Goal: Task Accomplishment & Management: Manage account settings

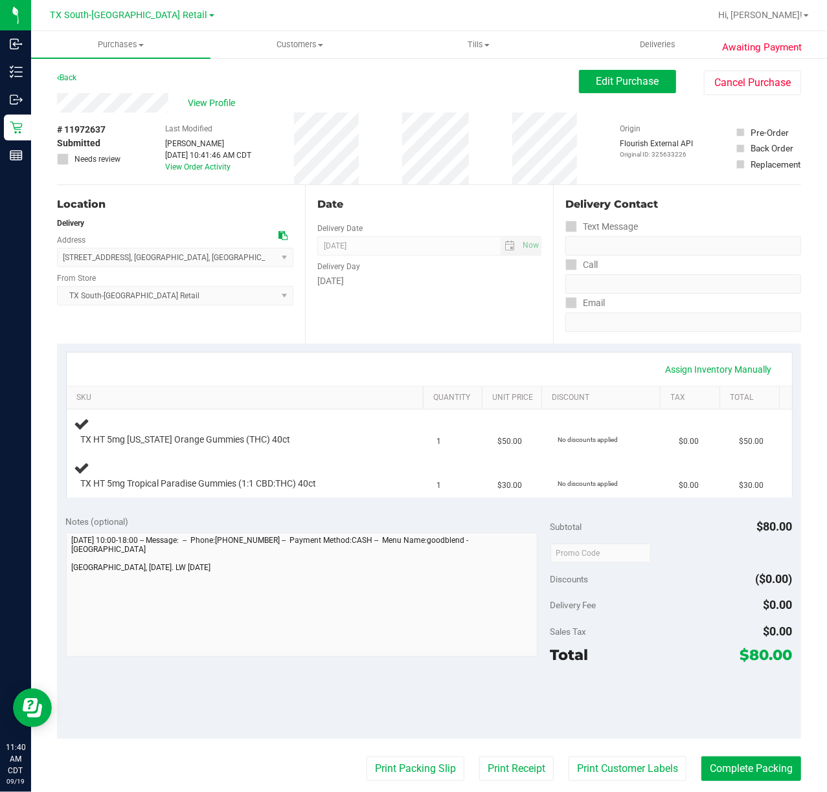
click at [444, 333] on div "Date Delivery Date [DATE] Now [DATE] 07:00 AM Now Delivery Day [DATE]" at bounding box center [429, 264] width 248 height 159
click at [478, 351] on div "Assign Inventory Manually SKU Quantity Unit Price Discount Tax Total TX HT 5mg …" at bounding box center [429, 425] width 744 height 162
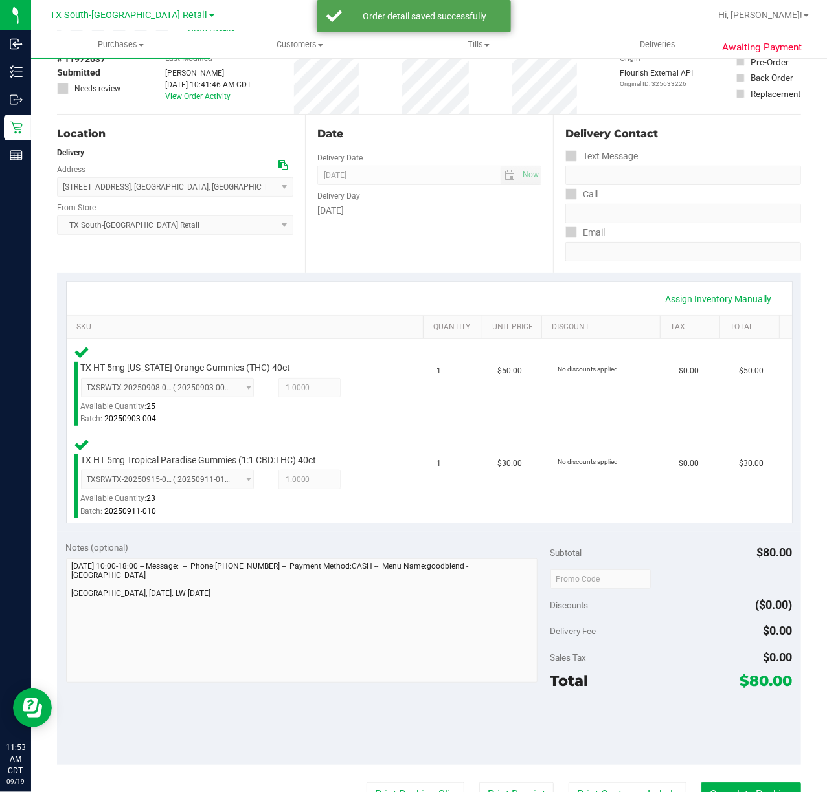
scroll to position [172, 0]
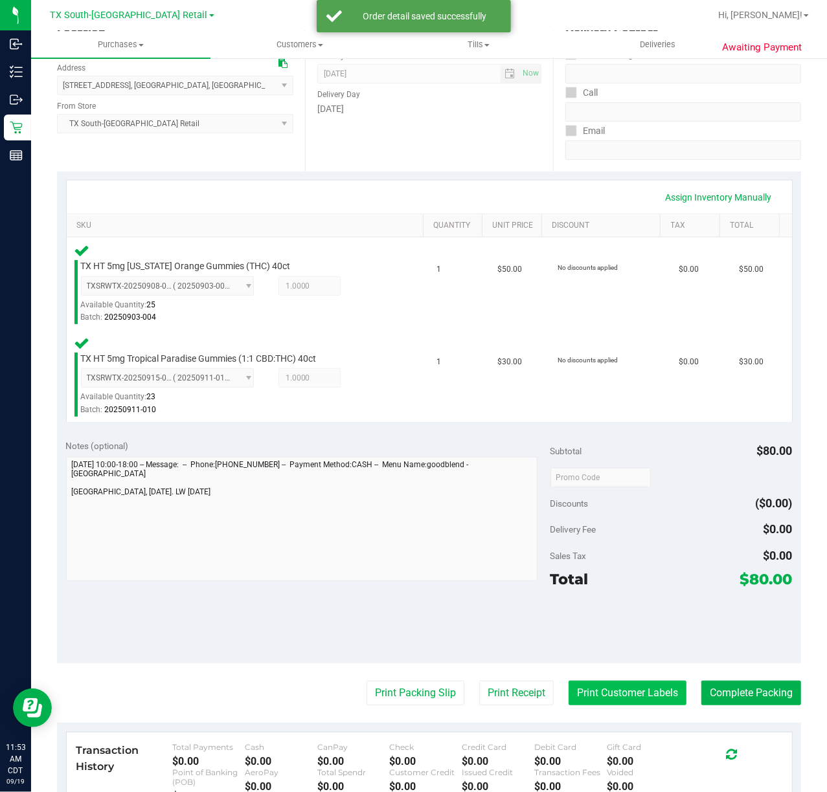
click at [621, 699] on button "Print Customer Labels" at bounding box center [627, 693] width 118 height 25
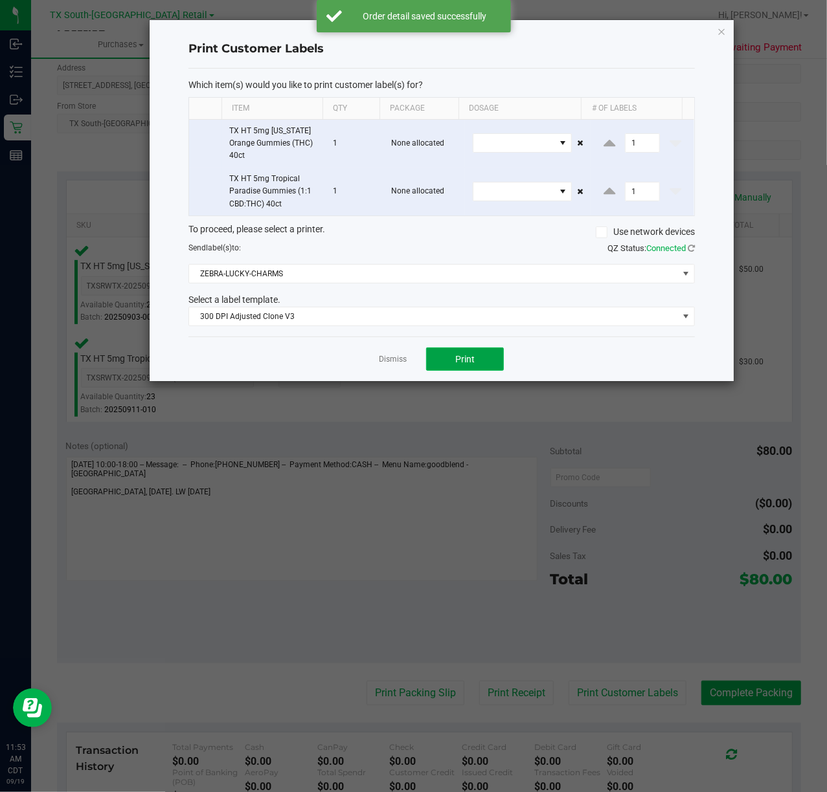
click at [460, 353] on button "Print" at bounding box center [465, 359] width 78 height 23
click at [379, 353] on div "Dismiss Print" at bounding box center [441, 359] width 506 height 45
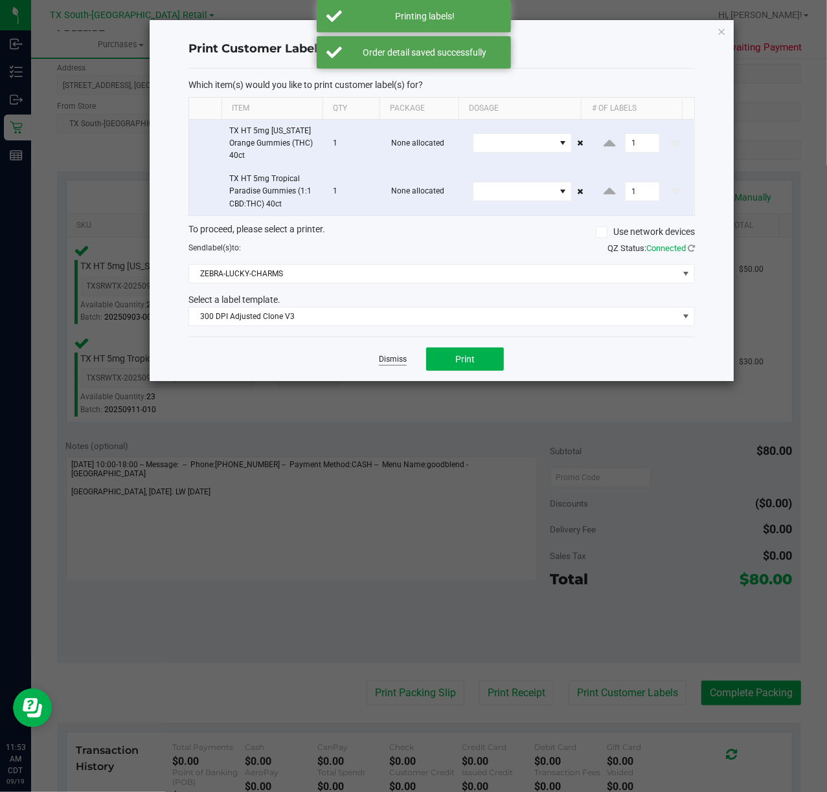
click at [386, 356] on link "Dismiss" at bounding box center [393, 359] width 28 height 11
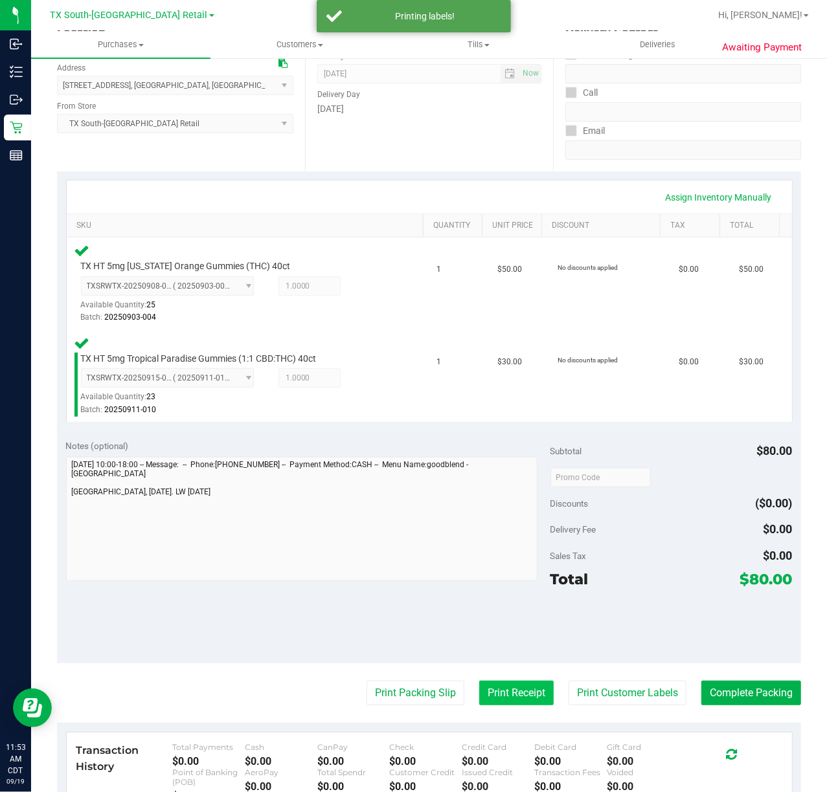
click at [496, 684] on button "Print Receipt" at bounding box center [516, 693] width 74 height 25
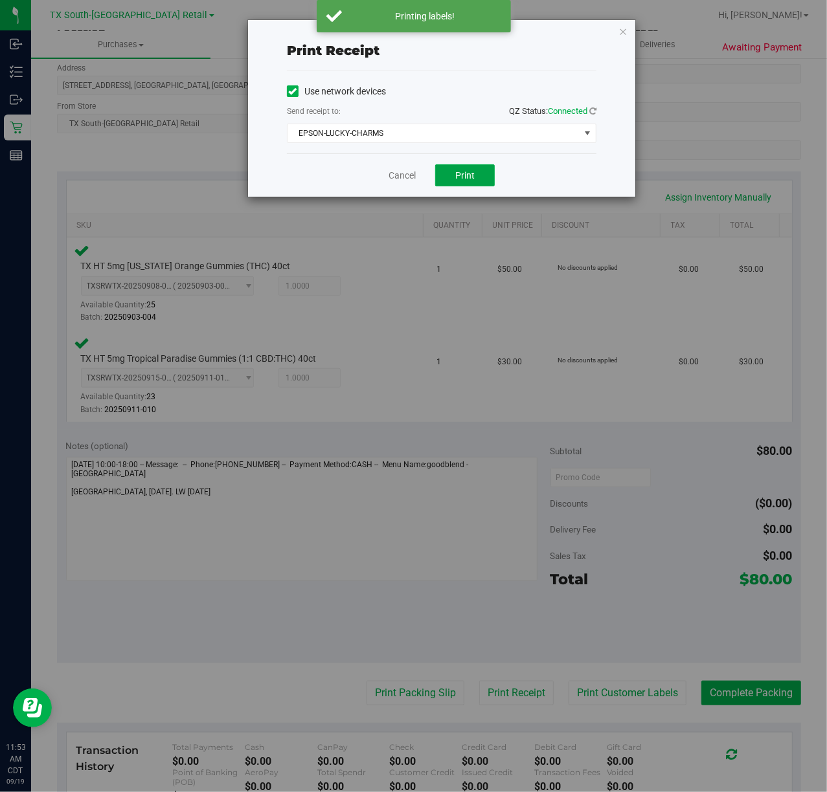
drag, startPoint x: 474, startPoint y: 172, endPoint x: 421, endPoint y: 172, distance: 53.1
click at [474, 171] on span "Print" at bounding box center [464, 175] width 19 height 10
click at [396, 173] on link "Cancel" at bounding box center [396, 176] width 27 height 14
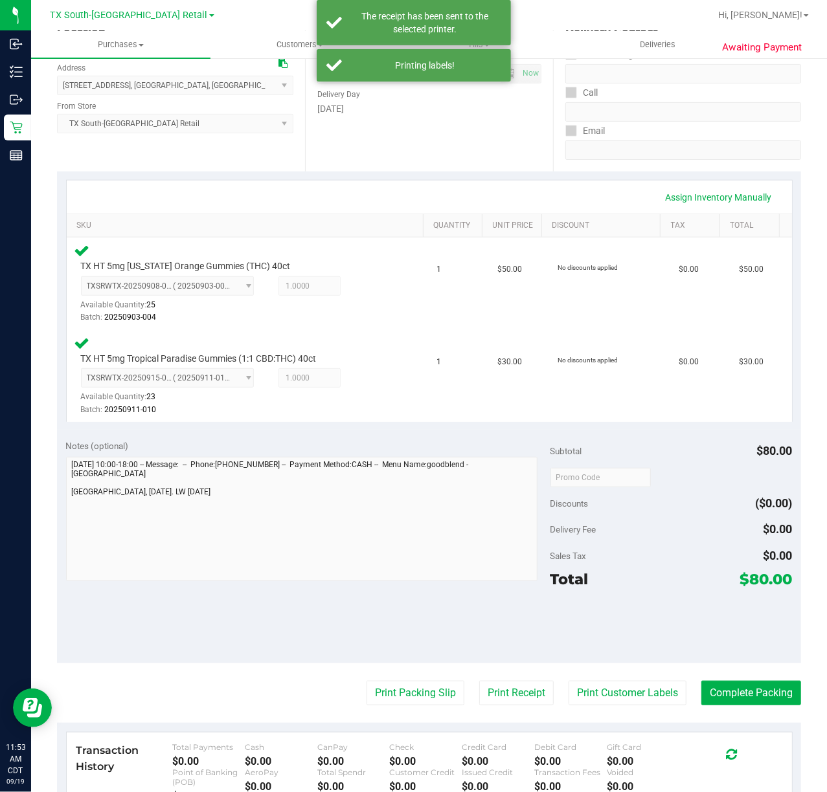
drag, startPoint x: 429, startPoint y: 709, endPoint x: 452, endPoint y: 603, distance: 108.7
click at [430, 706] on purchase-details "Back Edit Purchase Cancel Purchase View Profile # 11972637 Submitted Needs revi…" at bounding box center [429, 436] width 744 height 1077
click at [405, 692] on button "Print Packing Slip" at bounding box center [415, 693] width 98 height 25
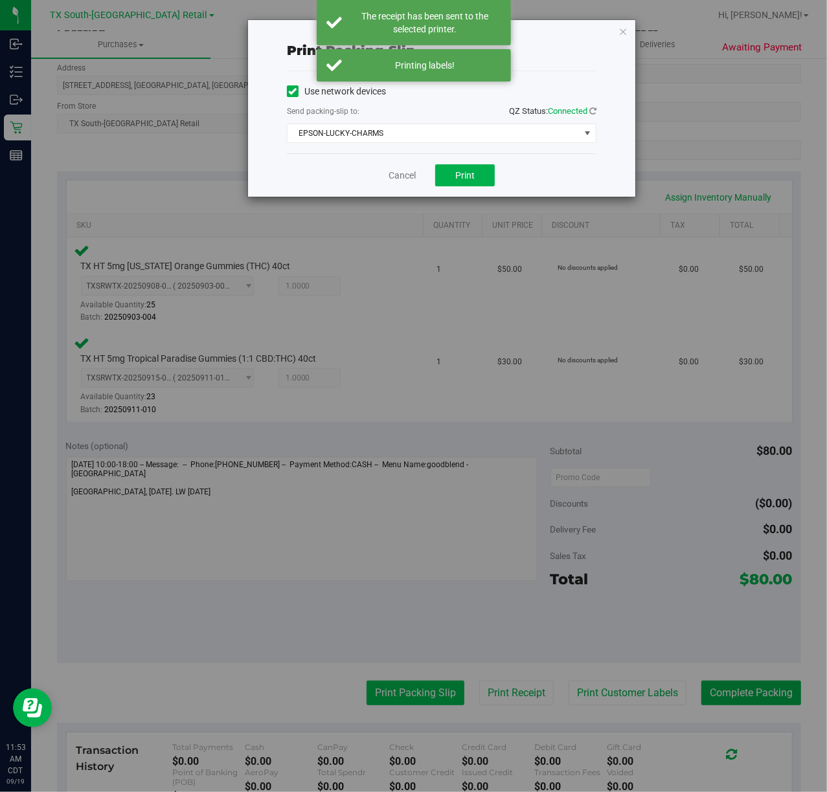
drag, startPoint x: 405, startPoint y: 692, endPoint x: 493, endPoint y: 325, distance: 377.6
click at [482, 594] on div "Print packing-slip Use network devices Send packing-slip to: QZ Status: Connect…" at bounding box center [418, 396] width 836 height 792
click at [475, 164] on div "Cancel Print" at bounding box center [441, 174] width 309 height 43
click at [474, 170] on span "Print" at bounding box center [464, 175] width 19 height 10
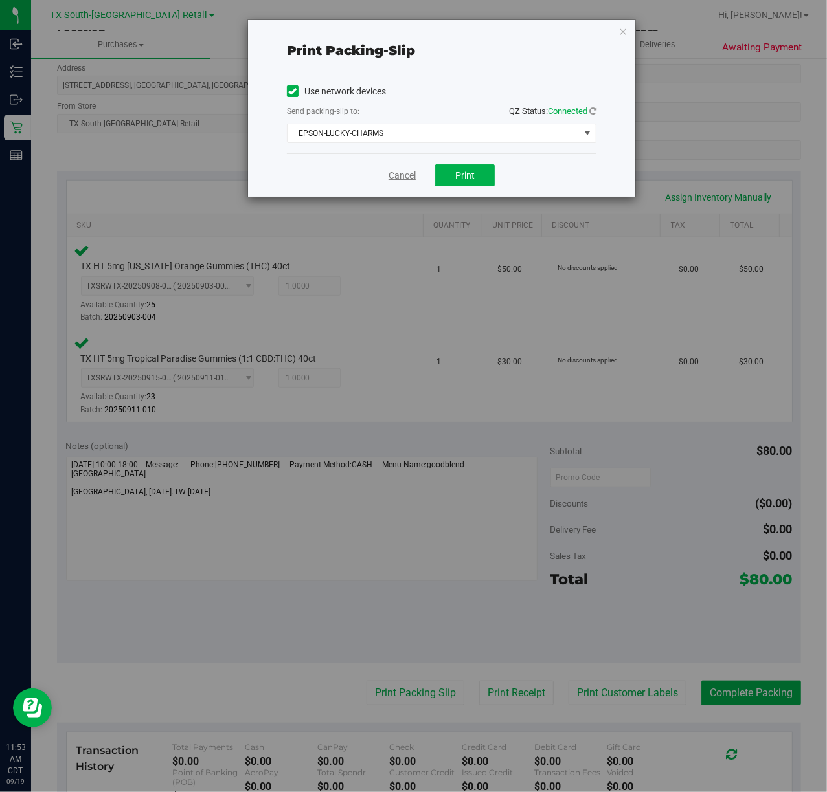
click at [396, 179] on link "Cancel" at bounding box center [401, 176] width 27 height 14
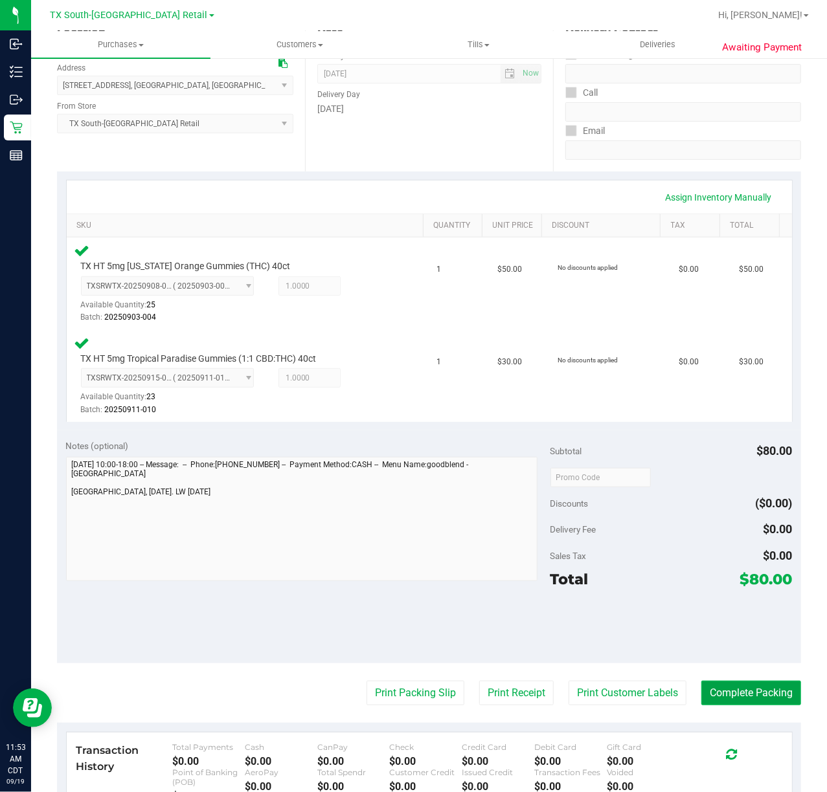
click at [737, 706] on button "Complete Packing" at bounding box center [751, 693] width 100 height 25
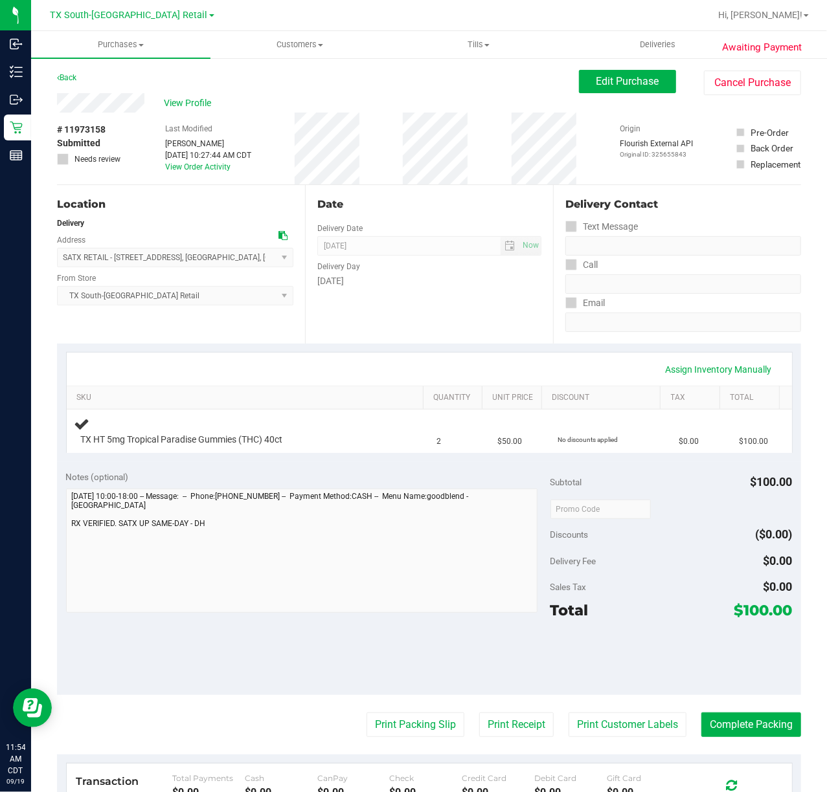
click at [438, 315] on div "Date Delivery Date [DATE] Now [DATE] 07:00 AM Now Delivery Day [DATE]" at bounding box center [429, 264] width 248 height 159
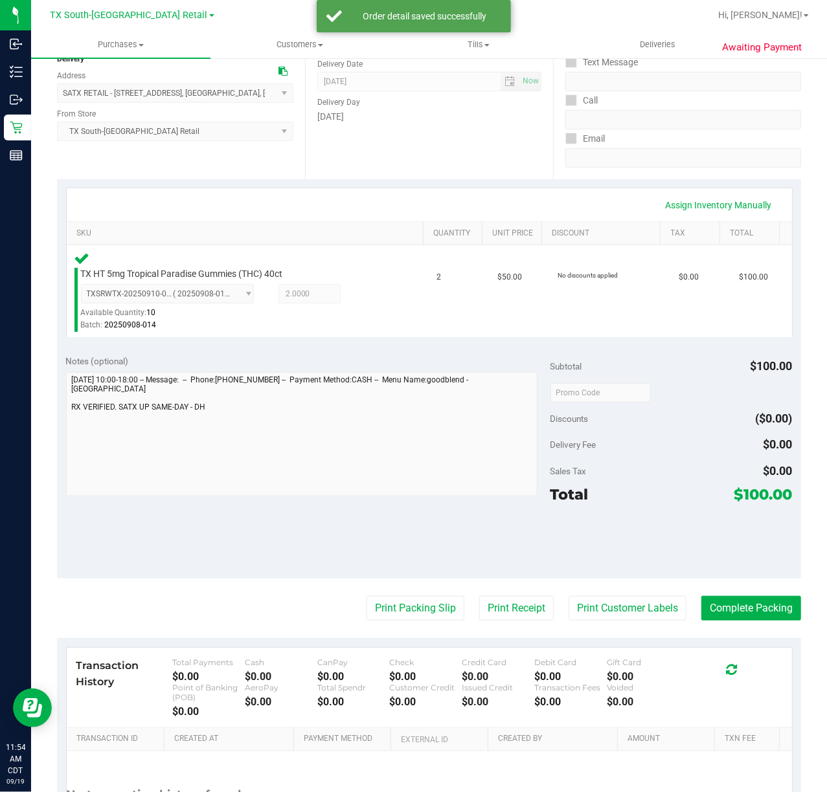
scroll to position [172, 0]
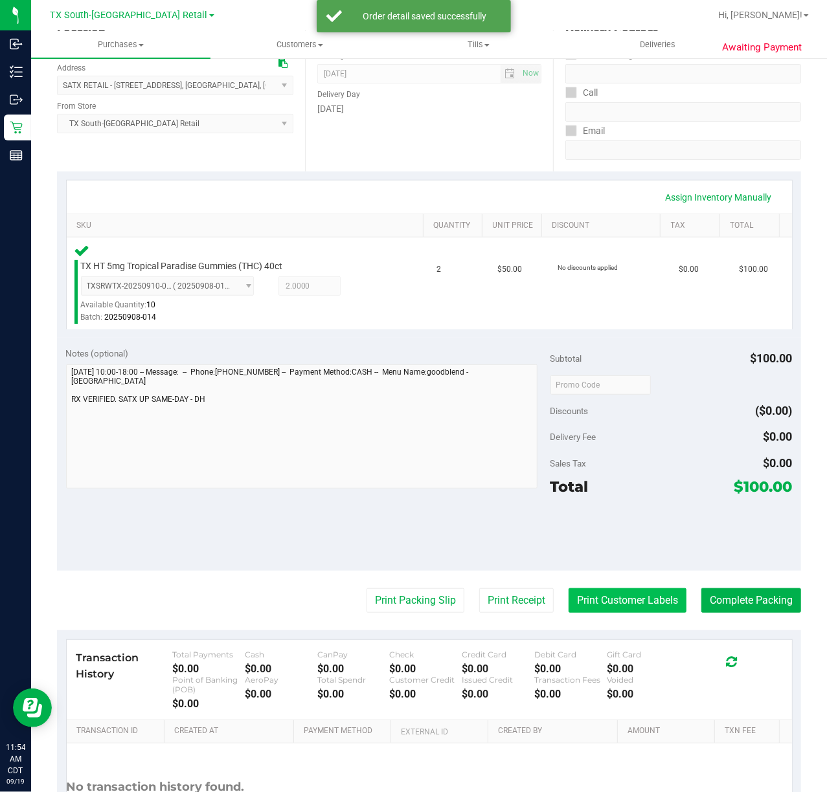
click at [593, 596] on button "Print Customer Labels" at bounding box center [627, 600] width 118 height 25
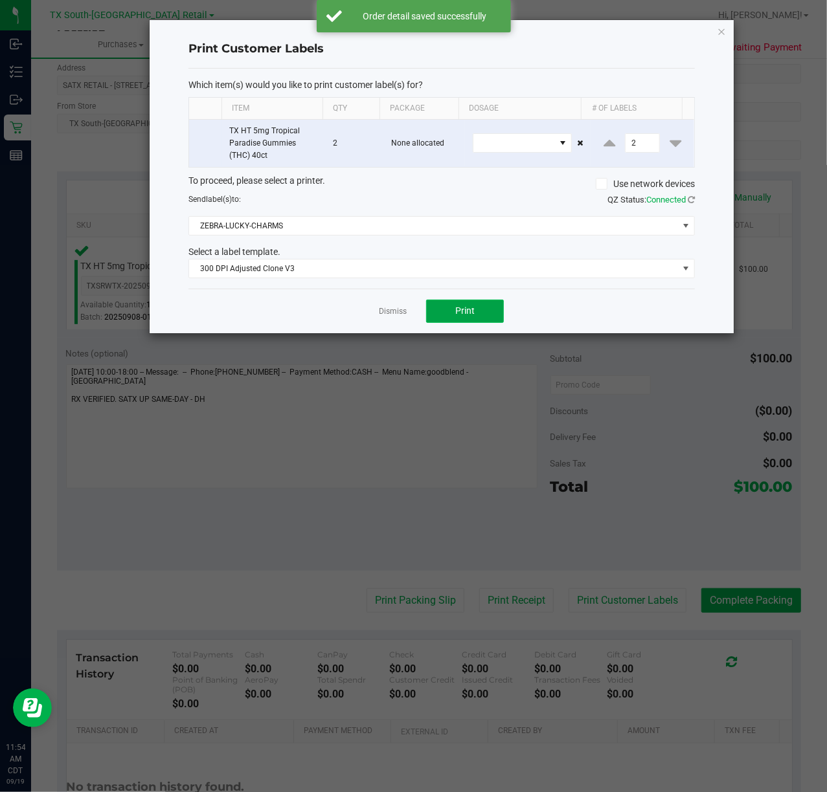
click at [447, 318] on button "Print" at bounding box center [465, 311] width 78 height 23
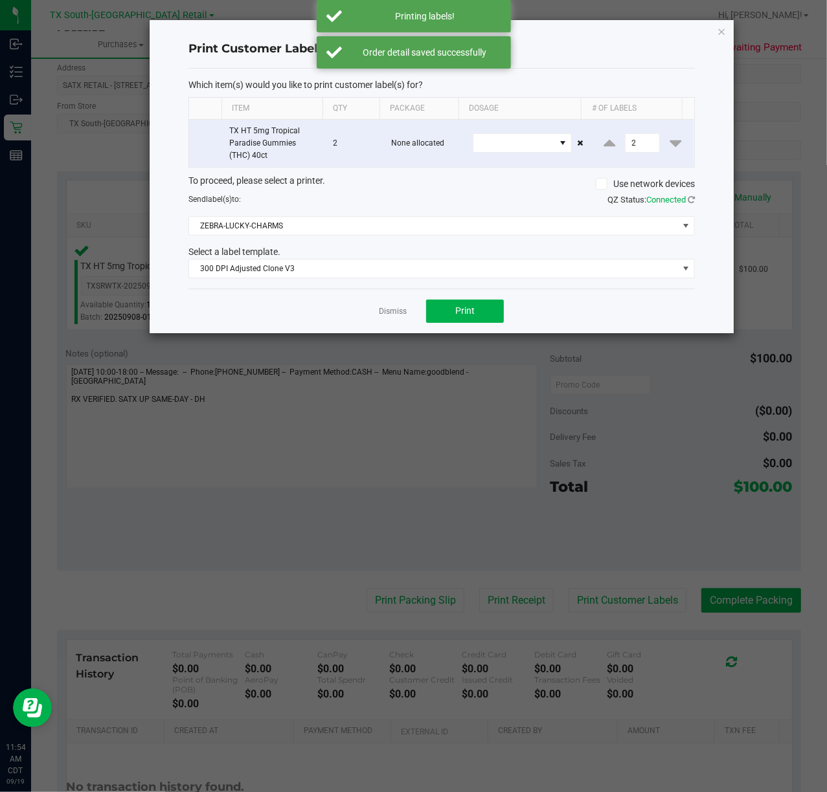
click at [351, 306] on div "Dismiss Print" at bounding box center [441, 311] width 506 height 45
click at [390, 312] on link "Dismiss" at bounding box center [393, 311] width 28 height 11
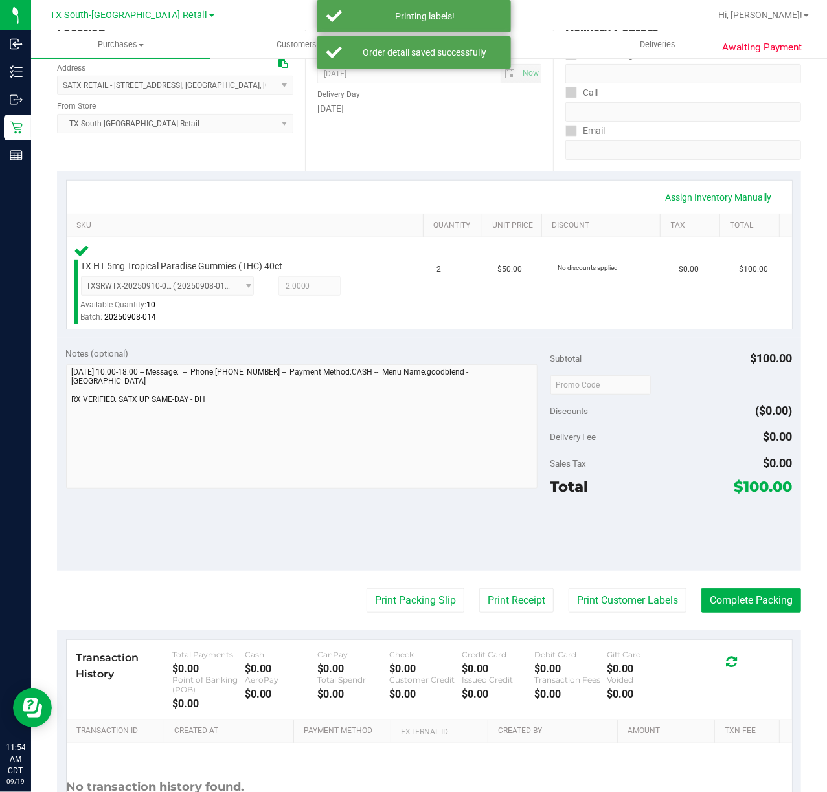
click at [521, 627] on purchase-details "Back Edit Purchase Cancel Purchase View Profile # 11973158 Submitted Needs revi…" at bounding box center [429, 390] width 744 height 985
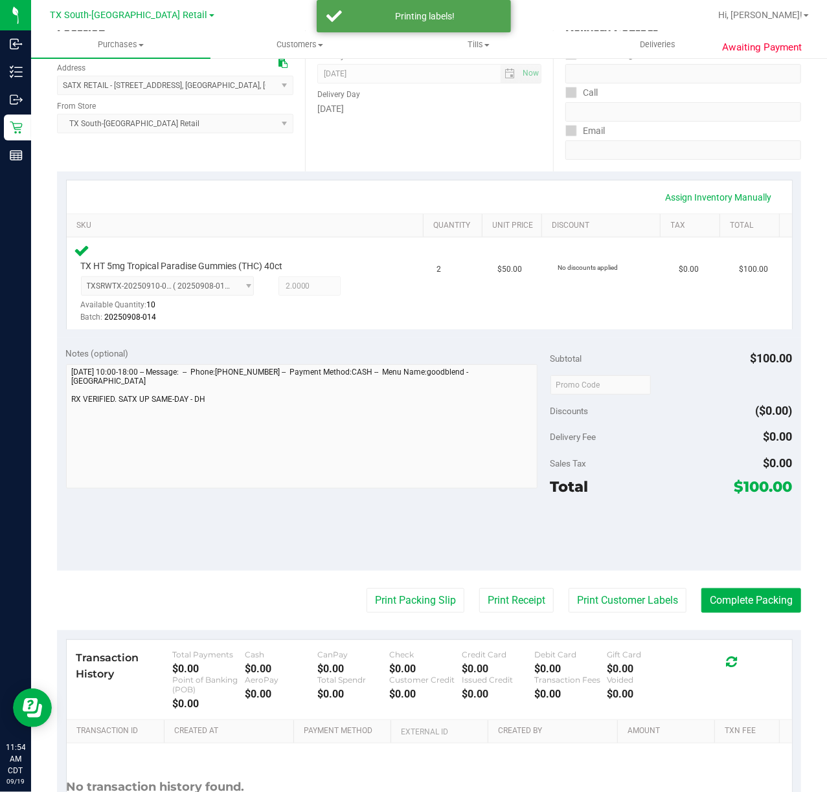
click at [523, 615] on purchase-details "Back Edit Purchase Cancel Purchase View Profile # 11973158 Submitted Needs revi…" at bounding box center [429, 390] width 744 height 985
click at [523, 614] on purchase-details "Back Edit Purchase Cancel Purchase View Profile # 11973158 Submitted Needs revi…" at bounding box center [429, 390] width 744 height 985
click at [518, 576] on purchase-details "Back Edit Purchase Cancel Purchase View Profile # 11973158 Submitted Needs revi…" at bounding box center [429, 390] width 744 height 985
click at [515, 591] on button "Print Receipt" at bounding box center [516, 600] width 74 height 25
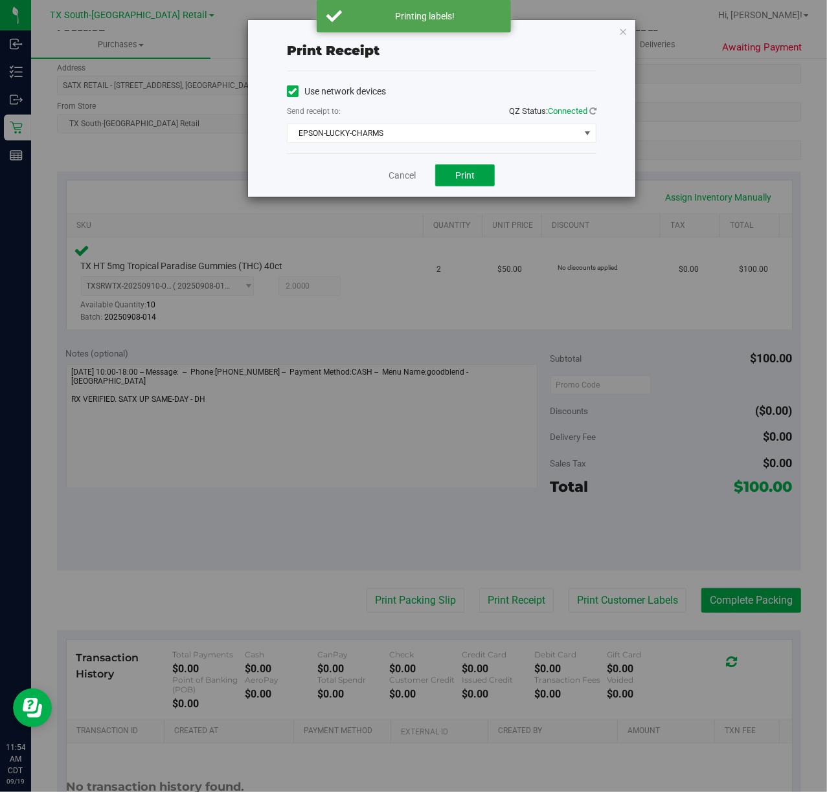
click at [452, 166] on button "Print" at bounding box center [465, 175] width 60 height 22
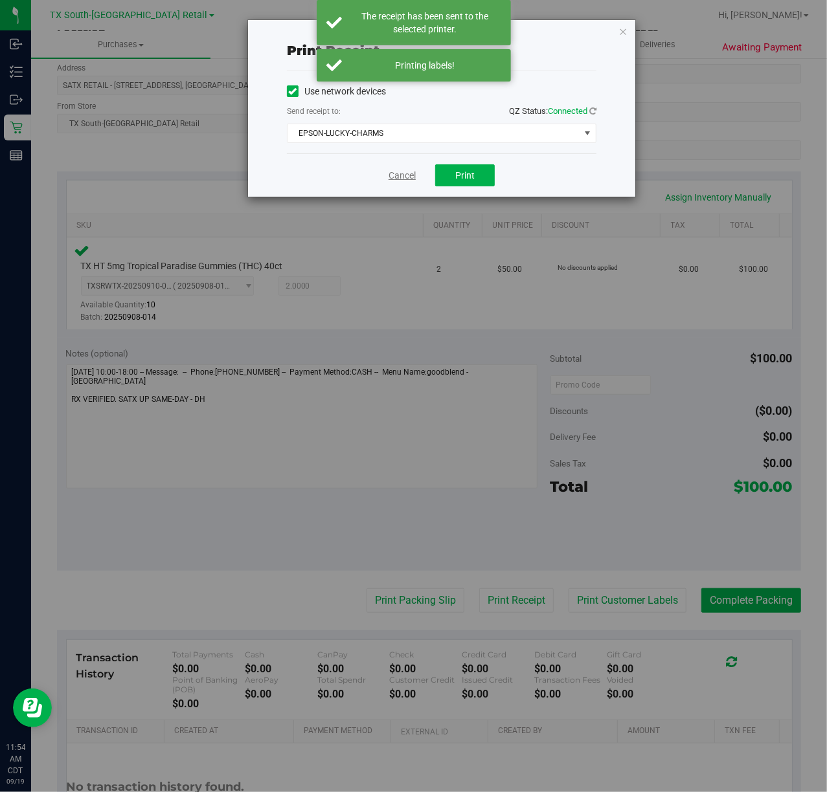
click at [399, 179] on link "Cancel" at bounding box center [401, 176] width 27 height 14
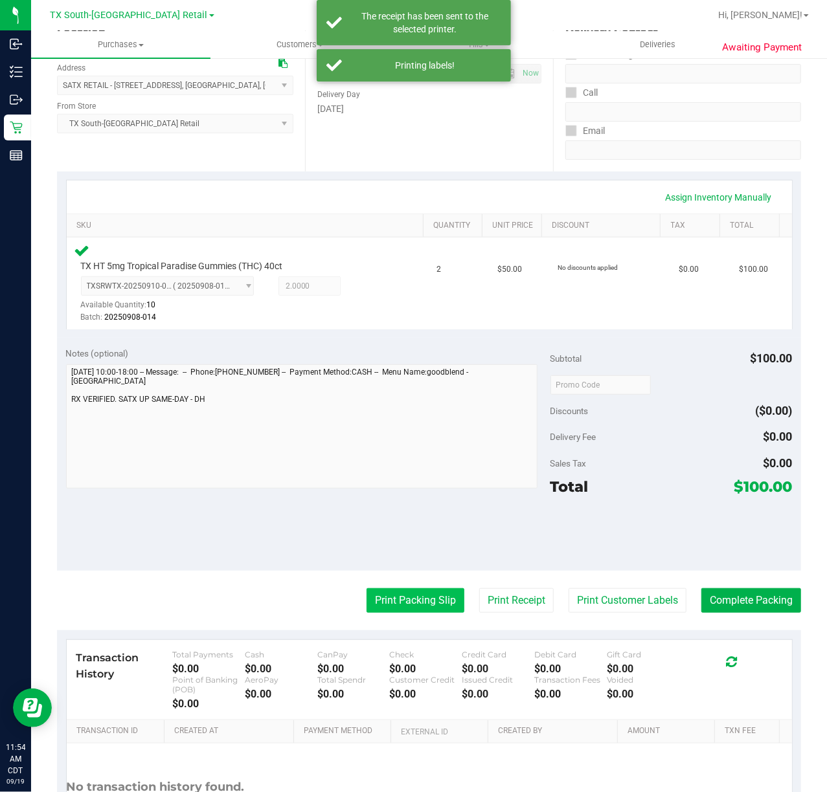
click at [427, 596] on button "Print Packing Slip" at bounding box center [415, 600] width 98 height 25
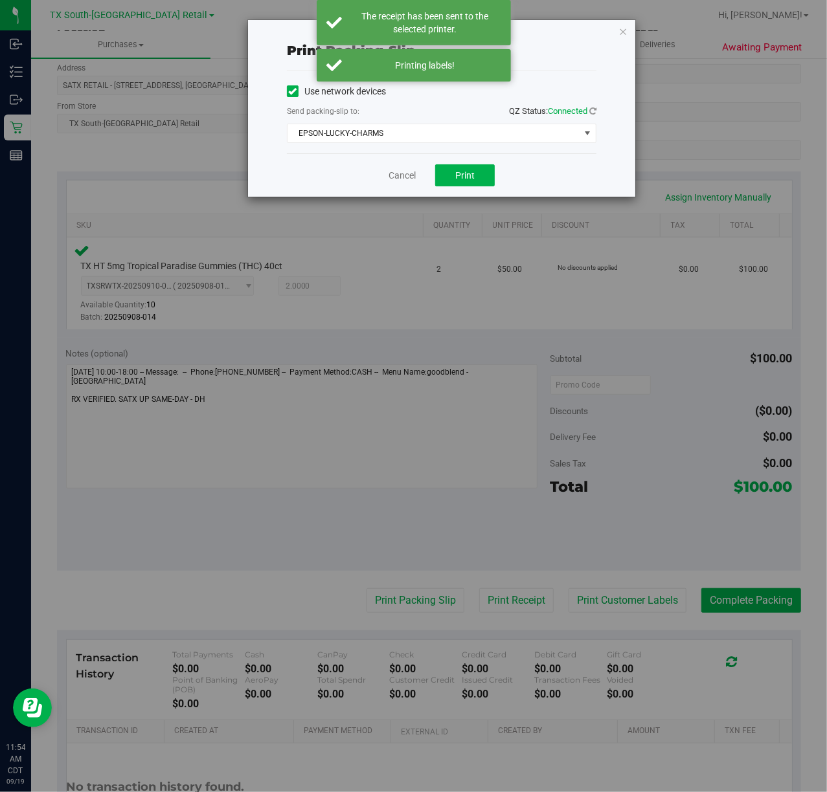
click at [480, 195] on div "Cancel Print" at bounding box center [441, 174] width 309 height 43
click at [480, 180] on button "Print" at bounding box center [465, 175] width 60 height 22
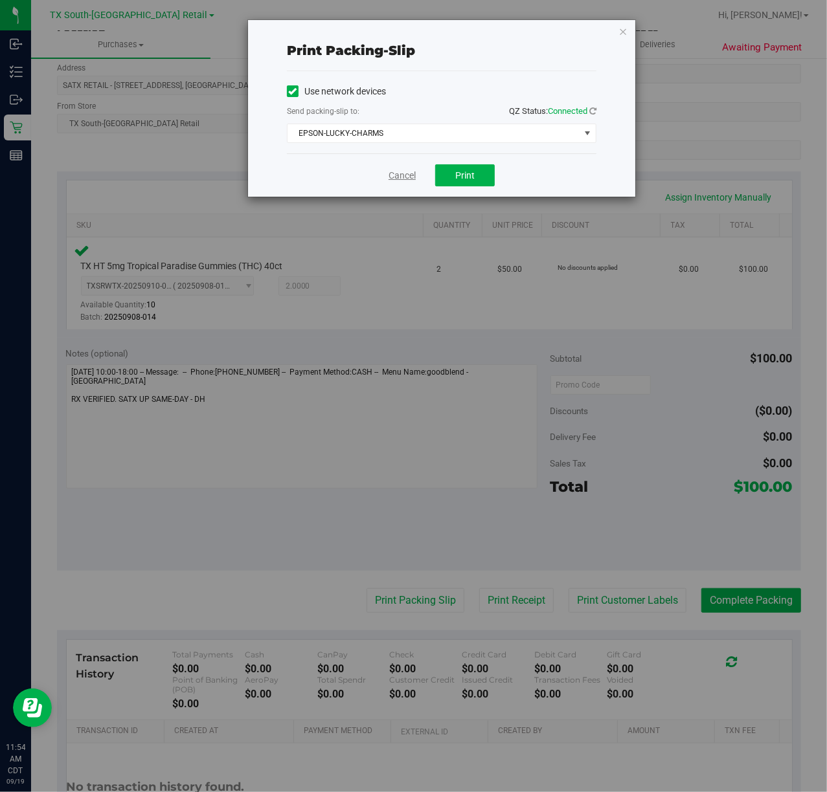
click at [397, 180] on link "Cancel" at bounding box center [401, 176] width 27 height 14
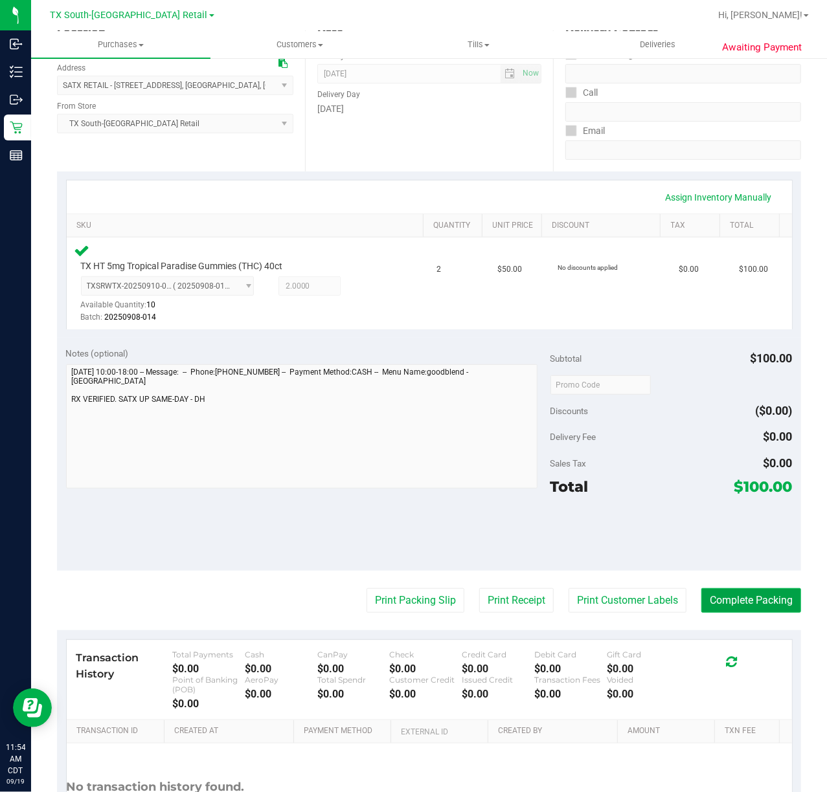
click at [721, 612] on button "Complete Packing" at bounding box center [751, 600] width 100 height 25
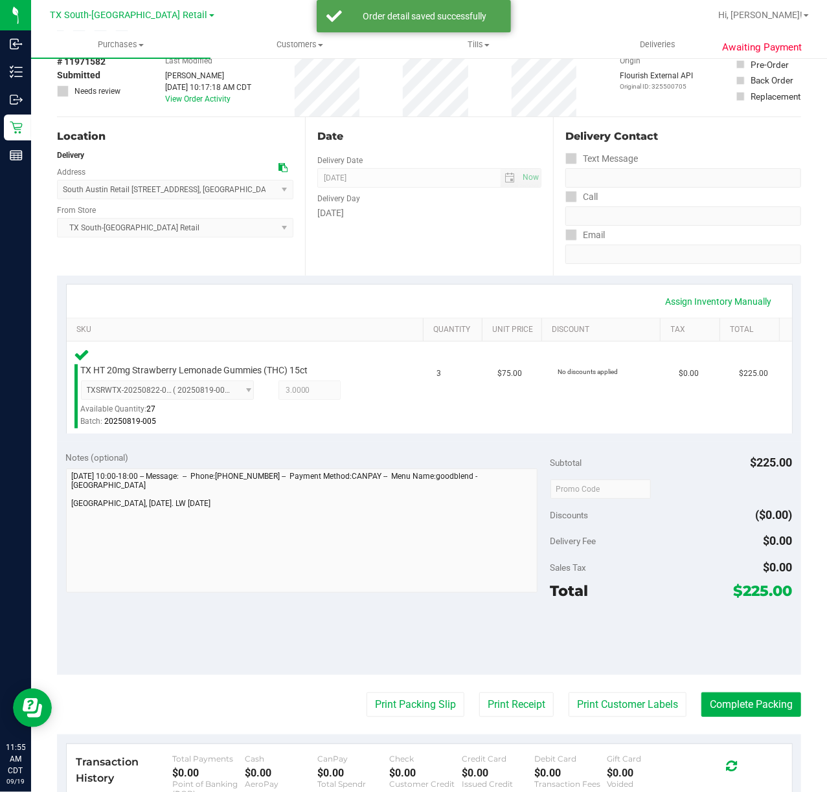
scroll to position [172, 0]
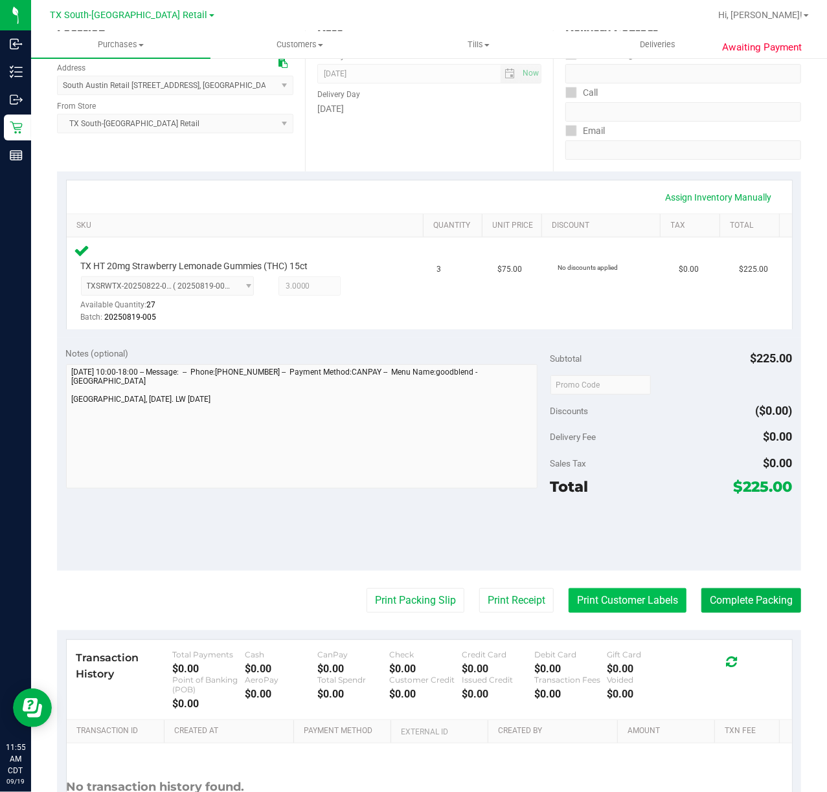
click at [588, 606] on button "Print Customer Labels" at bounding box center [627, 600] width 118 height 25
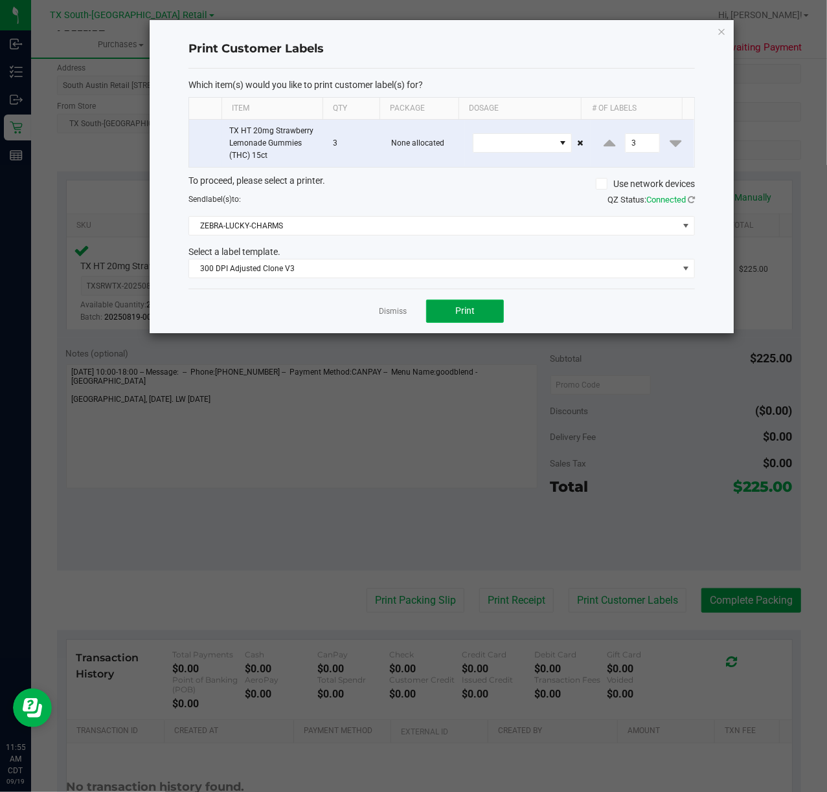
click at [461, 316] on span "Print" at bounding box center [464, 311] width 19 height 10
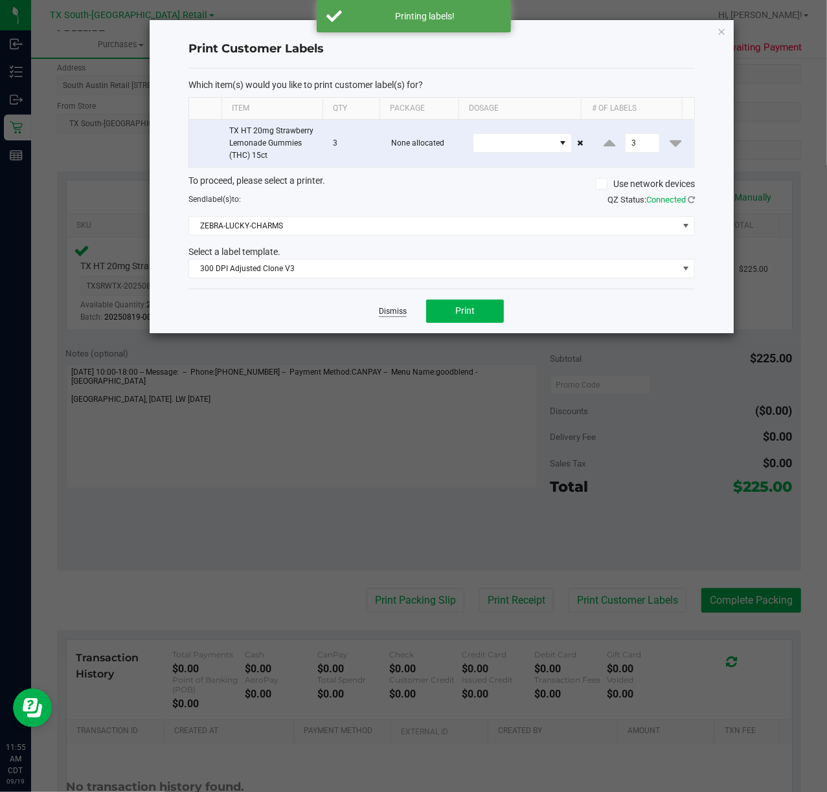
click at [401, 312] on link "Dismiss" at bounding box center [393, 311] width 28 height 11
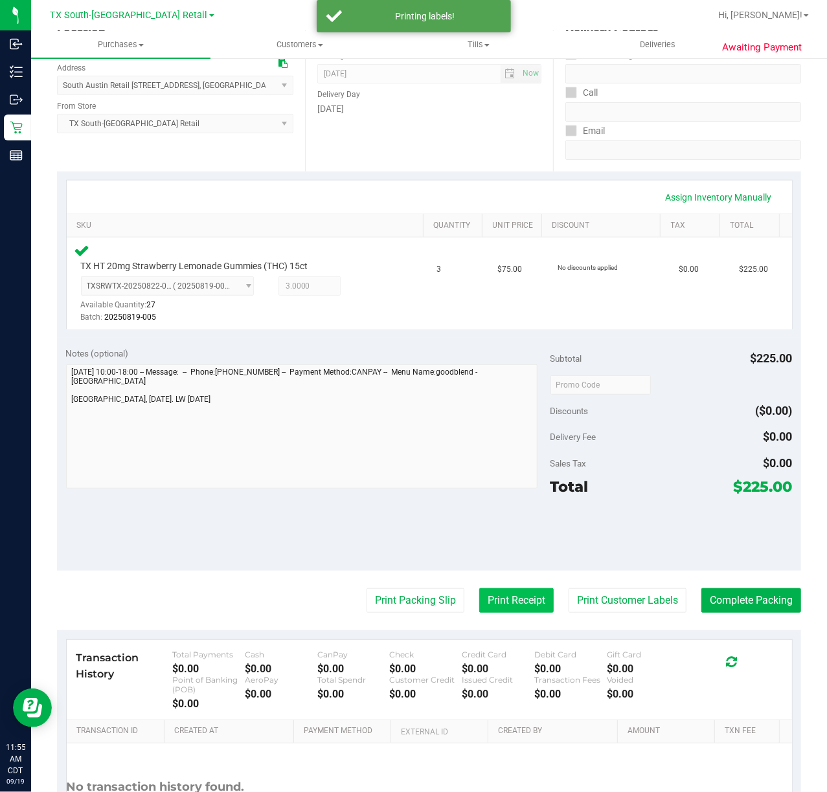
click at [480, 611] on button "Print Receipt" at bounding box center [516, 600] width 74 height 25
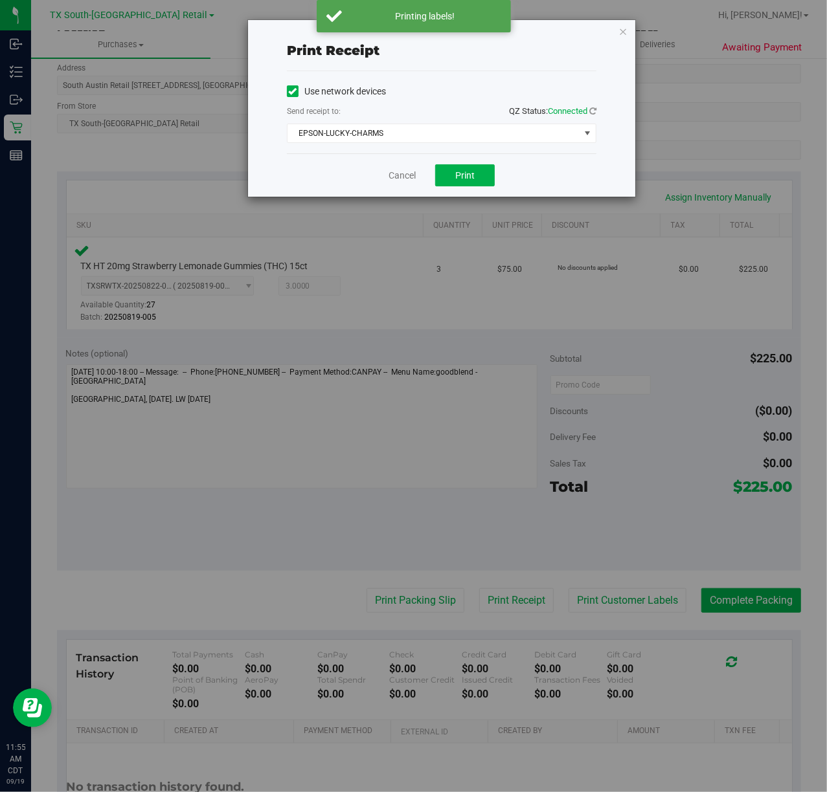
click at [452, 154] on div "Cancel Print" at bounding box center [441, 174] width 309 height 43
click at [441, 179] on button "Print" at bounding box center [465, 175] width 60 height 22
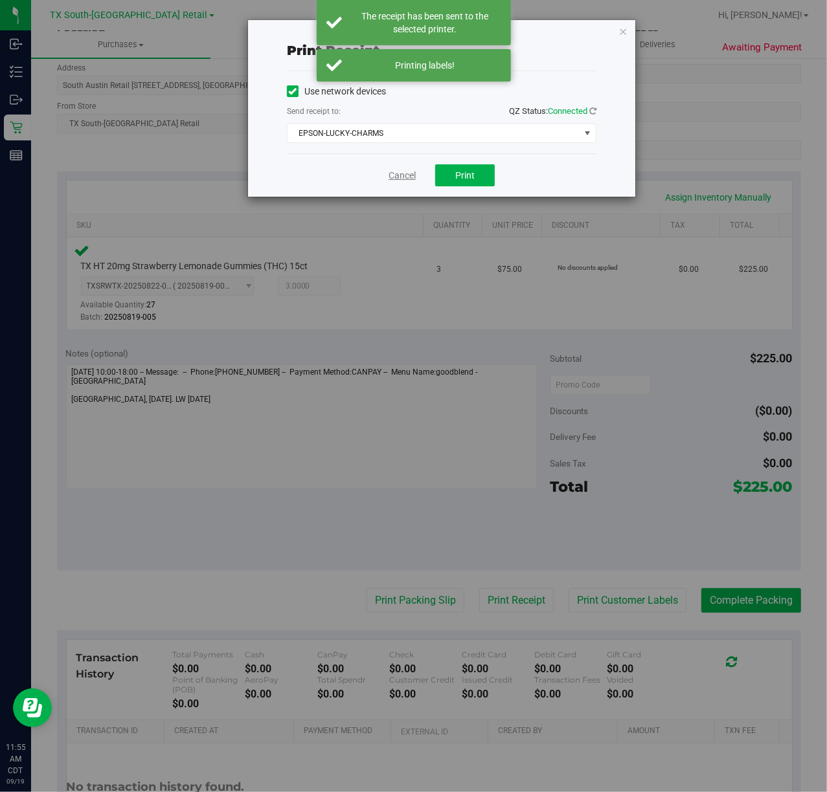
click at [407, 174] on link "Cancel" at bounding box center [401, 176] width 27 height 14
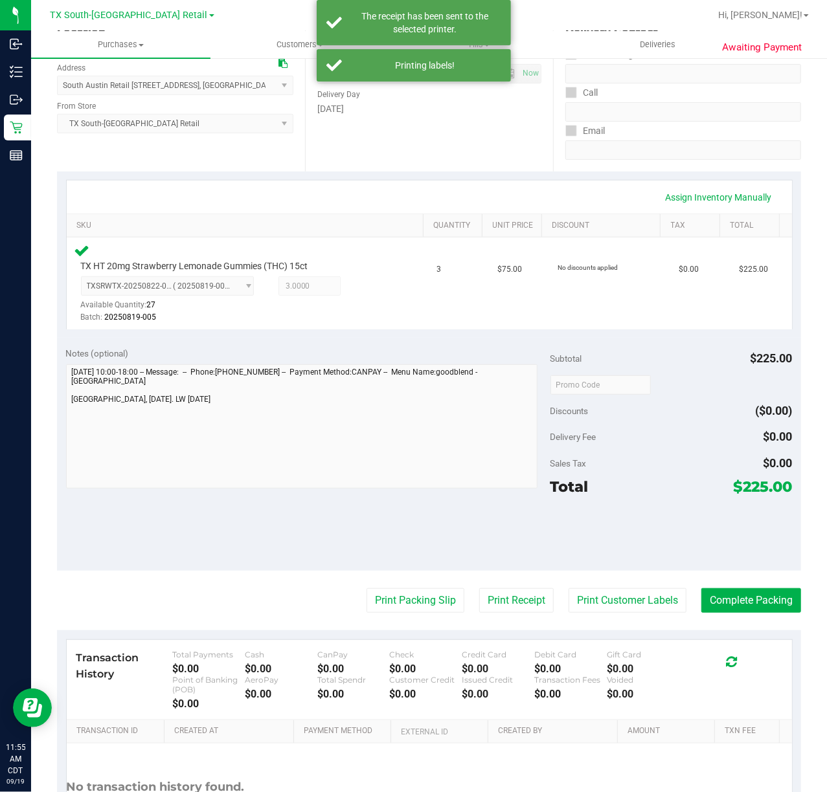
click at [391, 625] on purchase-details "Back Edit Purchase Cancel Purchase View Profile # 11971582 Submitted Needs revi…" at bounding box center [429, 390] width 744 height 985
click at [395, 612] on button "Print Packing Slip" at bounding box center [415, 600] width 98 height 25
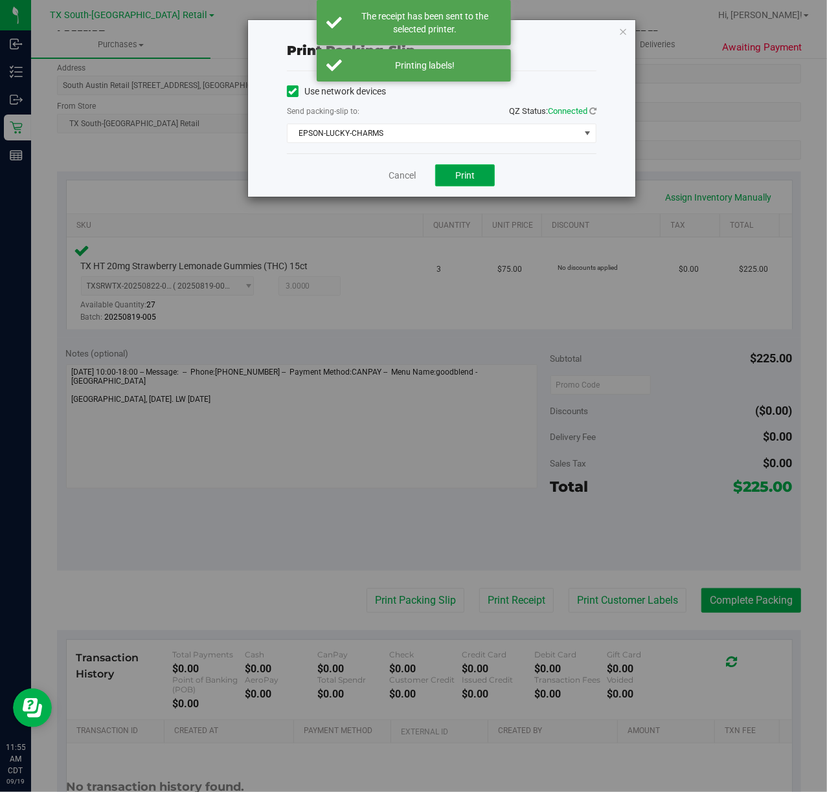
click at [453, 171] on button "Print" at bounding box center [465, 175] width 60 height 22
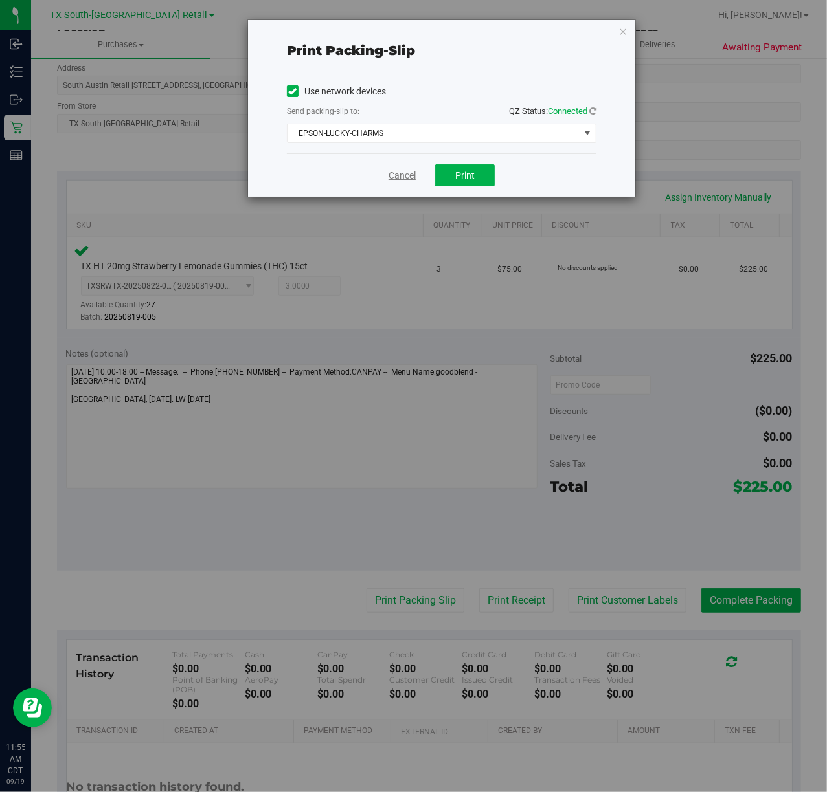
click at [405, 174] on link "Cancel" at bounding box center [401, 176] width 27 height 14
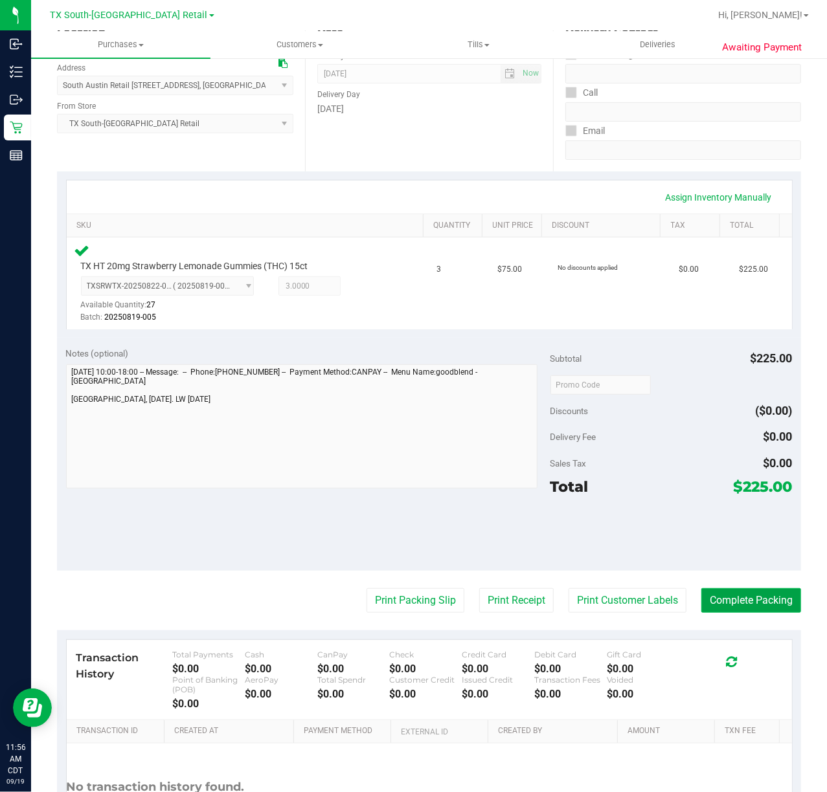
click at [721, 599] on button "Complete Packing" at bounding box center [751, 600] width 100 height 25
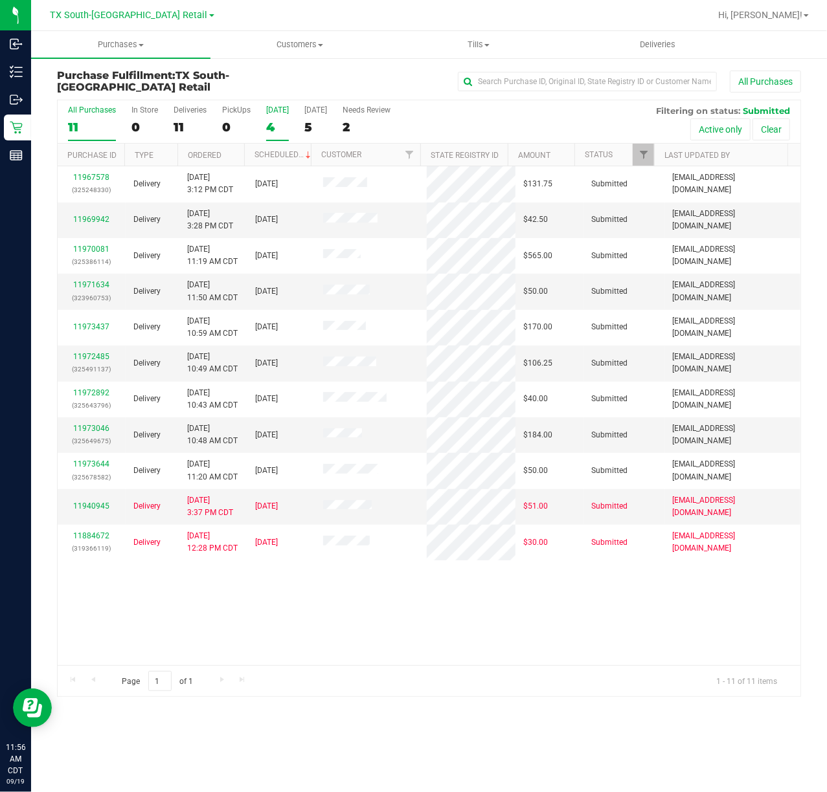
click at [273, 132] on div "4" at bounding box center [277, 127] width 23 height 15
click at [0, 0] on input "Today 4" at bounding box center [0, 0] width 0 height 0
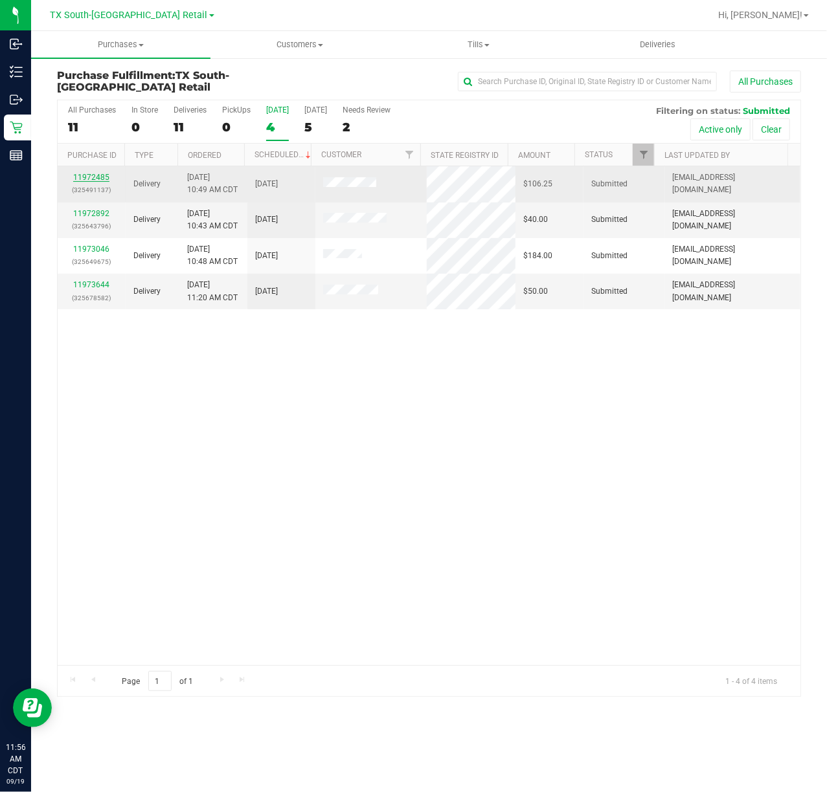
click at [105, 177] on link "11972485" at bounding box center [91, 177] width 36 height 9
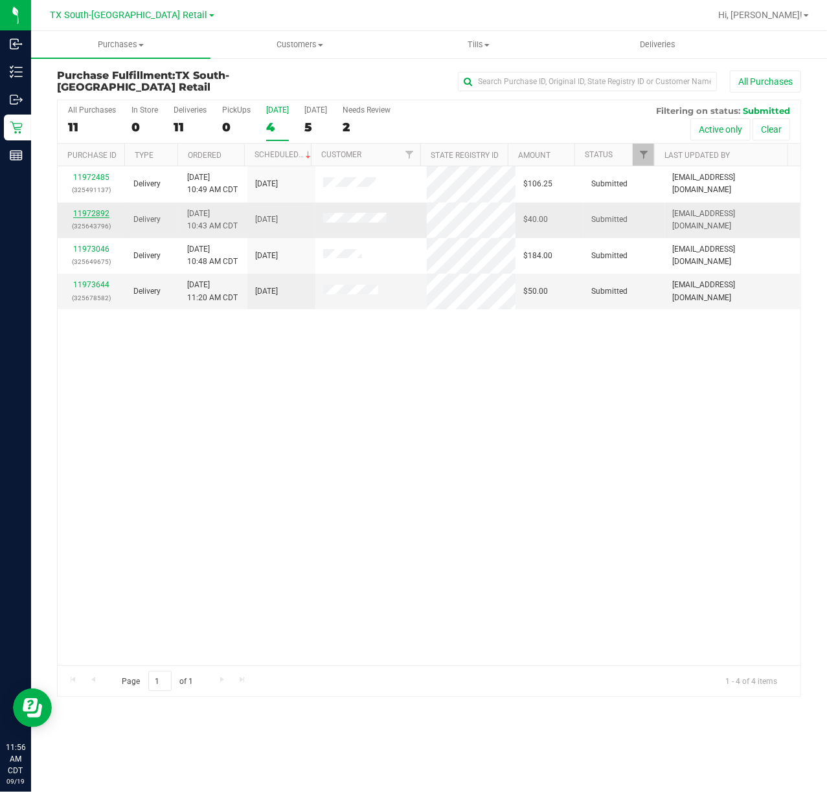
click at [99, 216] on link "11972892" at bounding box center [91, 213] width 36 height 9
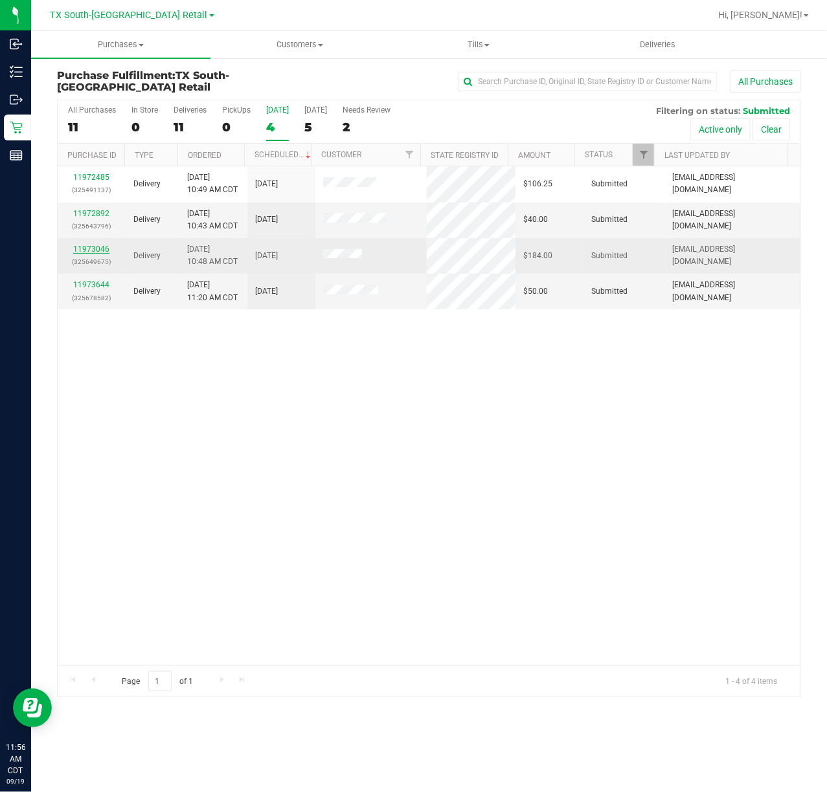
click at [87, 254] on link "11973046" at bounding box center [91, 249] width 36 height 9
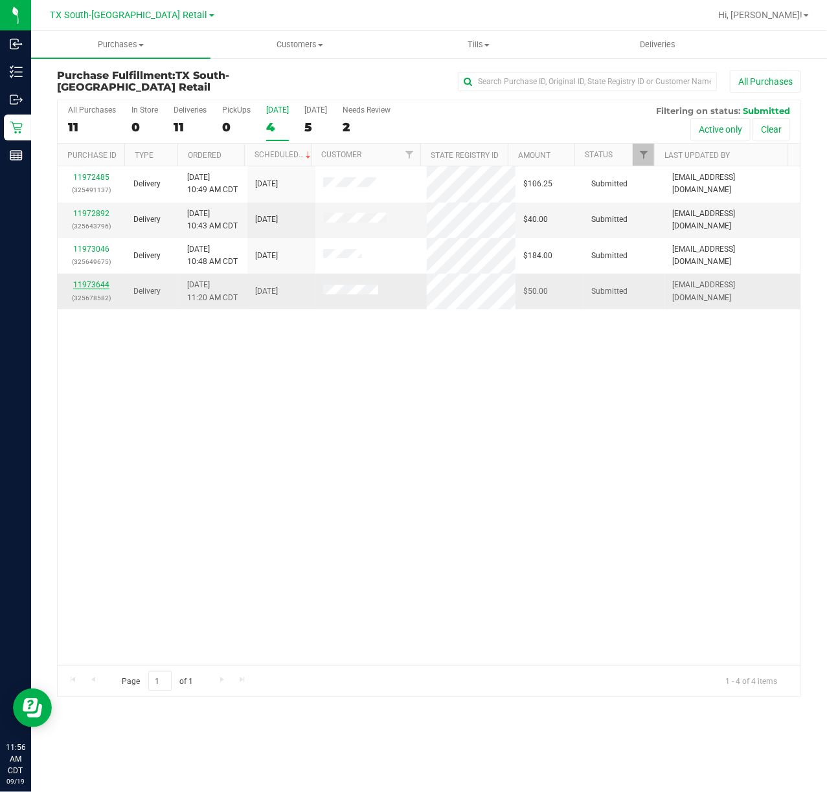
click at [93, 287] on link "11973644" at bounding box center [91, 284] width 36 height 9
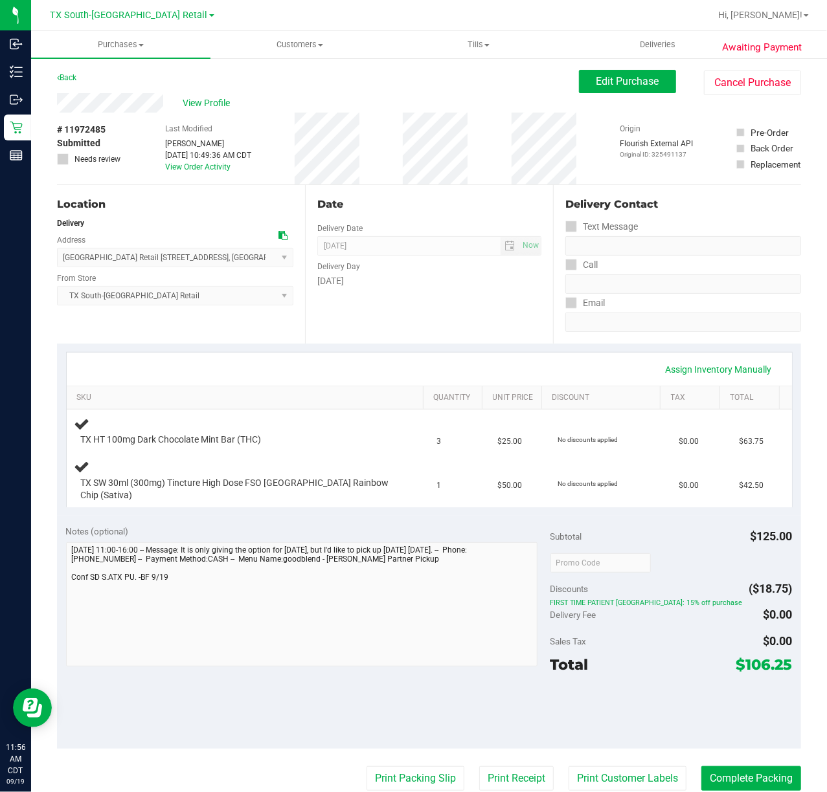
click at [493, 322] on div "Date Delivery Date [DATE] Now [DATE] 07:00 AM Now Delivery Day [DATE]" at bounding box center [429, 264] width 248 height 159
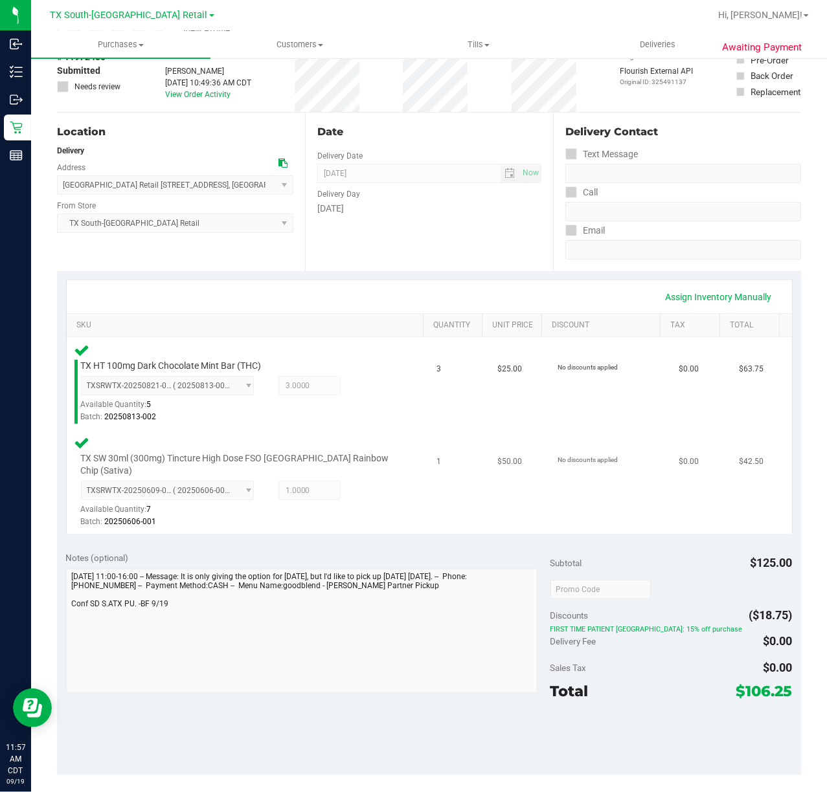
scroll to position [172, 0]
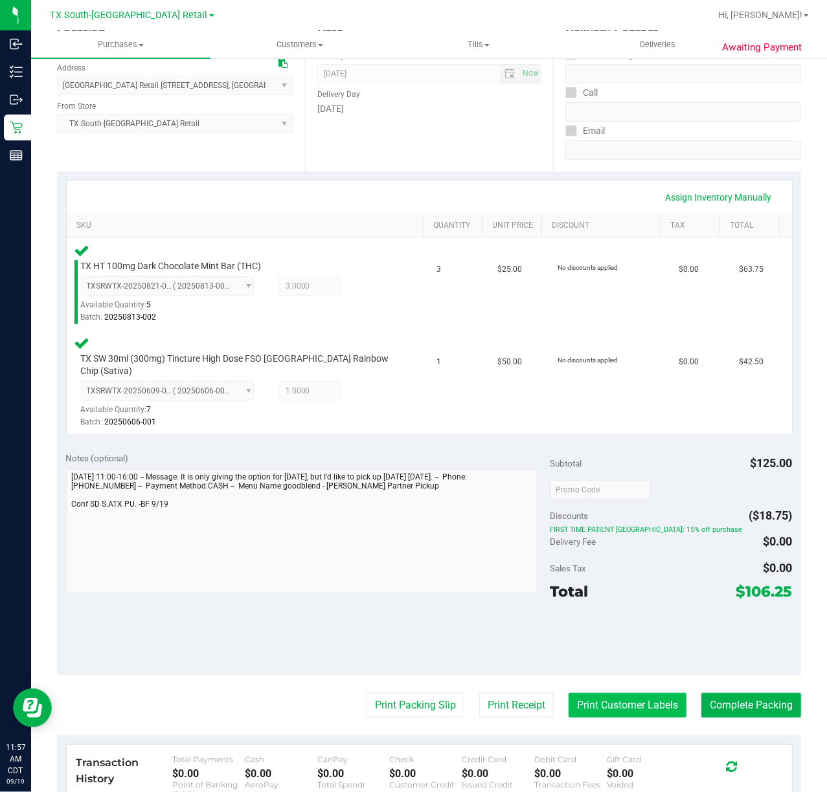
click at [645, 696] on button "Print Customer Labels" at bounding box center [627, 705] width 118 height 25
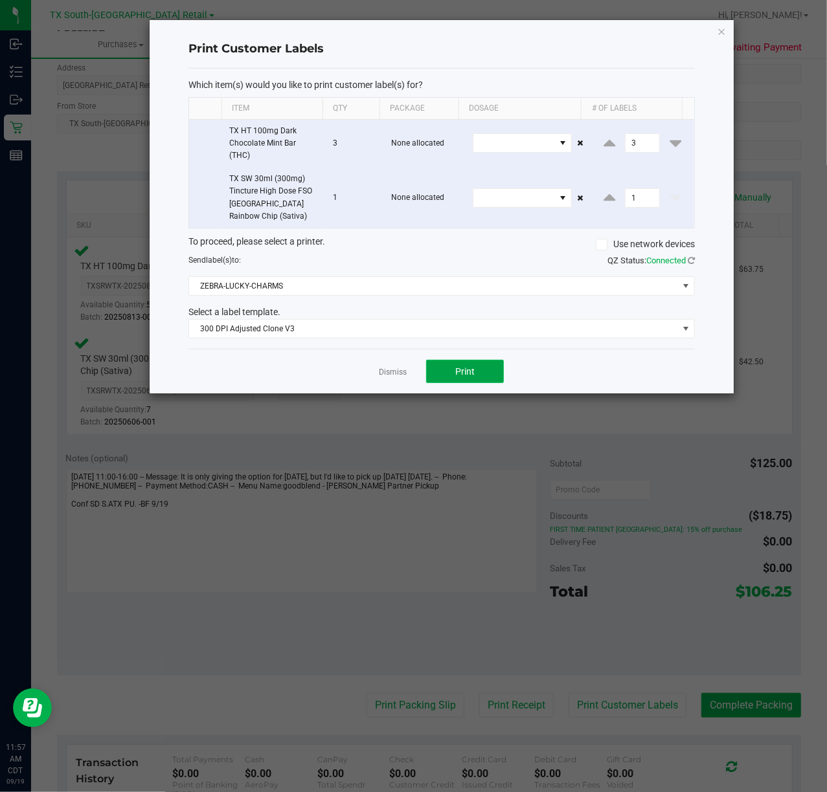
click at [454, 383] on button "Print" at bounding box center [465, 371] width 78 height 23
click at [400, 375] on link "Dismiss" at bounding box center [393, 372] width 28 height 11
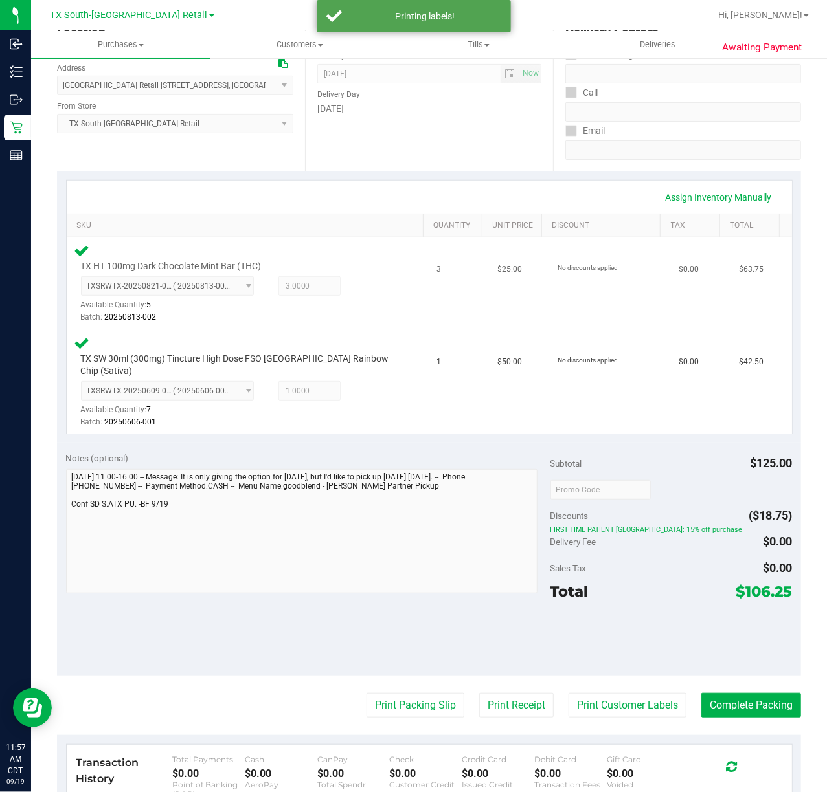
drag, startPoint x: 493, startPoint y: 685, endPoint x: 474, endPoint y: 317, distance: 368.8
click at [493, 677] on purchase-details "Back Edit Purchase Cancel Purchase View Profile # 11972485 Submitted Needs revi…" at bounding box center [429, 442] width 744 height 1089
click at [487, 693] on button "Print Receipt" at bounding box center [516, 705] width 74 height 25
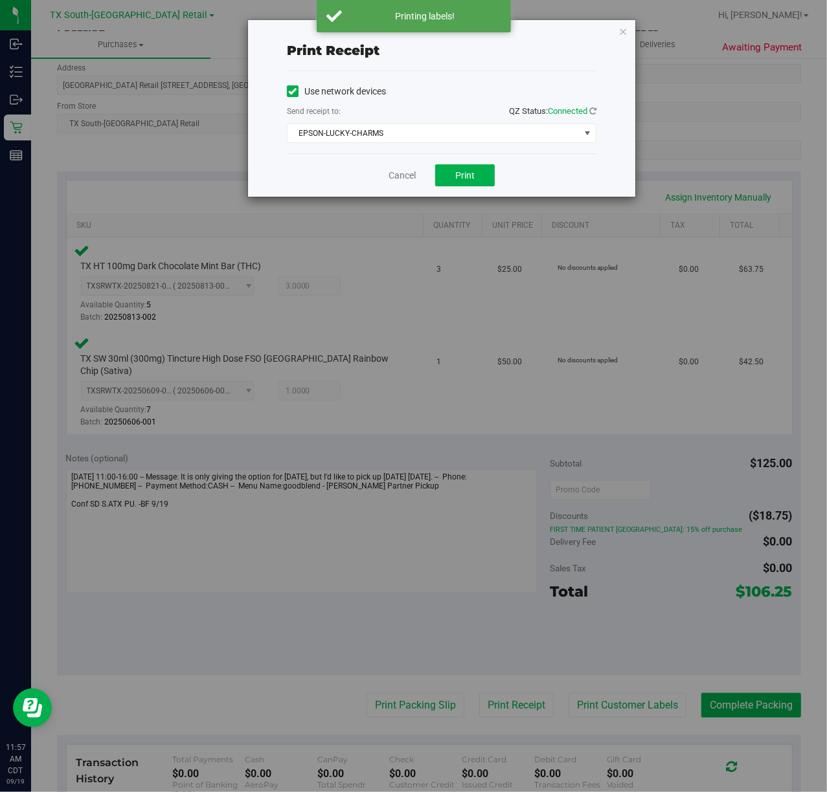
click at [467, 164] on div "Cancel Print" at bounding box center [441, 174] width 309 height 43
click at [445, 181] on button "Print" at bounding box center [465, 175] width 60 height 22
click at [402, 181] on link "Cancel" at bounding box center [396, 176] width 27 height 14
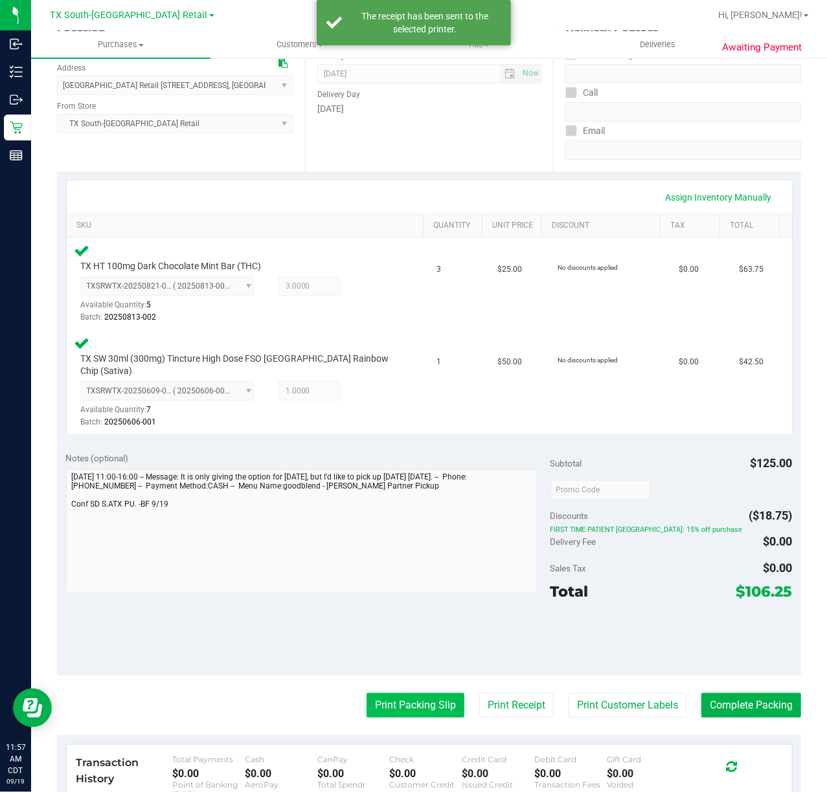
click at [430, 693] on button "Print Packing Slip" at bounding box center [415, 705] width 98 height 25
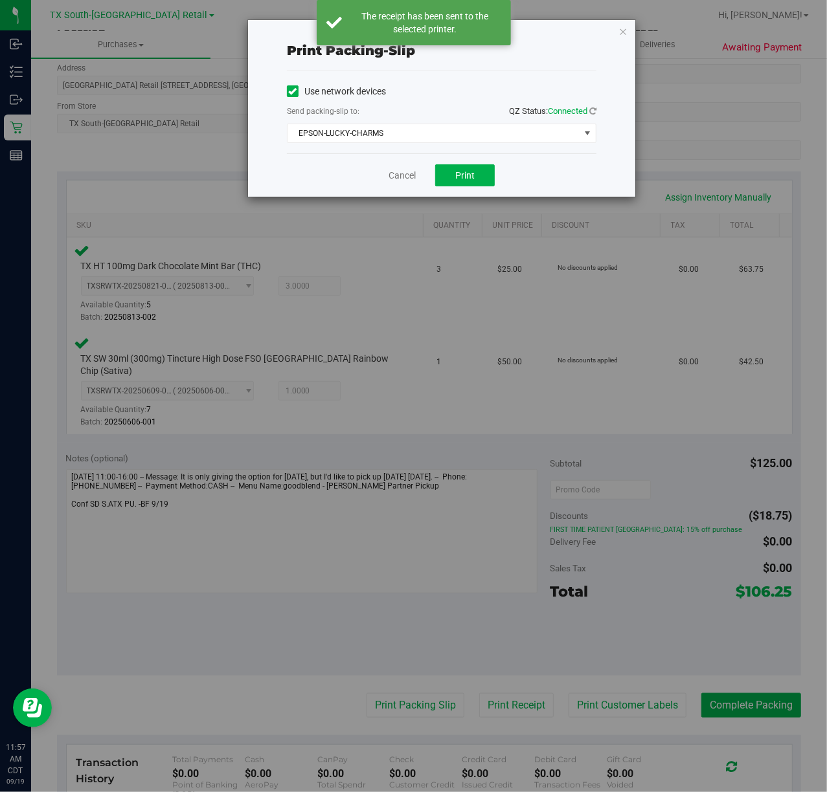
click at [466, 190] on div "Cancel Print" at bounding box center [441, 174] width 309 height 43
click at [467, 184] on button "Print" at bounding box center [465, 175] width 60 height 22
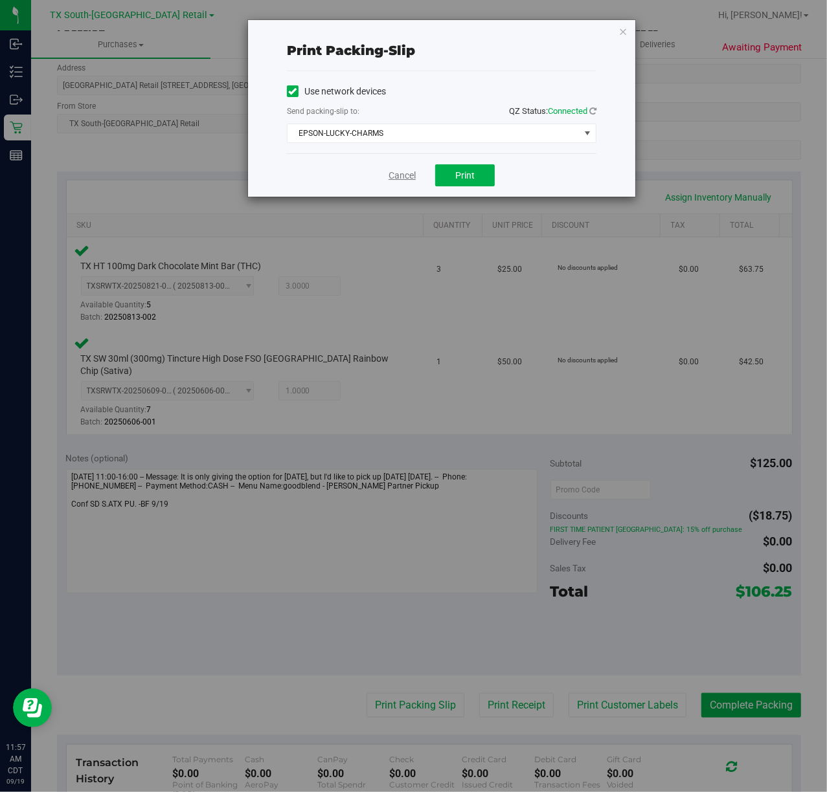
click at [396, 171] on link "Cancel" at bounding box center [401, 176] width 27 height 14
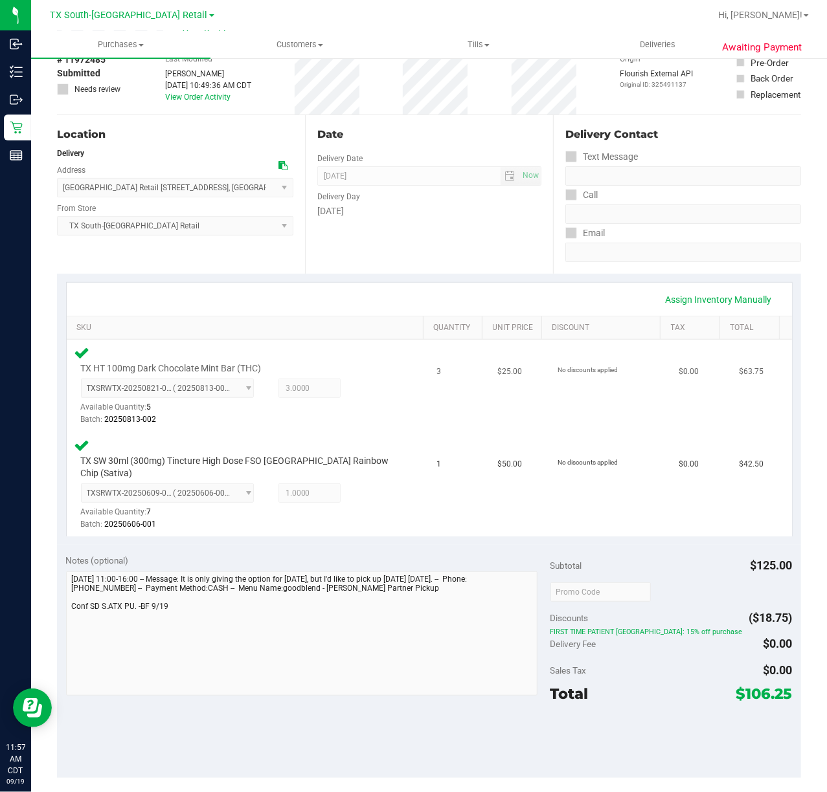
scroll to position [0, 0]
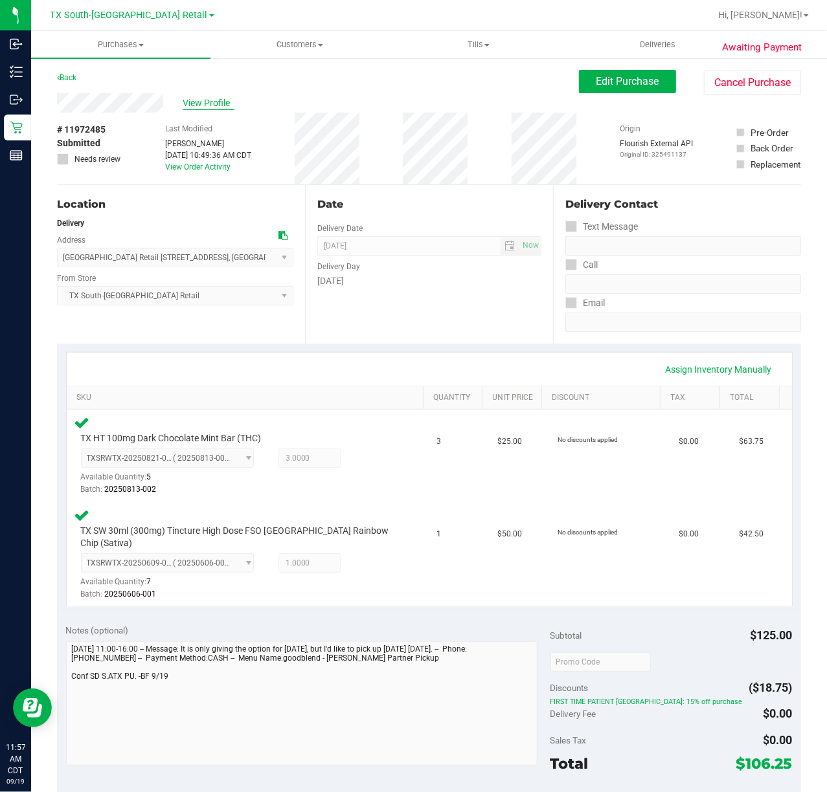
click at [224, 109] on span "View Profile" at bounding box center [209, 103] width 52 height 14
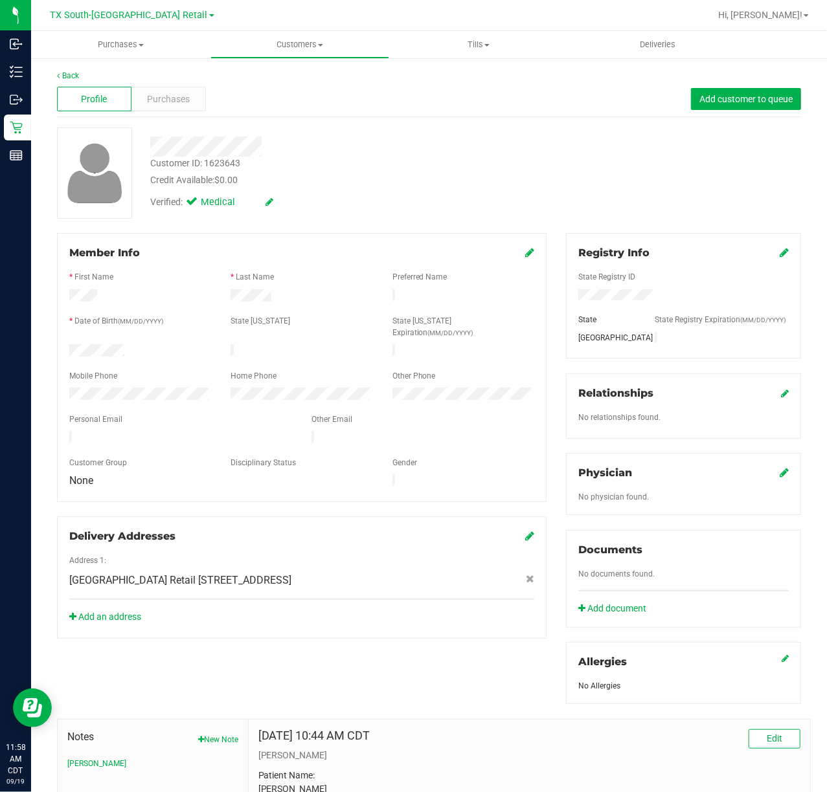
click at [777, 484] on div "Physician No physician found." at bounding box center [683, 484] width 235 height 62
click at [777, 482] on div "Physician No physician found." at bounding box center [683, 484] width 235 height 62
click at [779, 478] on icon at bounding box center [783, 472] width 9 height 10
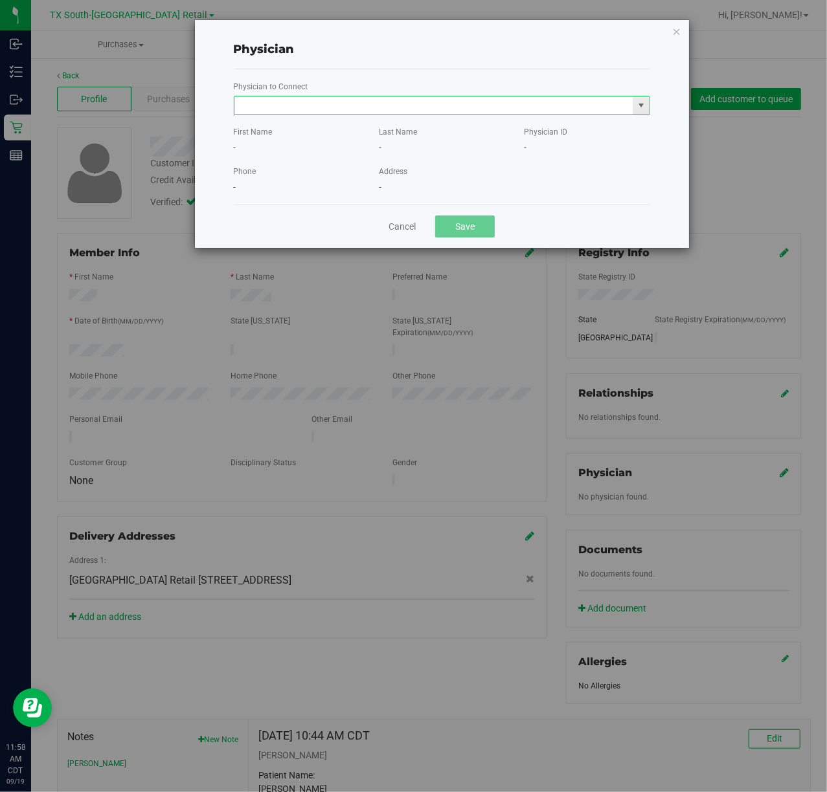
click at [466, 96] on input "text" at bounding box center [433, 105] width 399 height 18
click at [476, 125] on li "Matthew Brimberry" at bounding box center [441, 127] width 414 height 19
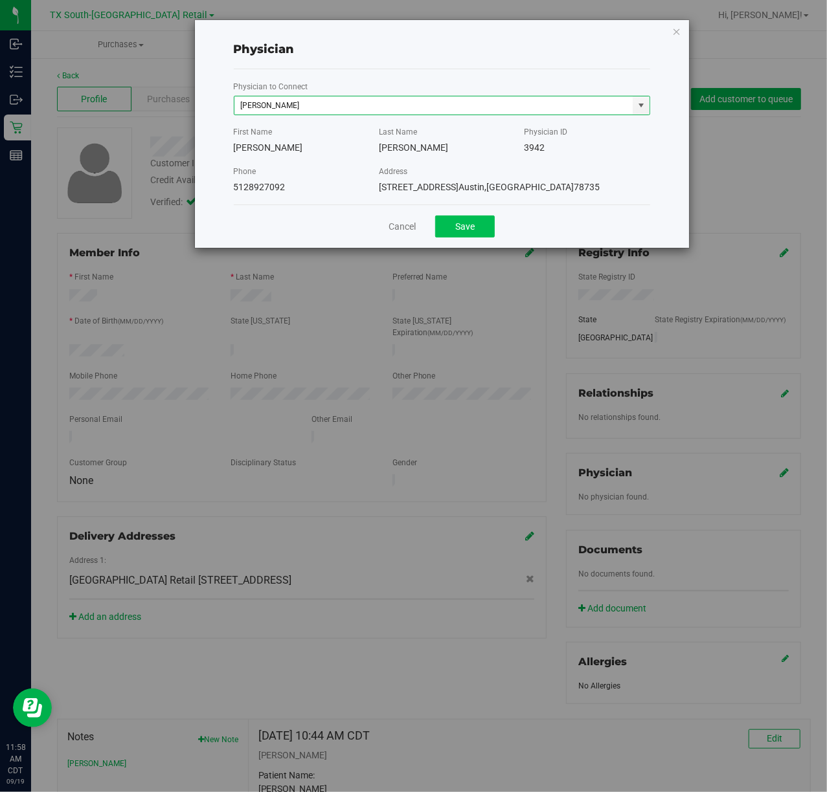
type input "Matthew Brimberry"
click at [477, 221] on button "Save" at bounding box center [465, 227] width 60 height 22
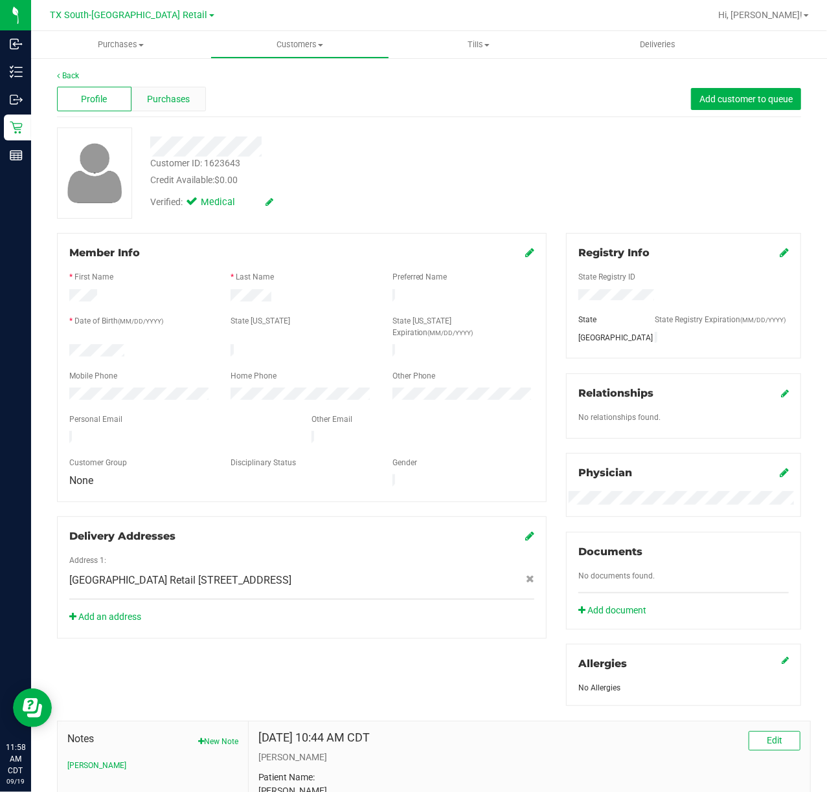
click at [175, 104] on span "Purchases" at bounding box center [168, 100] width 43 height 14
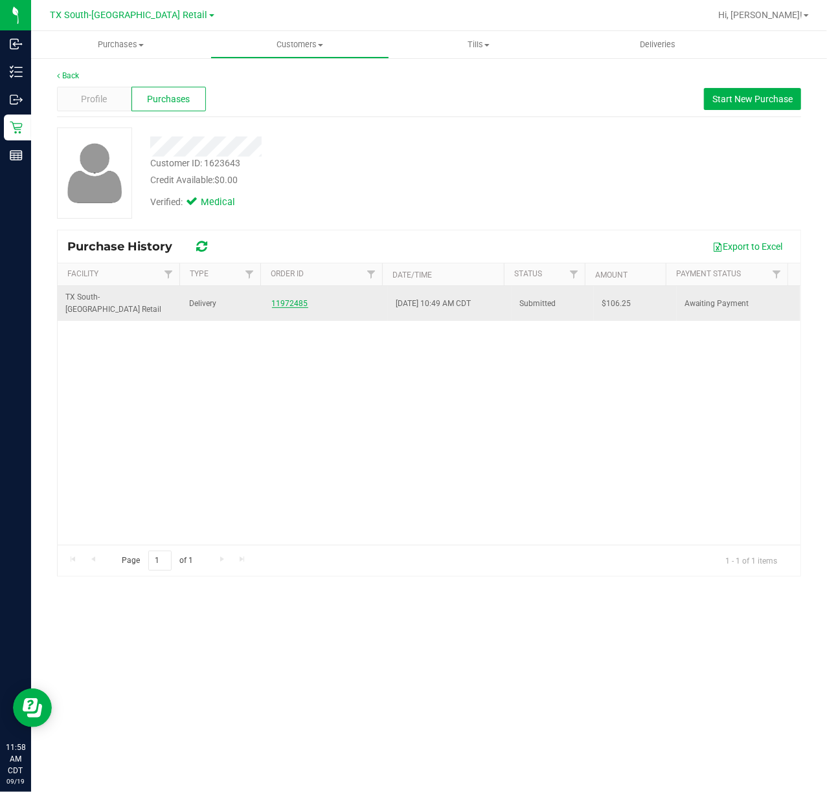
click at [302, 301] on link "11972485" at bounding box center [290, 303] width 36 height 9
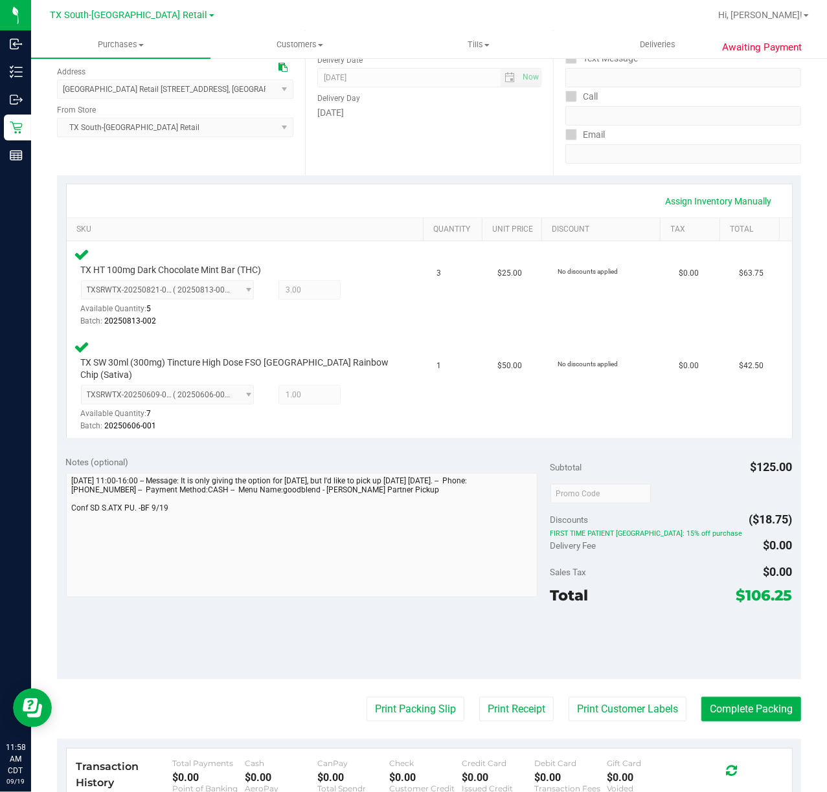
scroll to position [172, 0]
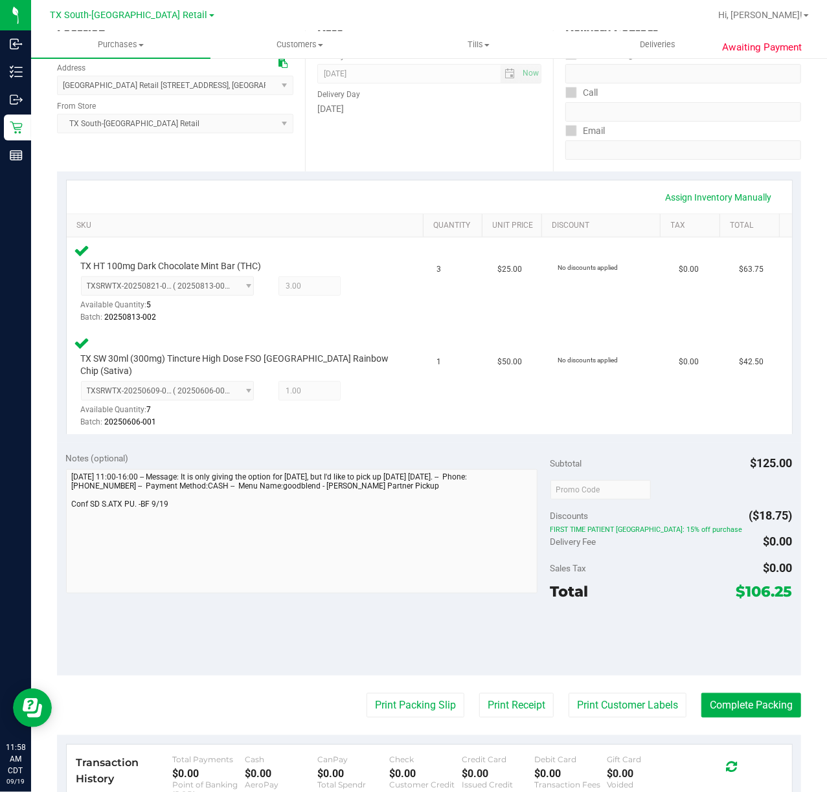
click at [566, 709] on purchase-details "Back Edit Purchase Cancel Purchase View Profile # 11972485 Submitted Needs revi…" at bounding box center [429, 442] width 744 height 1089
click at [583, 694] on button "Print Customer Labels" at bounding box center [627, 705] width 118 height 25
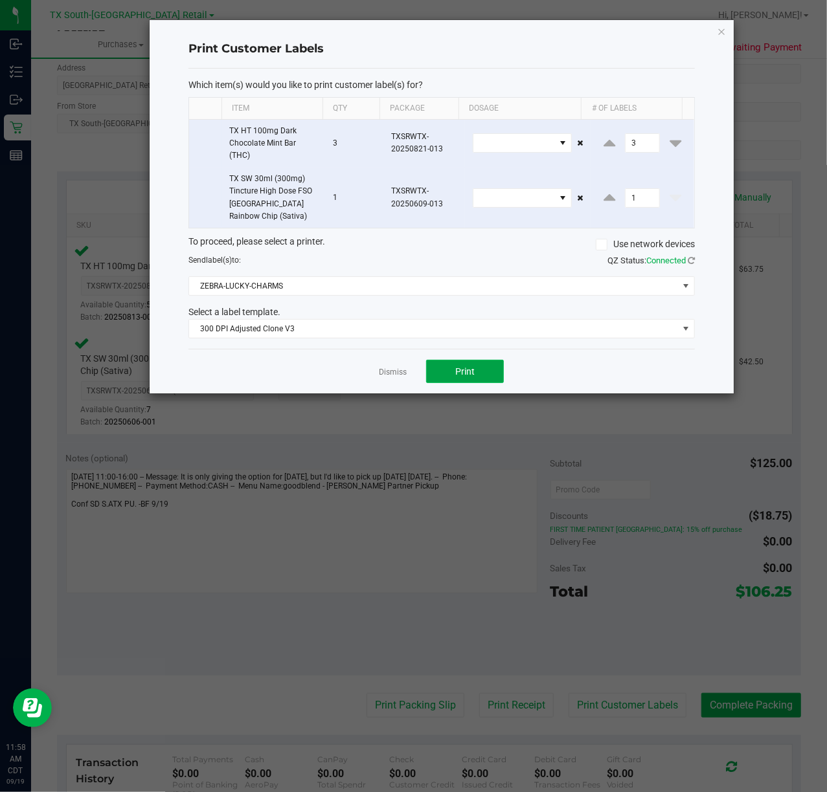
click at [455, 377] on span "Print" at bounding box center [464, 371] width 19 height 10
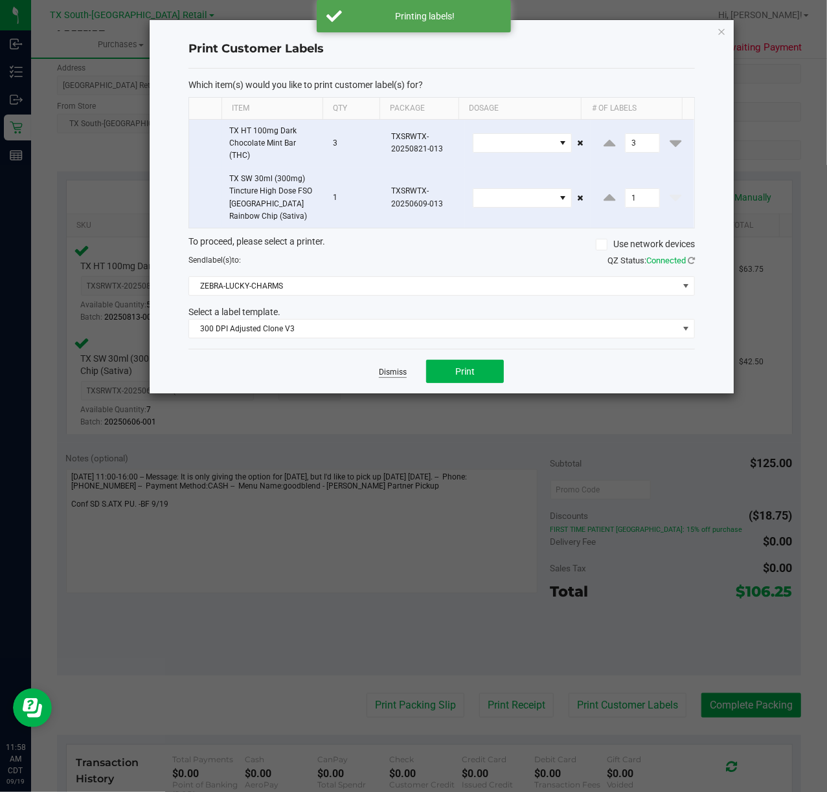
click at [379, 375] on link "Dismiss" at bounding box center [393, 372] width 28 height 11
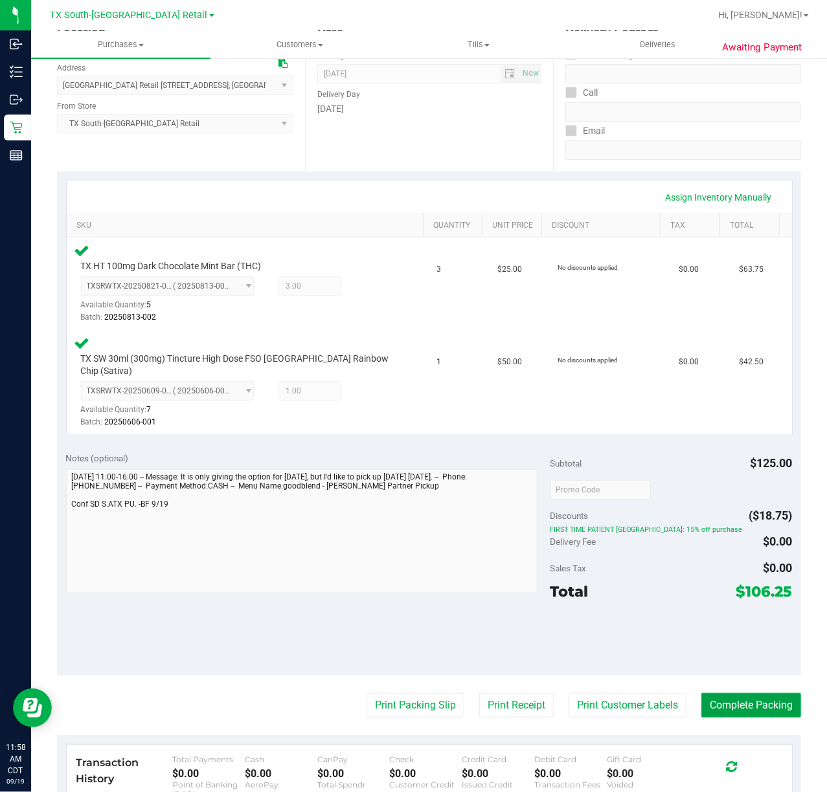
click at [753, 705] on button "Complete Packing" at bounding box center [751, 705] width 100 height 25
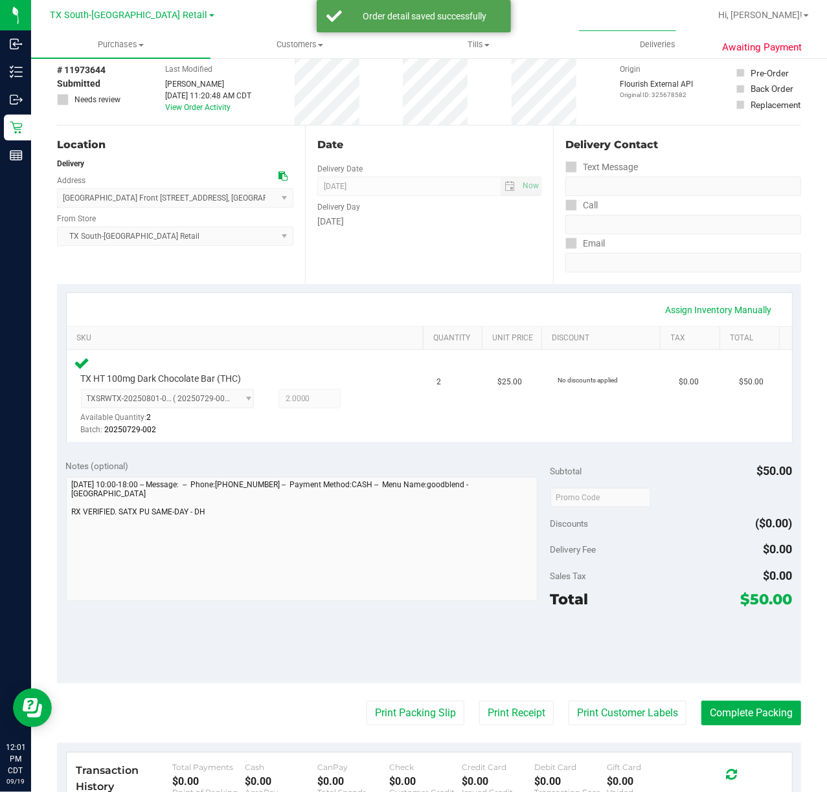
scroll to position [172, 0]
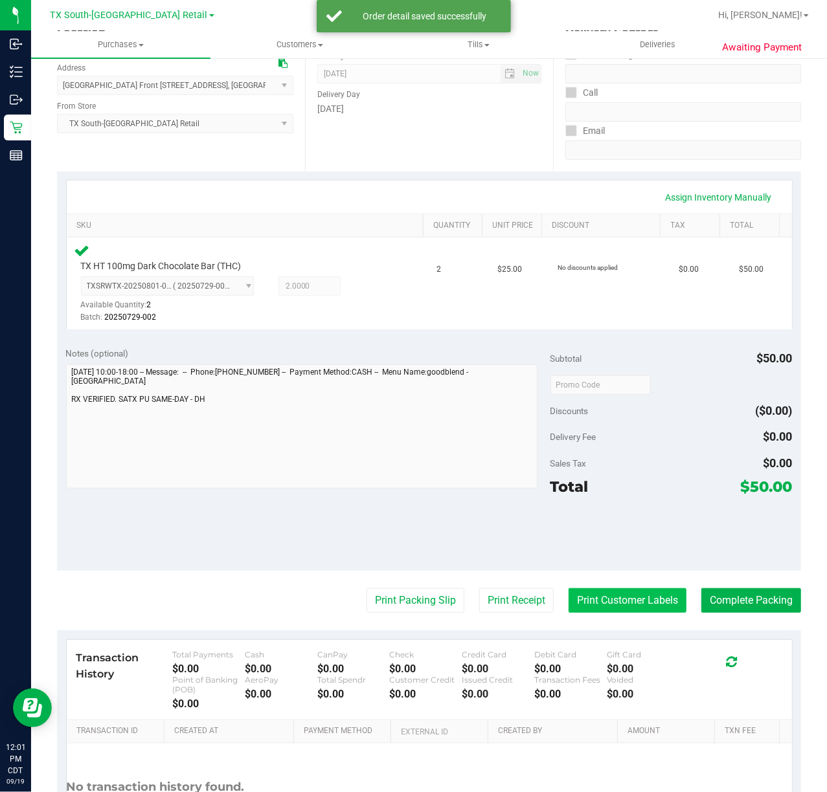
click at [568, 597] on button "Print Customer Labels" at bounding box center [627, 600] width 118 height 25
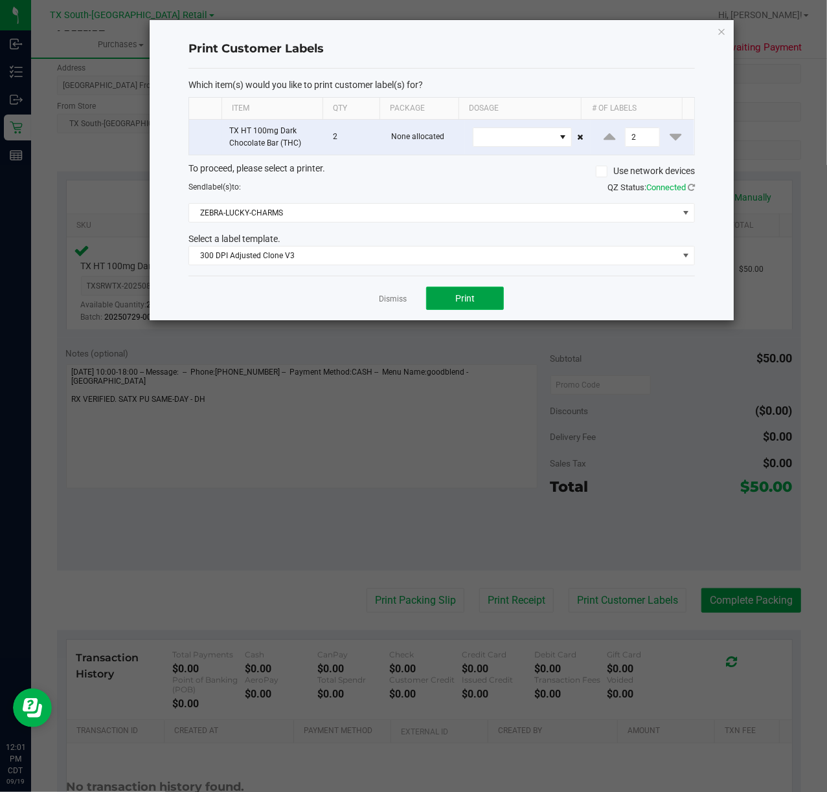
click at [469, 300] on span "Print" at bounding box center [464, 298] width 19 height 10
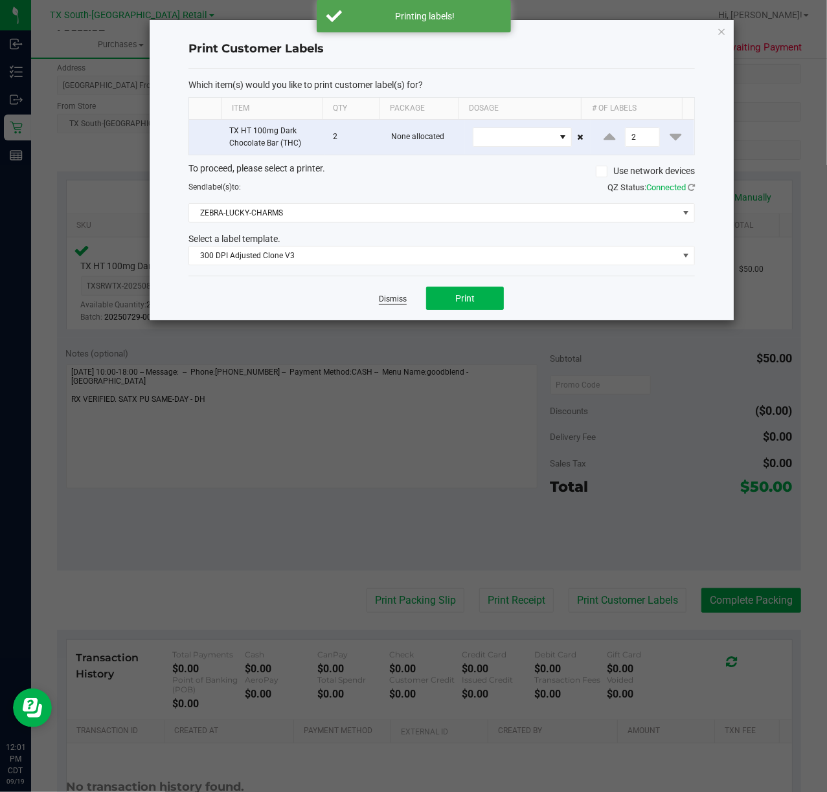
click at [397, 298] on link "Dismiss" at bounding box center [393, 299] width 28 height 11
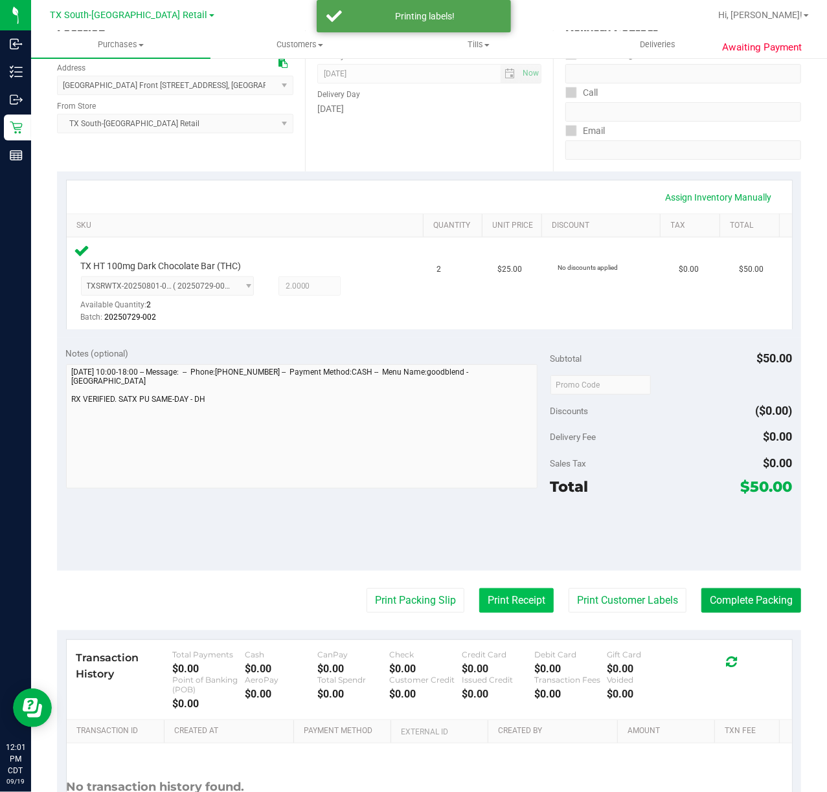
click at [492, 612] on button "Print Receipt" at bounding box center [516, 600] width 74 height 25
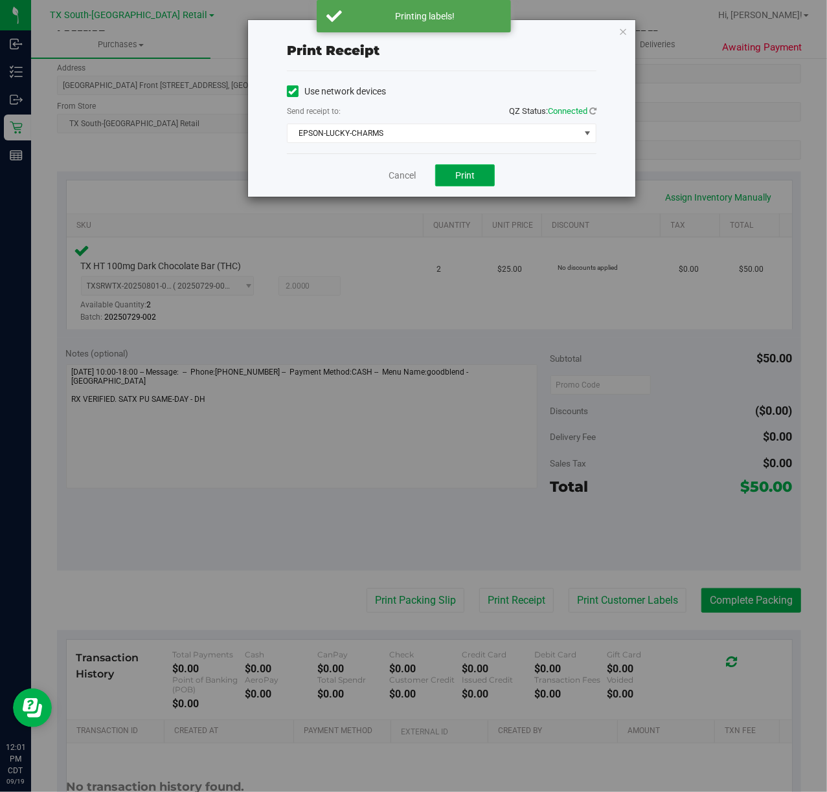
click at [479, 184] on button "Print" at bounding box center [465, 175] width 60 height 22
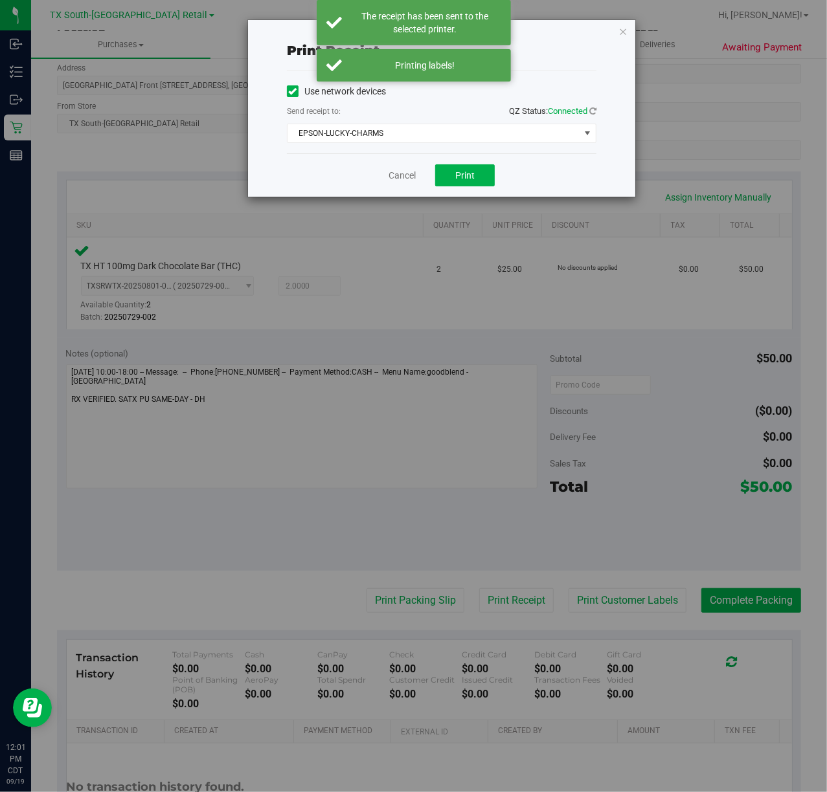
click at [403, 186] on div "Cancel Print" at bounding box center [441, 174] width 309 height 43
click at [405, 179] on link "Cancel" at bounding box center [401, 176] width 27 height 14
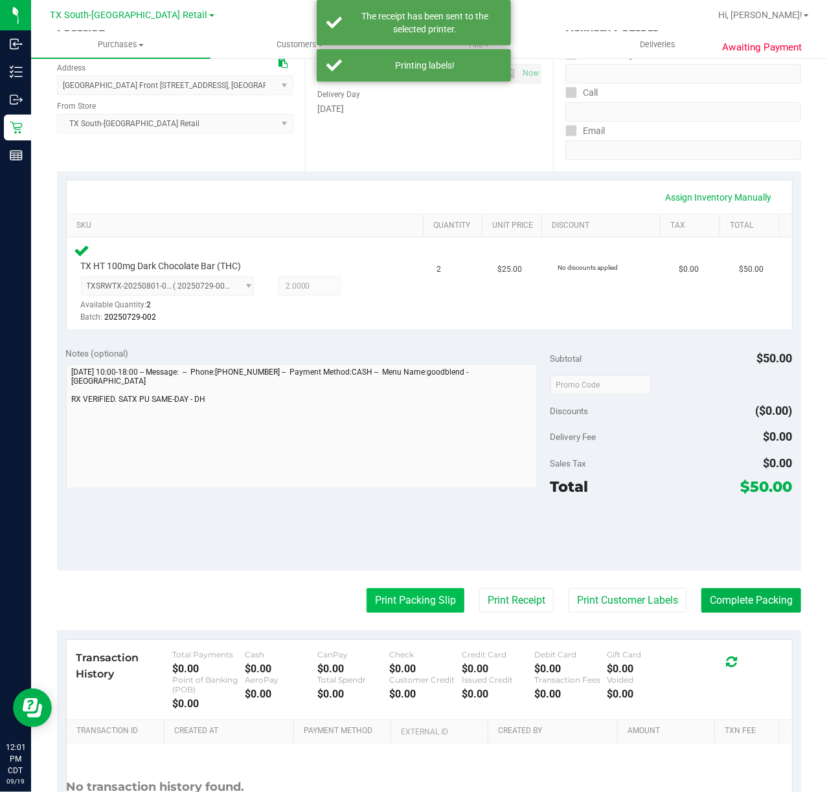
click at [395, 607] on button "Print Packing Slip" at bounding box center [415, 600] width 98 height 25
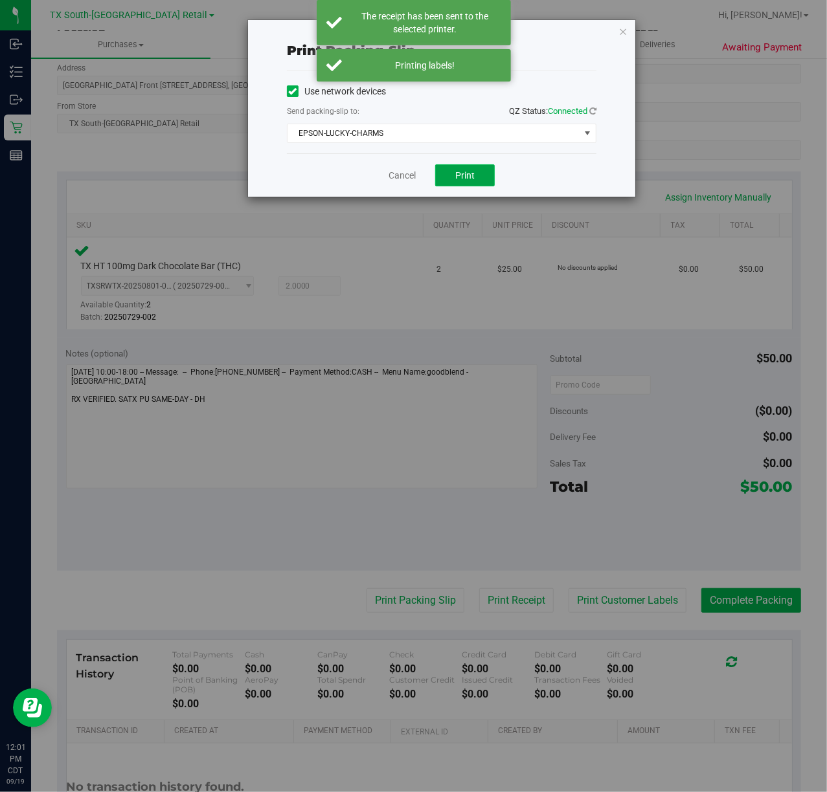
click at [462, 168] on button "Print" at bounding box center [465, 175] width 60 height 22
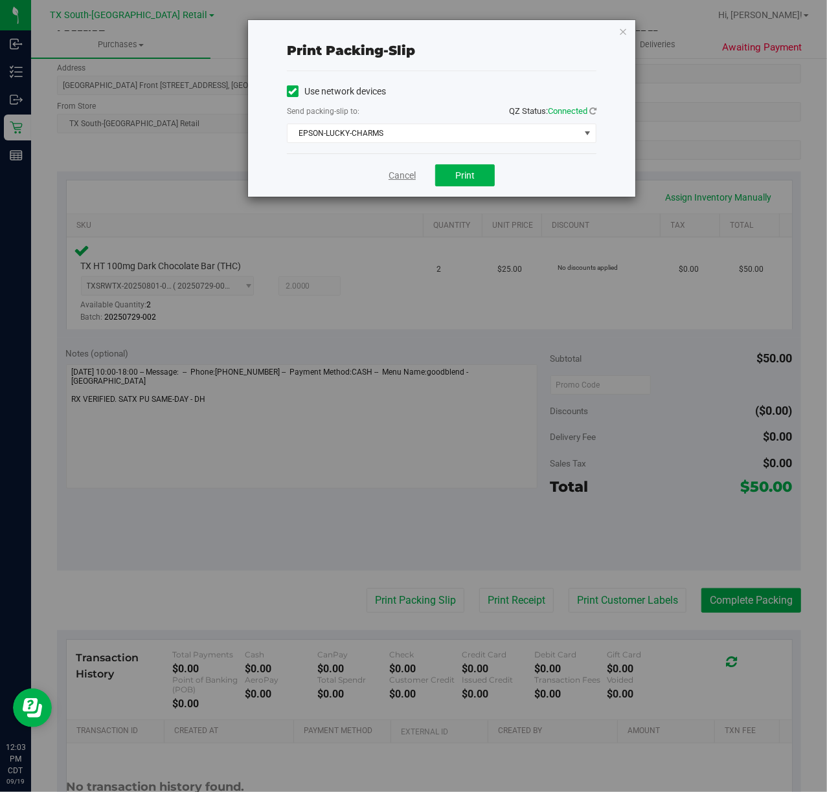
click at [409, 182] on link "Cancel" at bounding box center [401, 176] width 27 height 14
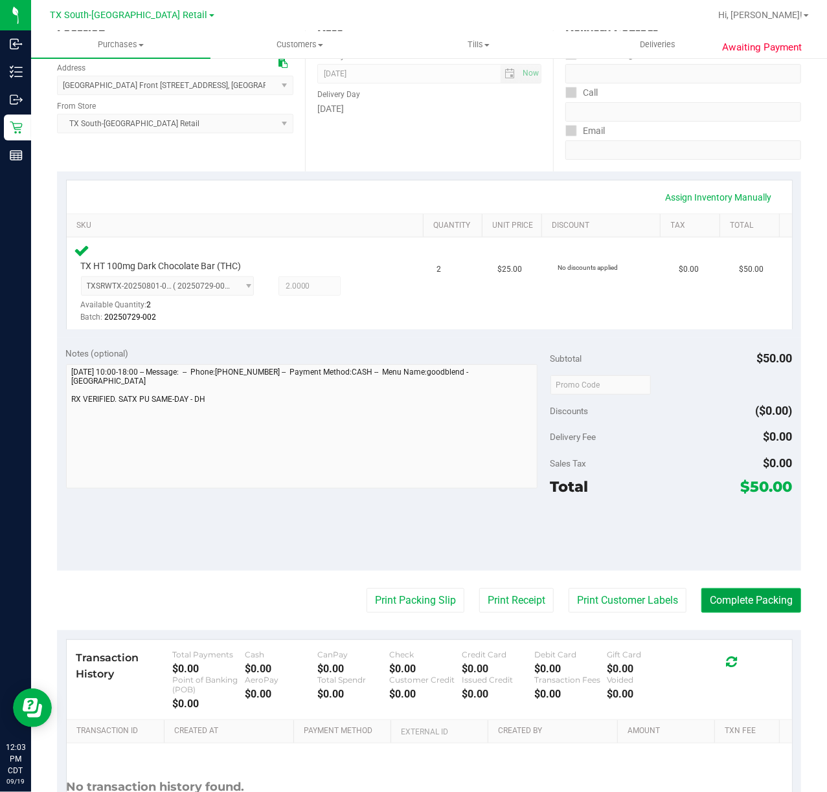
click at [746, 601] on button "Complete Packing" at bounding box center [751, 600] width 100 height 25
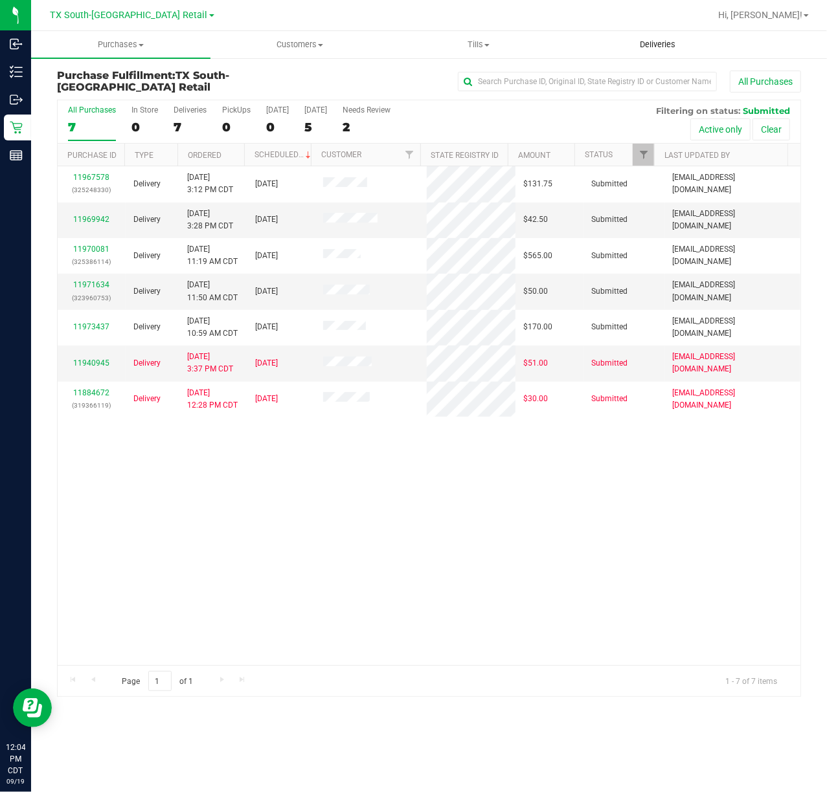
click at [684, 34] on uib-tab-heading "Deliveries" at bounding box center [658, 45] width 178 height 26
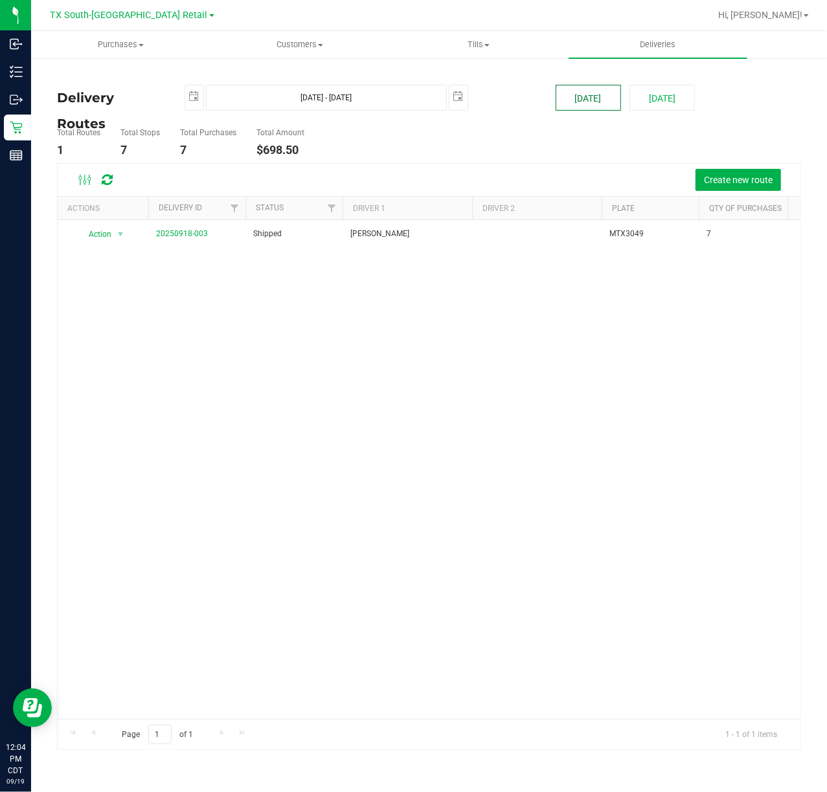
click at [581, 94] on button "[DATE]" at bounding box center [587, 98] width 65 height 26
click at [723, 173] on button "Create new route" at bounding box center [737, 180] width 85 height 22
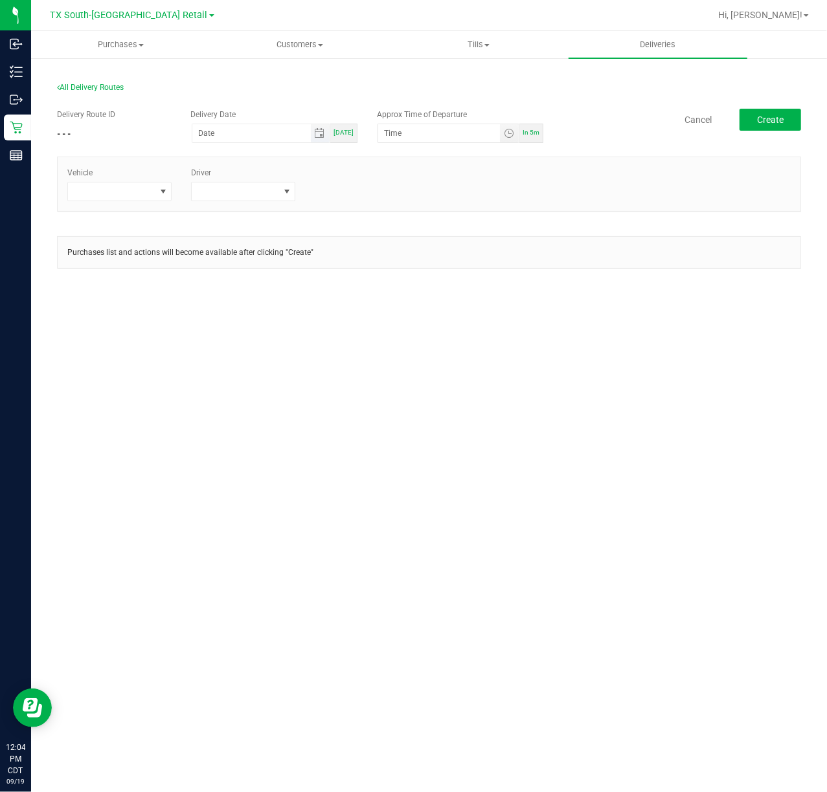
click at [318, 127] on span "Toggle calendar" at bounding box center [320, 133] width 19 height 18
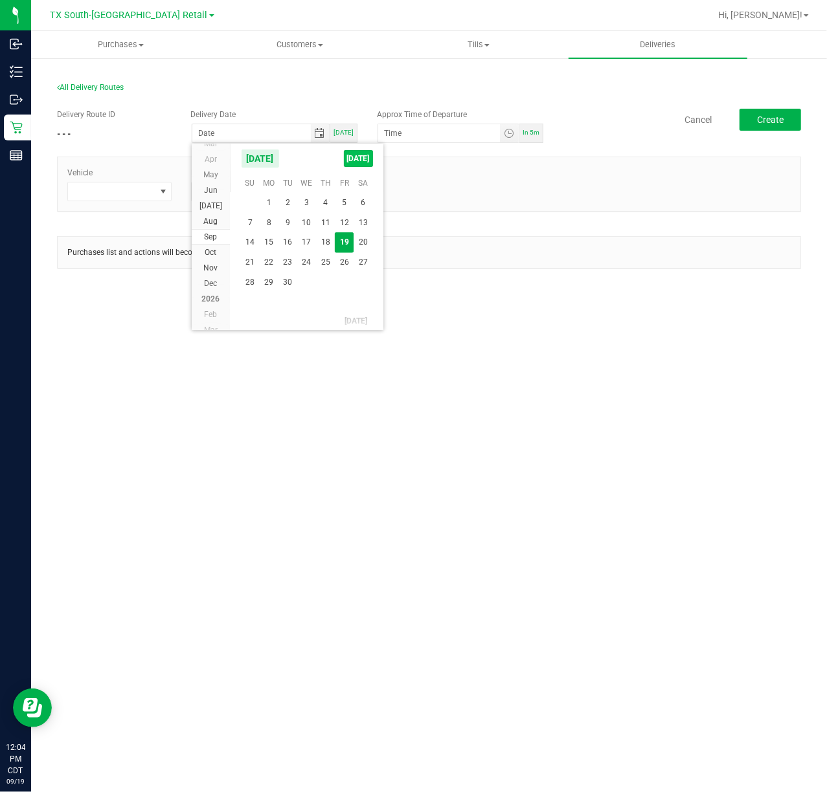
click at [368, 161] on span "TODAY" at bounding box center [358, 158] width 29 height 17
type input "[DATE]"
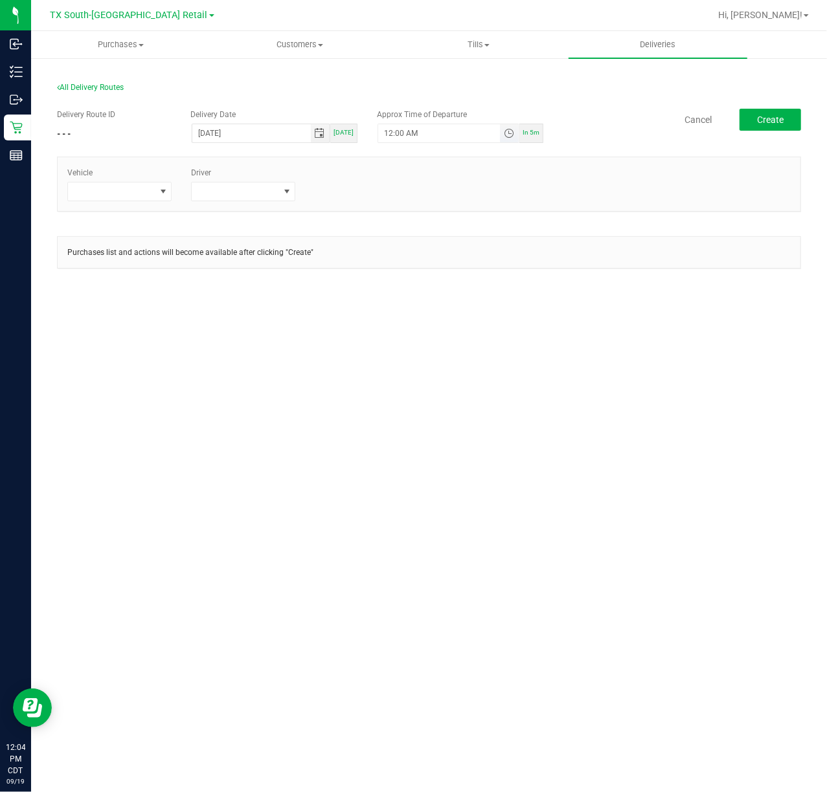
click at [510, 132] on span "Toggle time list" at bounding box center [509, 133] width 10 height 10
click at [470, 377] on button "Set" at bounding box center [471, 386] width 49 height 28
click at [529, 129] on span "In 5m" at bounding box center [530, 132] width 17 height 7
click at [506, 128] on span "Toggle time list" at bounding box center [509, 133] width 10 height 10
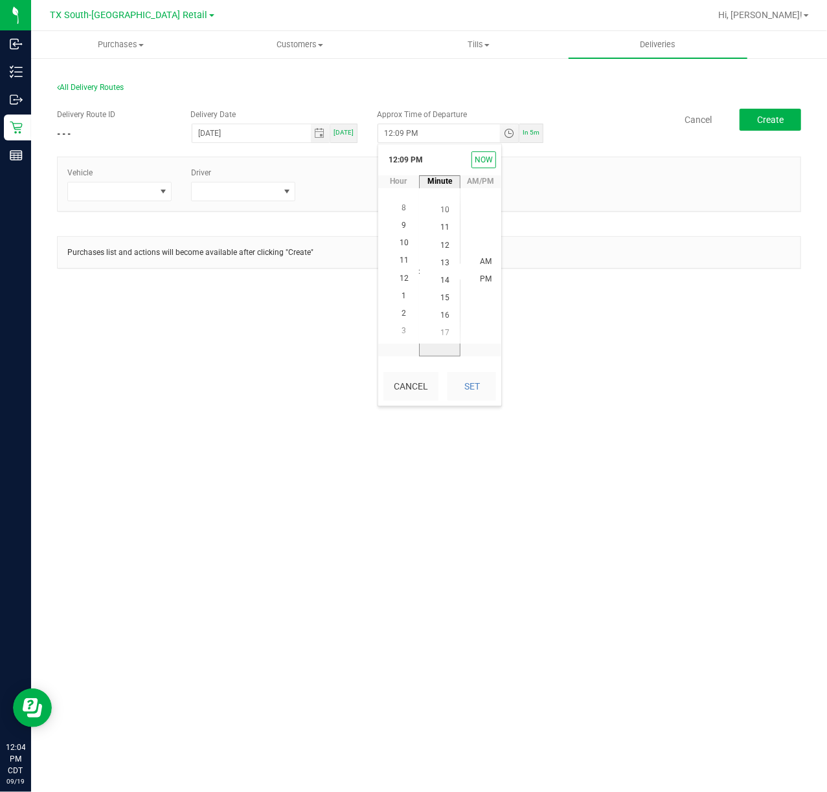
scroll to position [246, 0]
click at [440, 293] on span "15" at bounding box center [444, 295] width 9 height 9
click at [484, 368] on div "Cancel Set" at bounding box center [439, 386] width 123 height 39
click at [475, 389] on button "Set" at bounding box center [471, 386] width 49 height 28
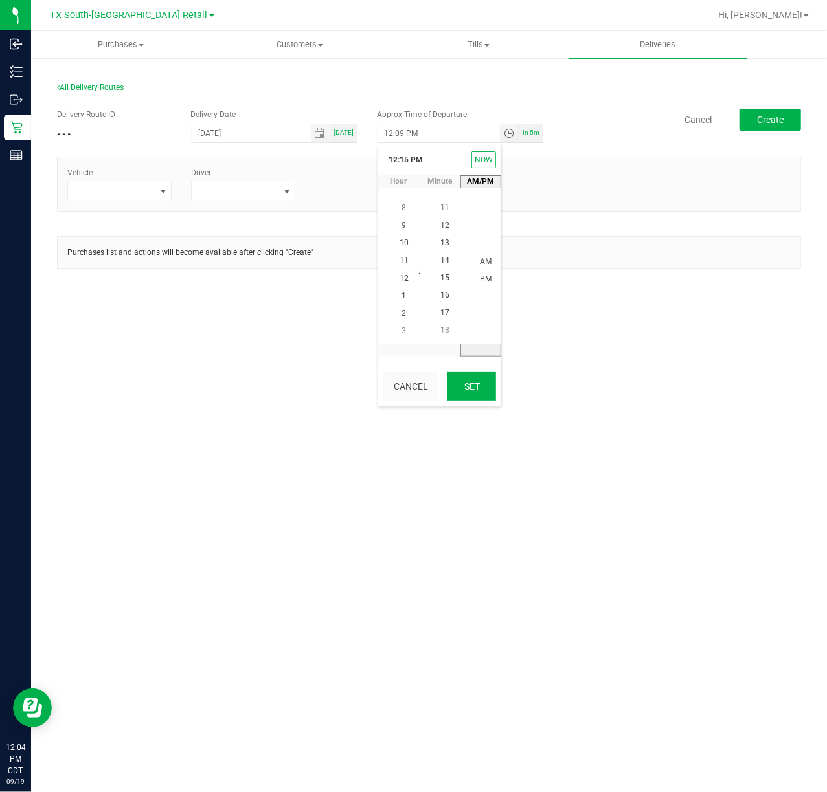
type input "12:15 PM"
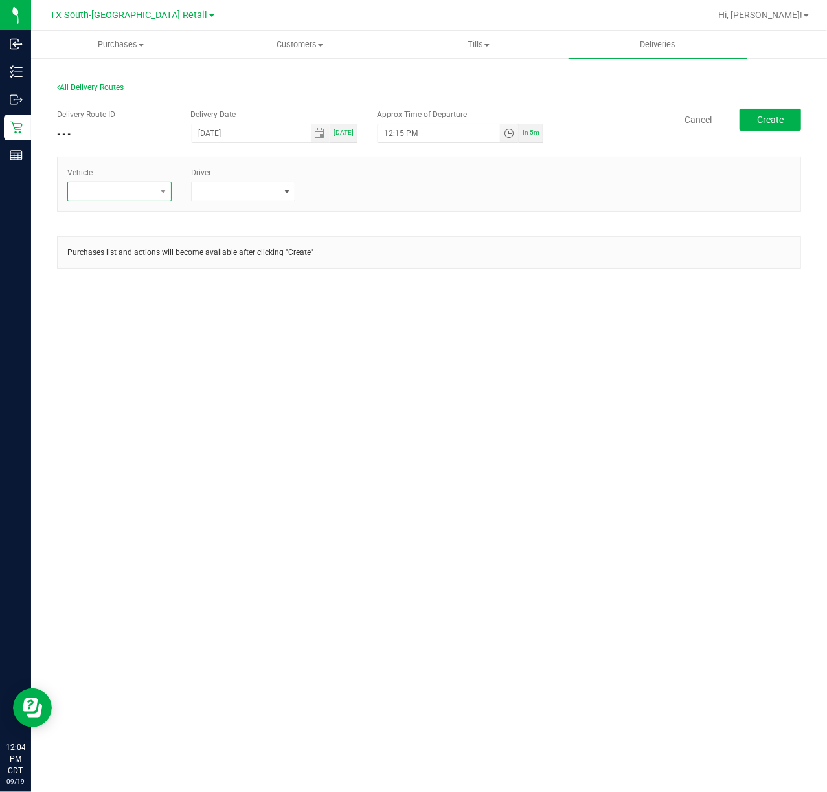
click at [146, 188] on span at bounding box center [111, 192] width 87 height 18
type input "tx"
click at [146, 304] on li "TX-TRANSIT-05" at bounding box center [128, 296] width 121 height 22
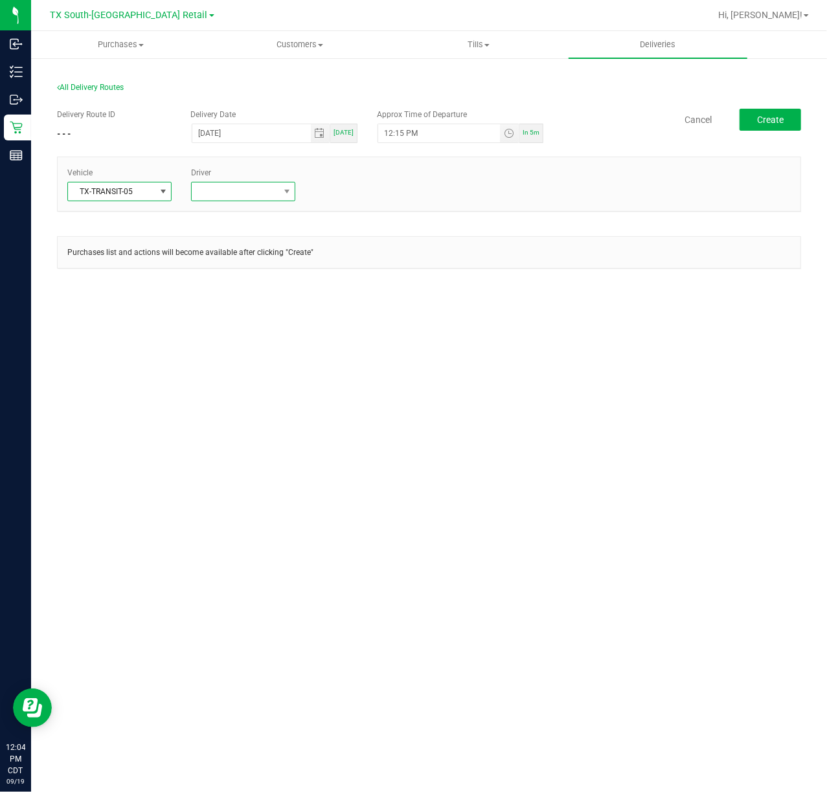
click at [233, 190] on span at bounding box center [235, 192] width 87 height 18
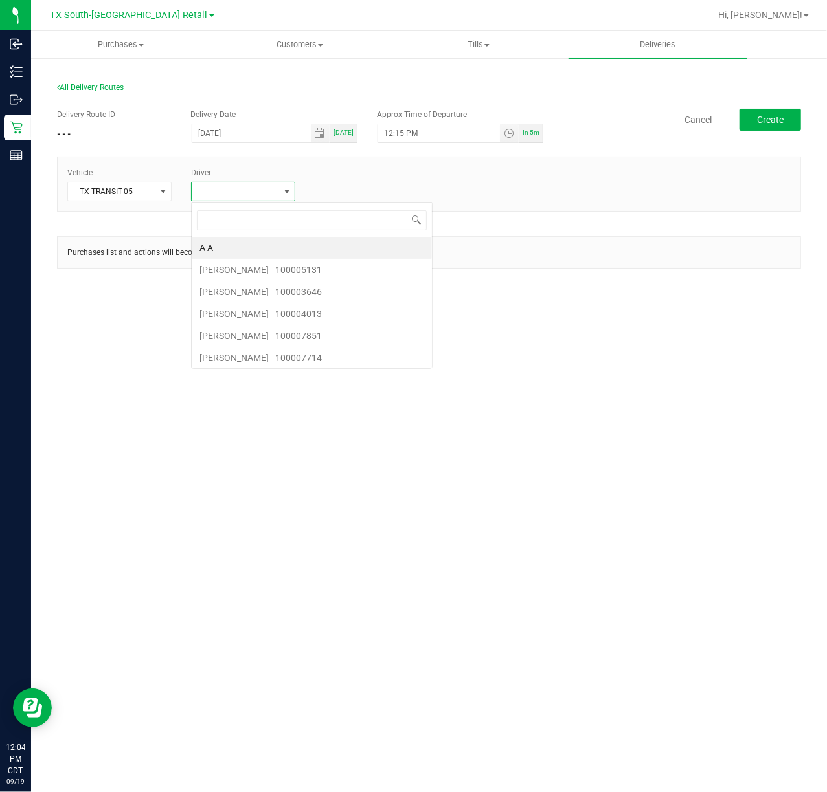
scroll to position [19, 104]
type input "alva"
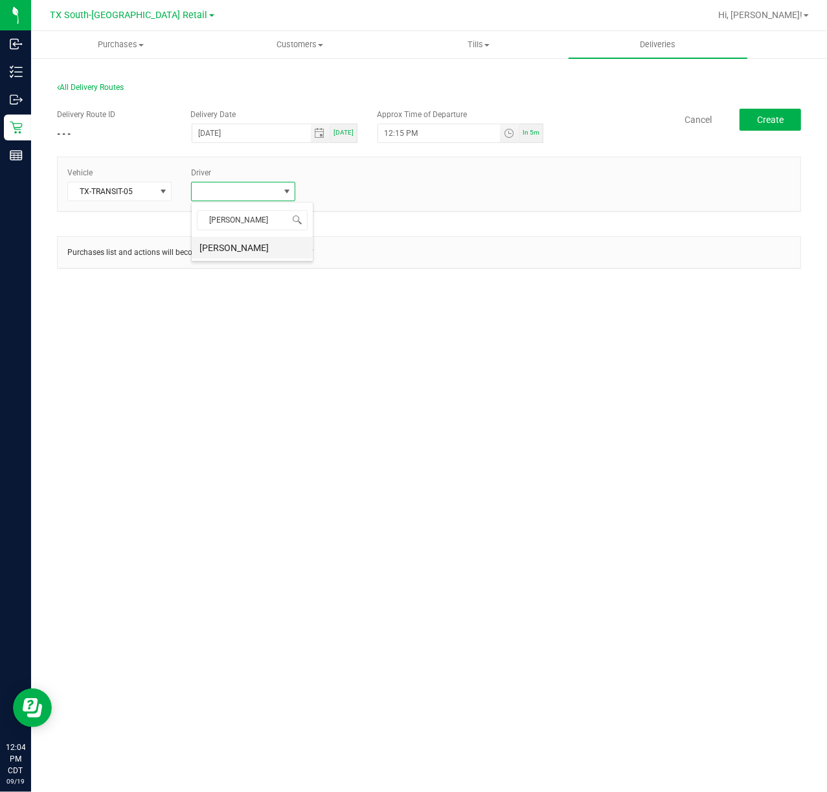
click at [278, 240] on li "Alexis Alvarado" at bounding box center [252, 248] width 121 height 22
click at [340, 197] on div "Vehicle TX-TRANSIT-05 Driver 1 Alexis Alvarado + Add Driver" at bounding box center [429, 184] width 742 height 34
click at [342, 197] on div "Vehicle TX-TRANSIT-05 Driver 1 Alexis Alvarado + Add Driver" at bounding box center [429, 184] width 742 height 34
click at [343, 193] on div "+ Add Driver" at bounding box center [367, 188] width 104 height 12
click at [348, 189] on link "+ Add Driver" at bounding box center [336, 187] width 43 height 9
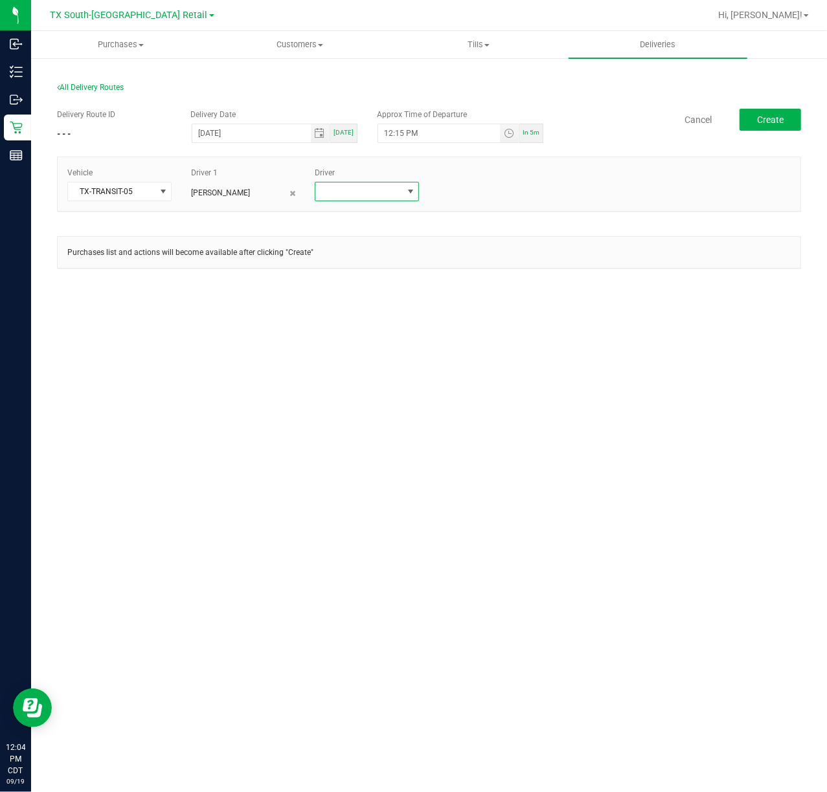
click at [348, 189] on span at bounding box center [358, 192] width 87 height 18
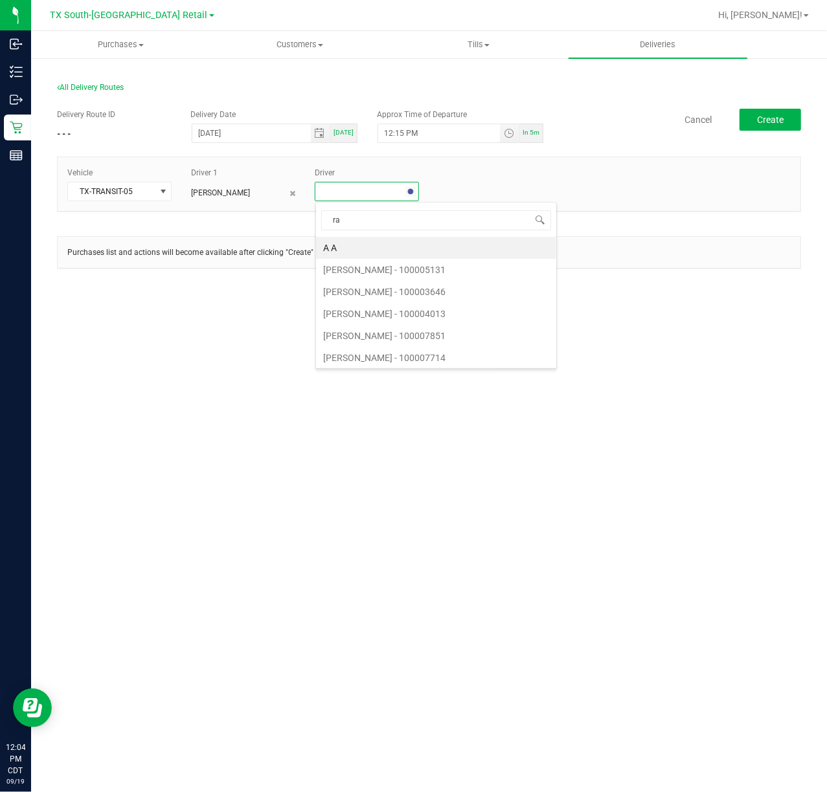
type input "rau"
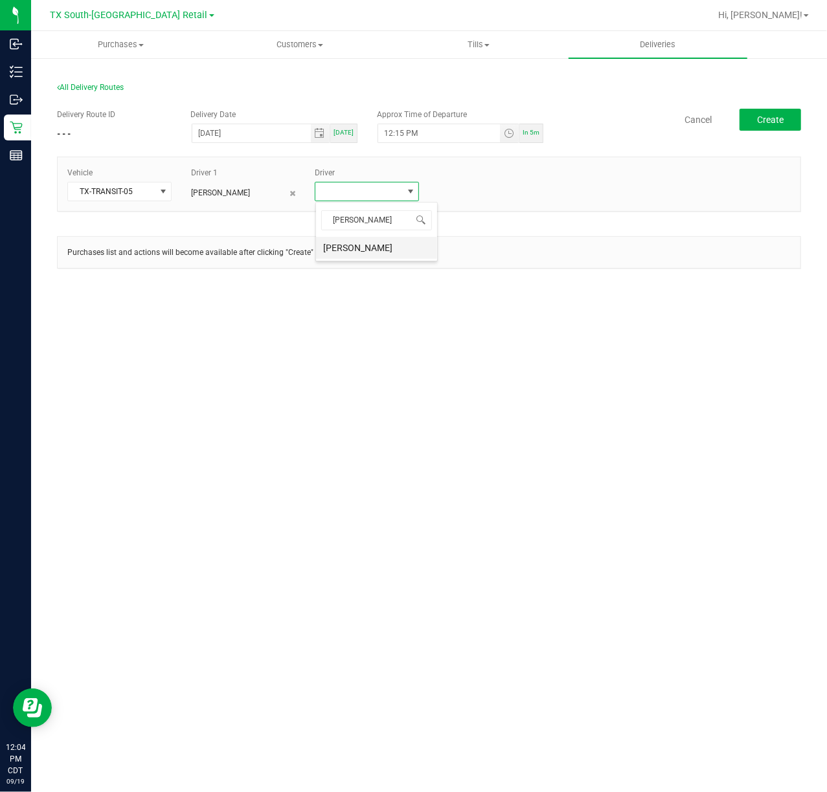
click at [346, 251] on li "Raul Calderon" at bounding box center [376, 248] width 121 height 22
click at [752, 131] on div "Delivery Route ID - - - Delivery Date 09/19/2025 Today Approx Time of Departure…" at bounding box center [429, 127] width 744 height 36
click at [764, 115] on span "Create" at bounding box center [770, 120] width 27 height 10
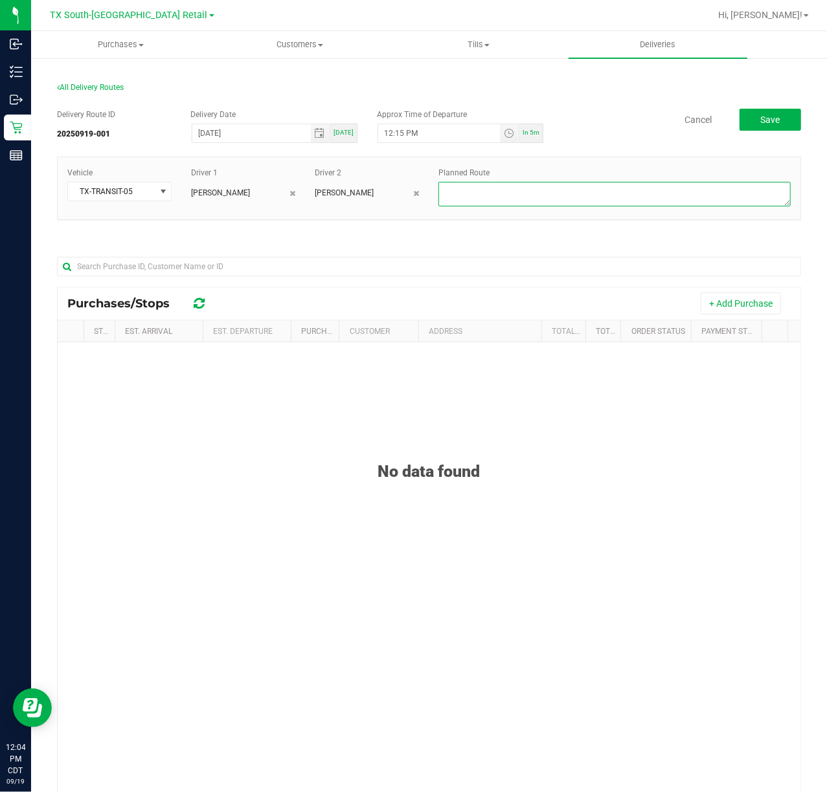
click at [713, 195] on textarea at bounding box center [614, 194] width 352 height 25
type textarea "Same-Day Orders"
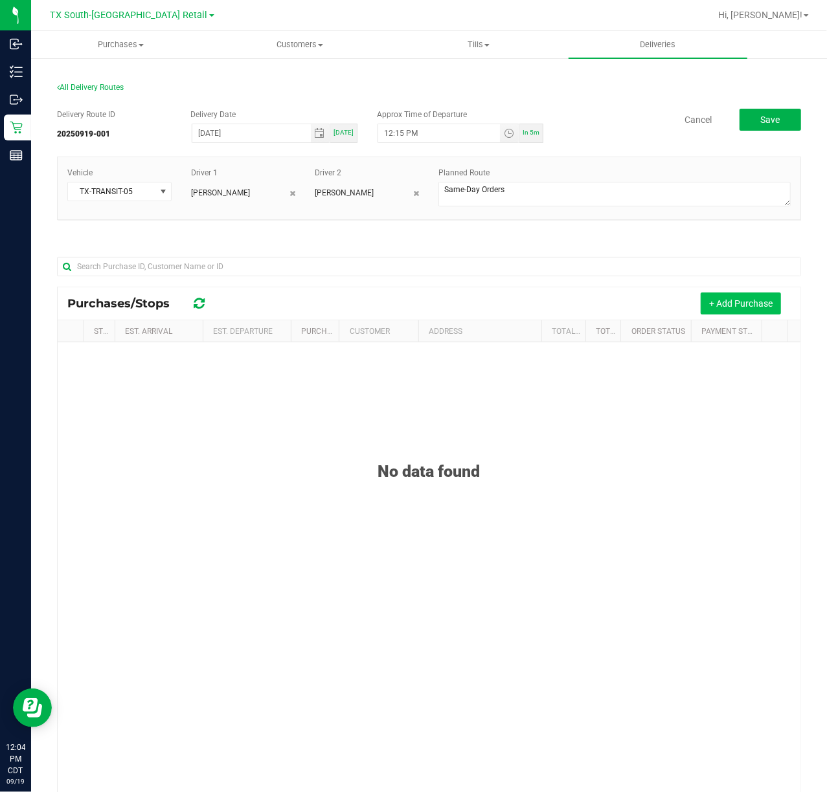
click at [728, 309] on button "+ Add Purchase" at bounding box center [740, 304] width 80 height 22
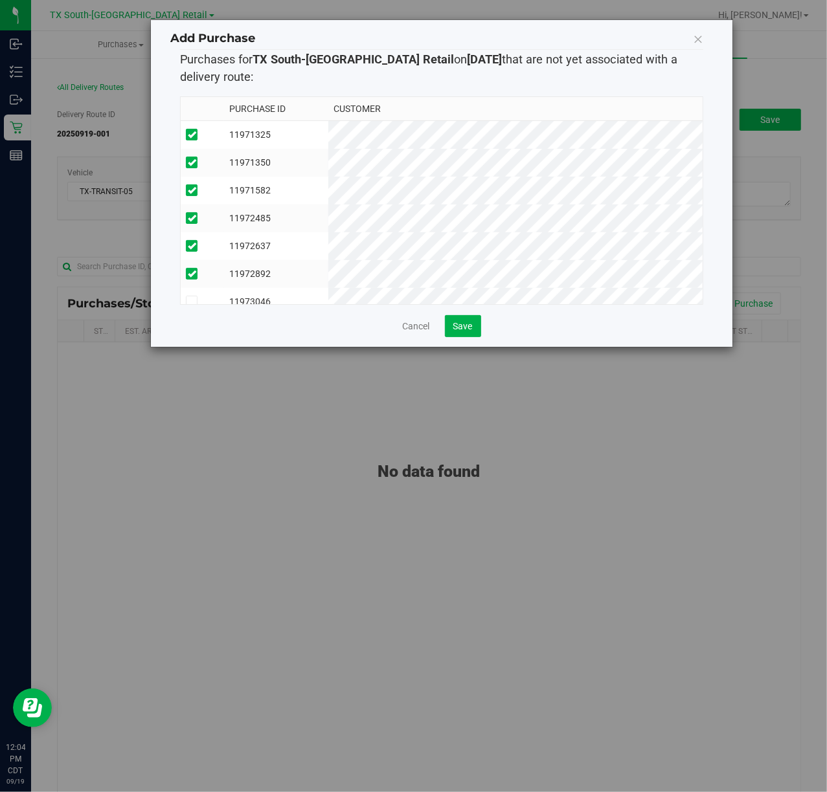
scroll to position [80, 0]
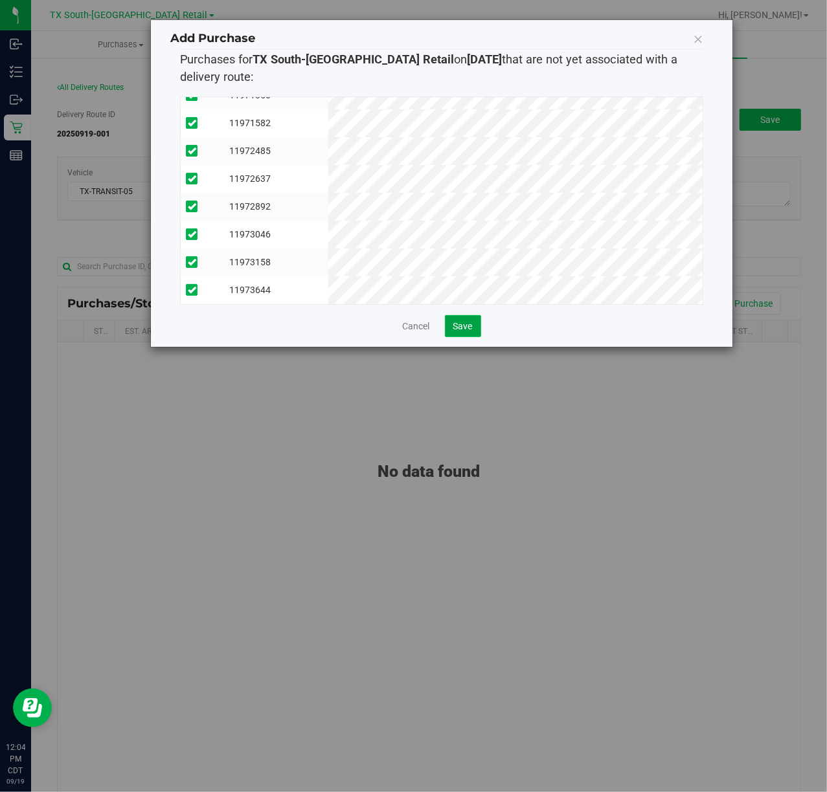
click at [461, 325] on span "Save" at bounding box center [462, 326] width 19 height 10
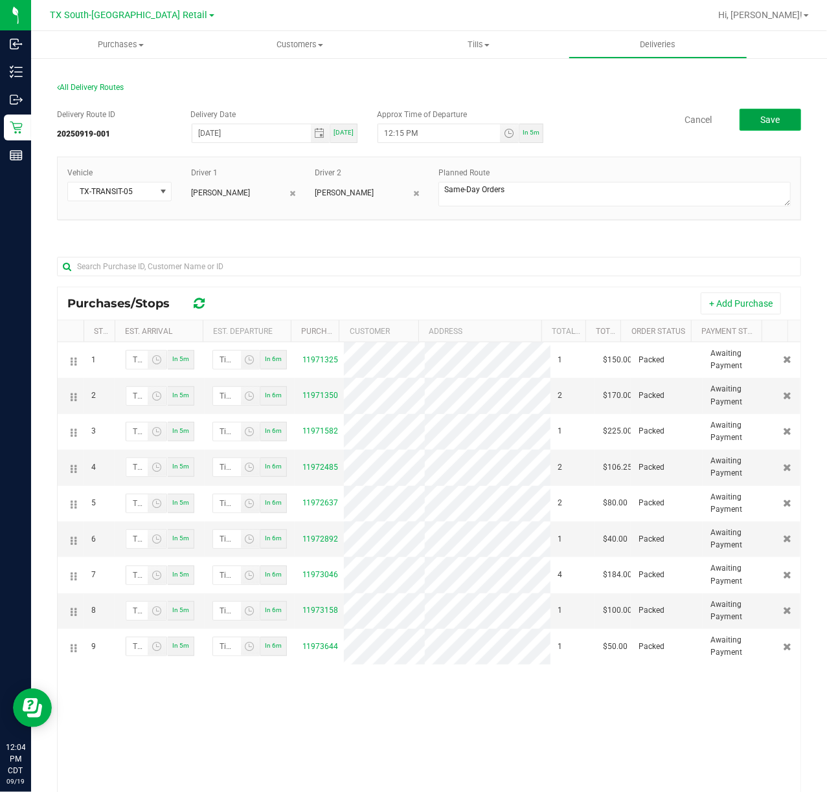
click at [757, 130] on button "Save" at bounding box center [769, 120] width 61 height 22
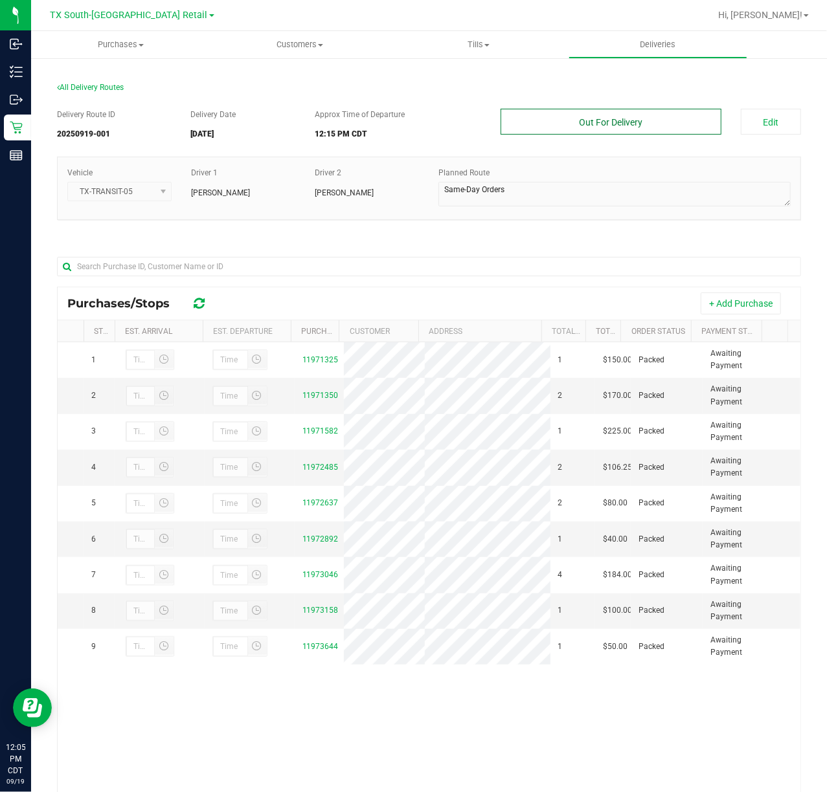
click at [632, 128] on button "Out For Delivery" at bounding box center [610, 122] width 220 height 26
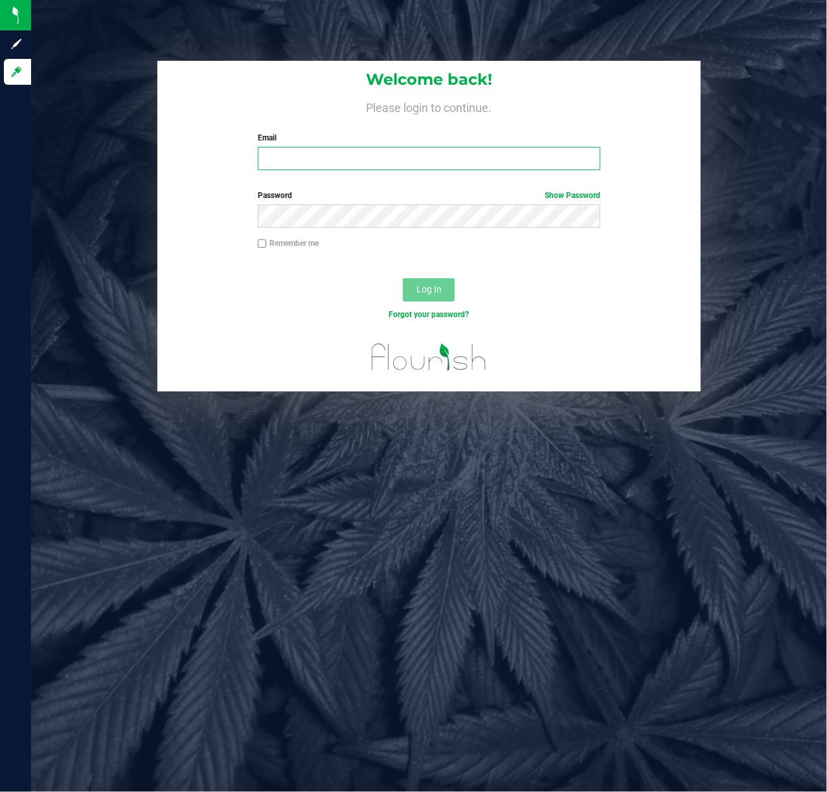
click at [361, 159] on input "Email" at bounding box center [429, 158] width 343 height 23
type input "Lsherman@liveparallel.com"
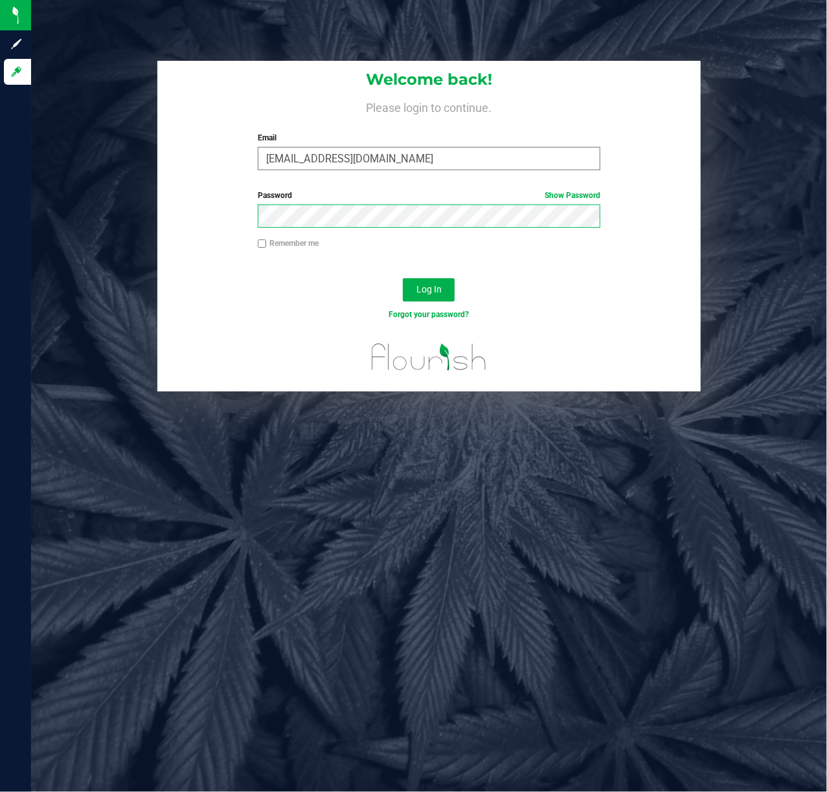
click at [403, 278] on button "Log In" at bounding box center [429, 289] width 52 height 23
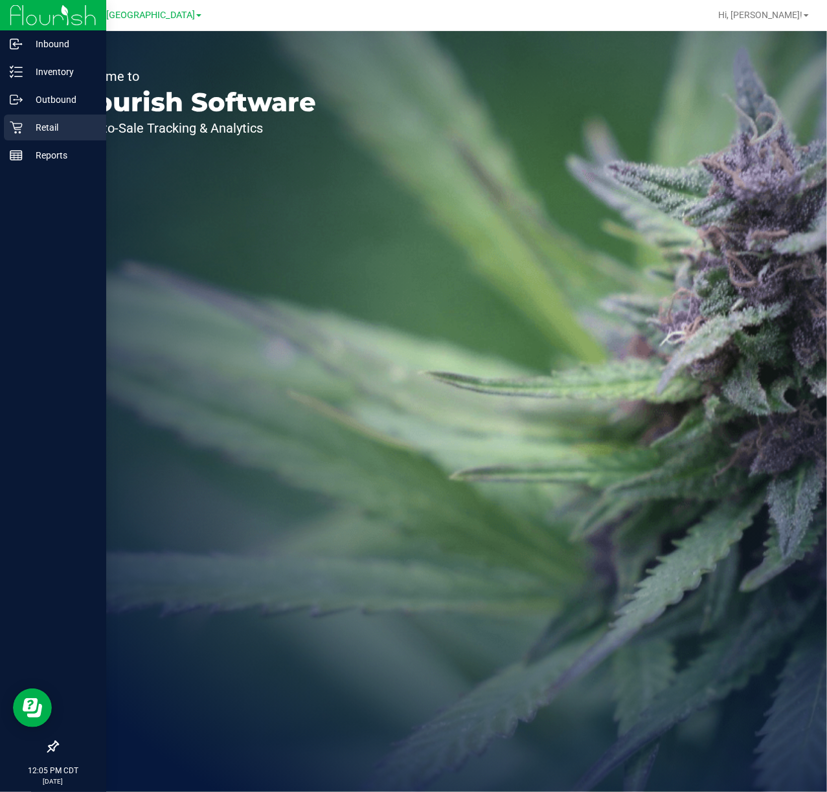
click at [13, 122] on icon at bounding box center [16, 128] width 12 height 12
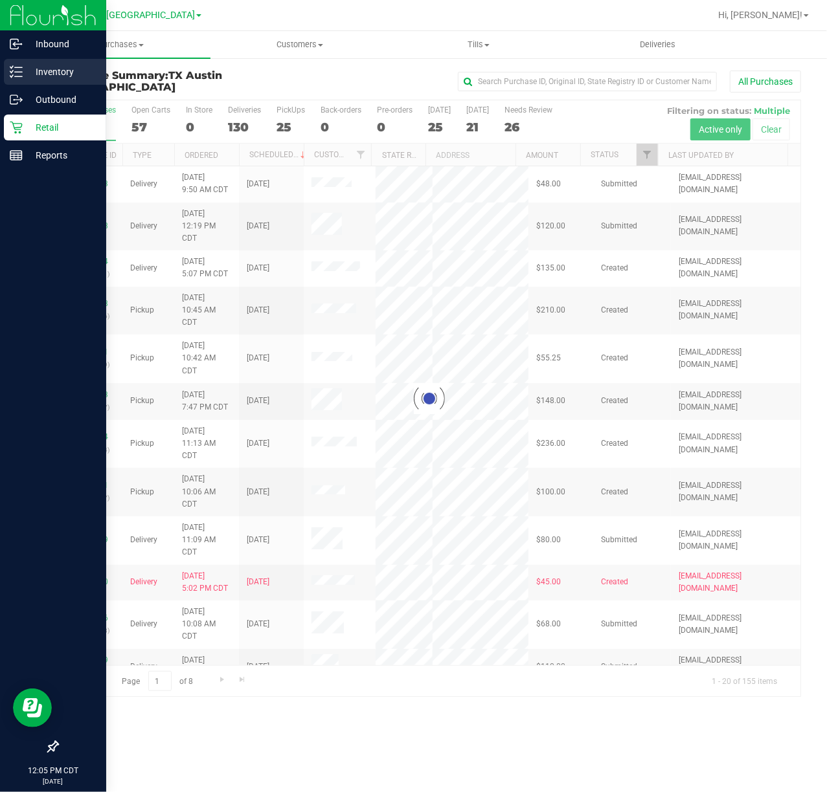
click at [26, 78] on p "Inventory" at bounding box center [62, 72] width 78 height 16
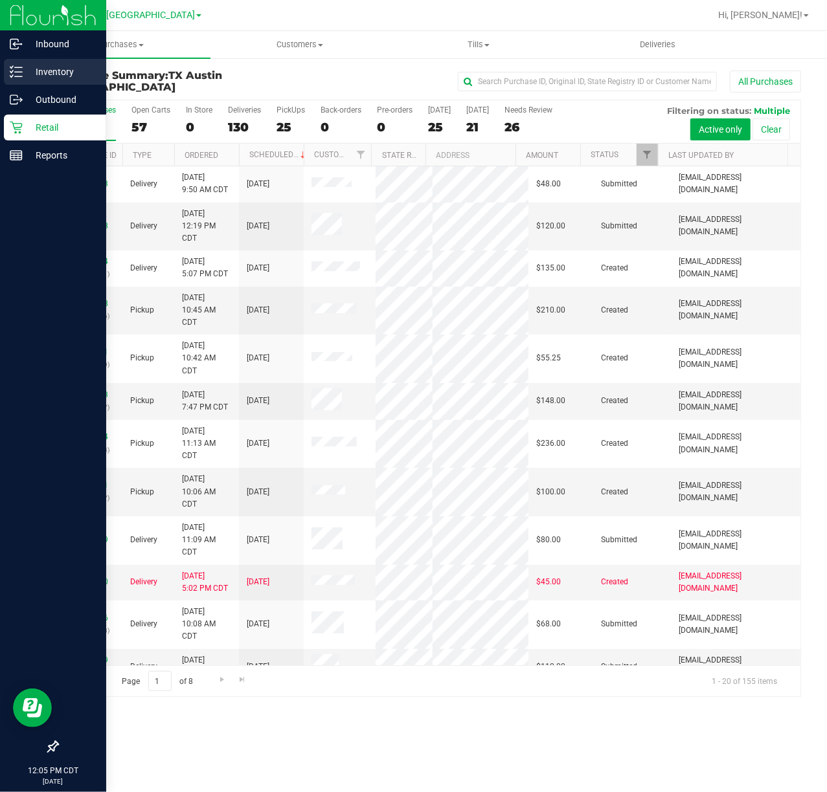
click at [53, 74] on p "Inventory" at bounding box center [62, 72] width 78 height 16
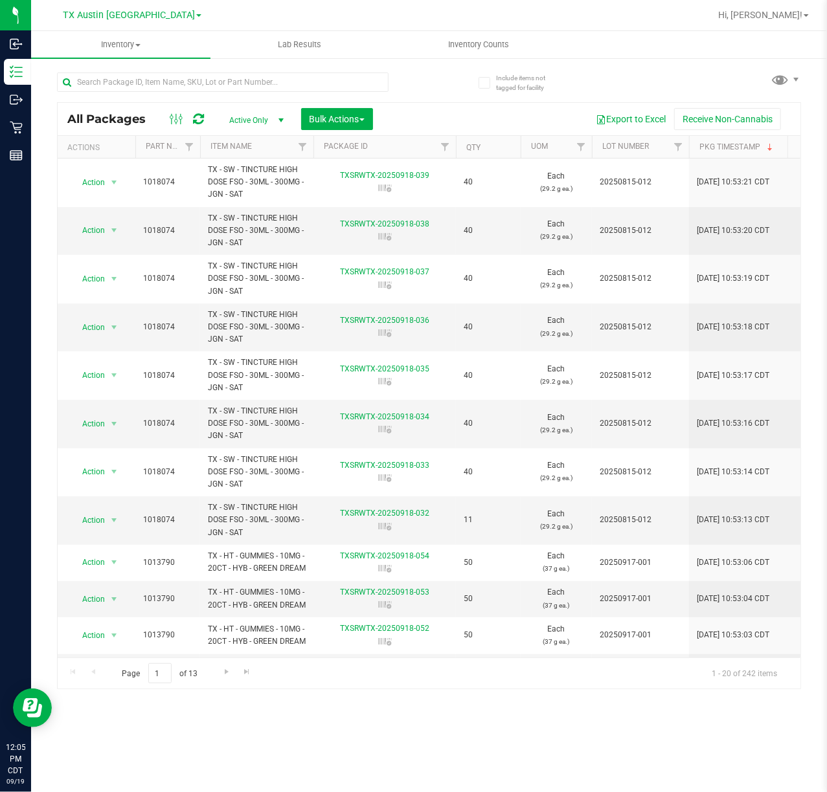
click at [273, 119] on span "select" at bounding box center [281, 120] width 16 height 18
click at [252, 200] on li "All" at bounding box center [254, 199] width 70 height 19
click at [135, 1] on nav "TX Austin DC Hi, Lindsey!" at bounding box center [429, 15] width 796 height 31
click at [136, 16] on span "TX Austin [GEOGRAPHIC_DATA]" at bounding box center [129, 16] width 132 height 12
click at [138, 96] on link "TX South-[GEOGRAPHIC_DATA] Retail" at bounding box center [132, 97] width 189 height 17
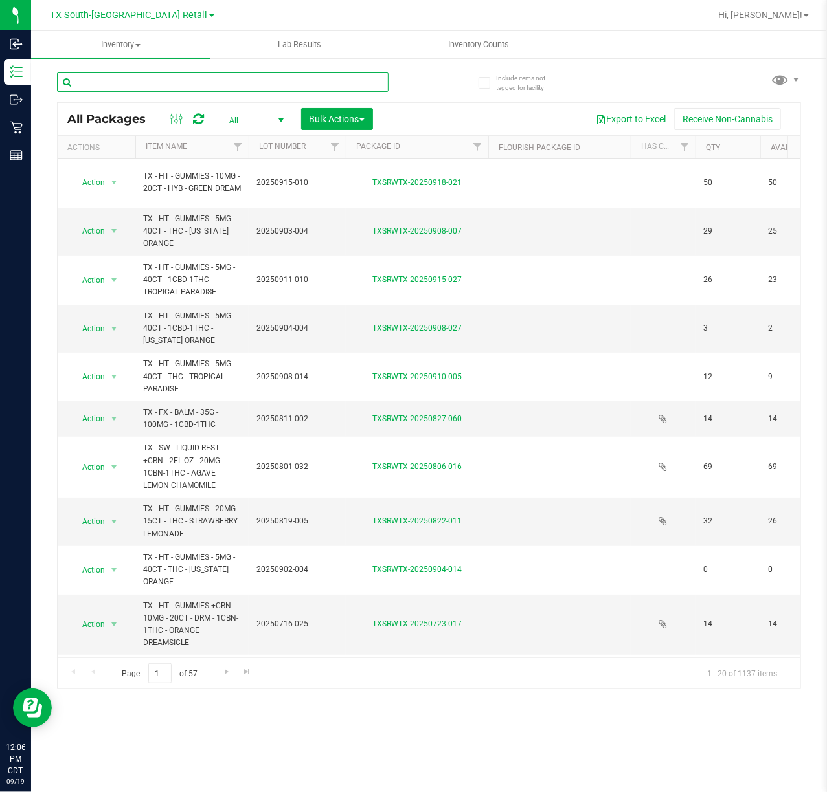
click at [254, 79] on input "text" at bounding box center [222, 81] width 331 height 19
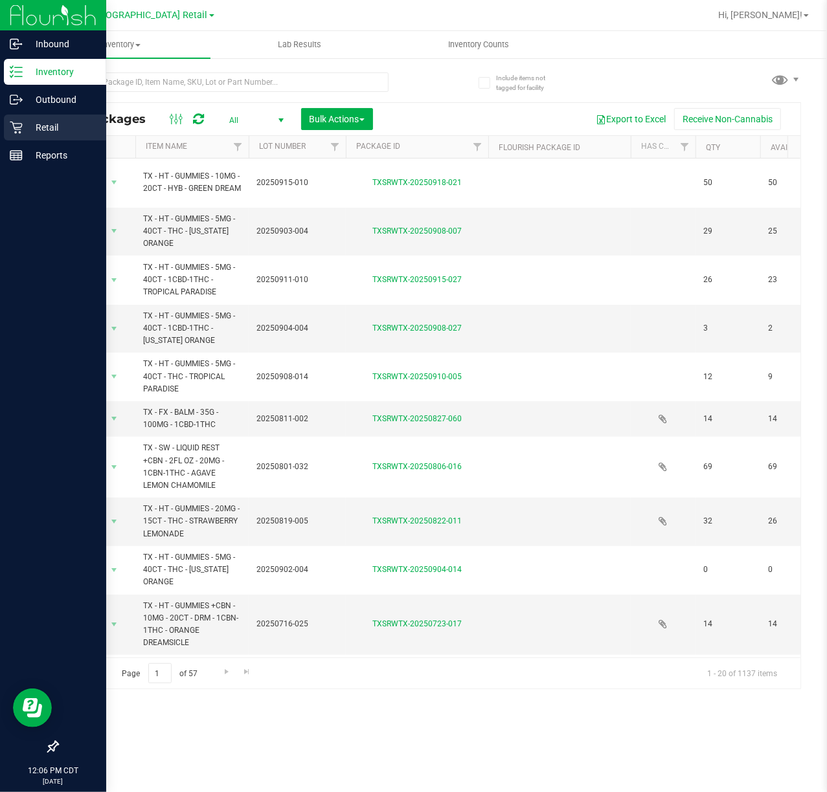
click at [14, 128] on icon at bounding box center [16, 128] width 12 height 12
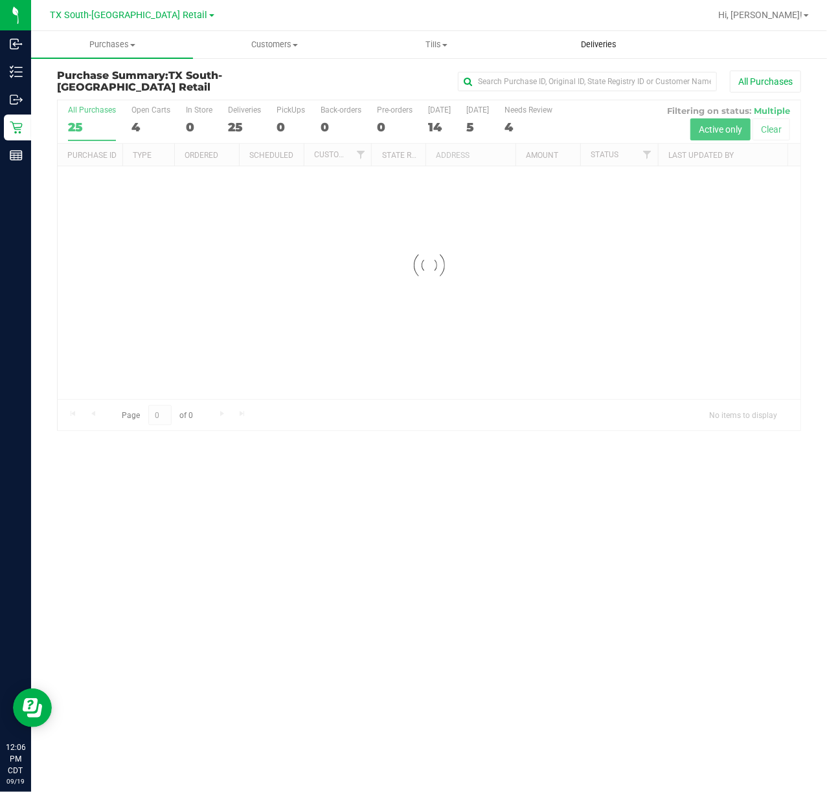
click at [583, 39] on span "Deliveries" at bounding box center [598, 45] width 71 height 12
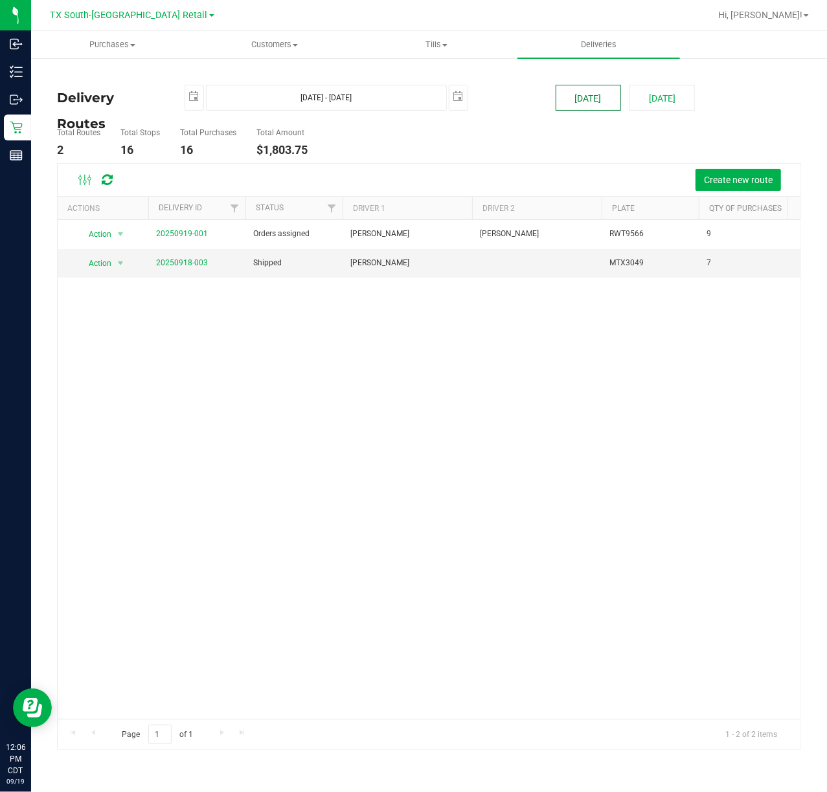
click at [608, 105] on button "[DATE]" at bounding box center [587, 98] width 65 height 26
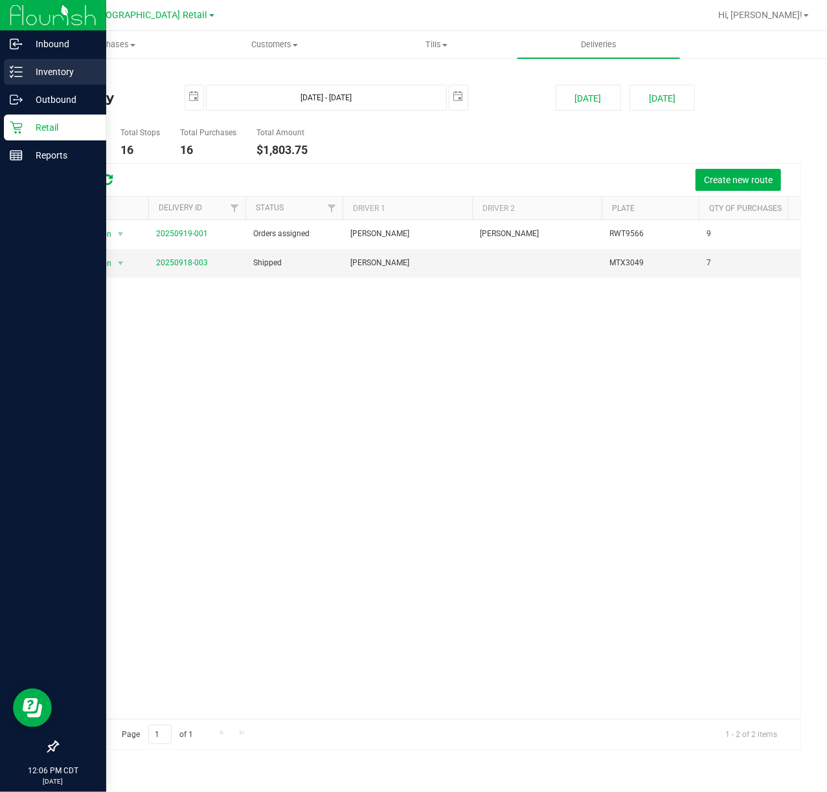
click at [21, 78] on div "Inventory" at bounding box center [55, 72] width 102 height 26
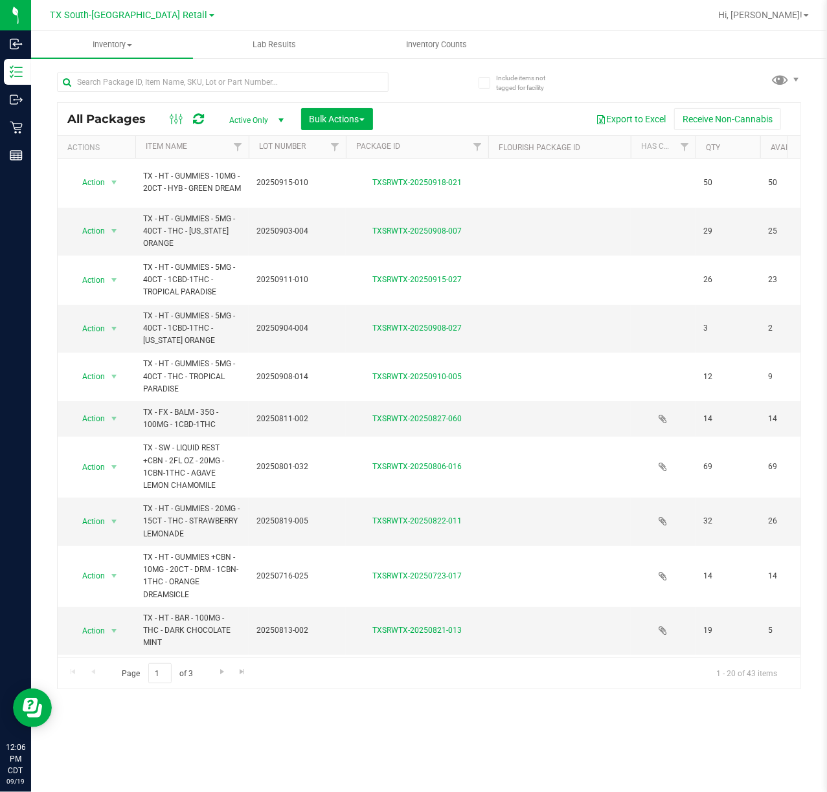
click at [260, 112] on span "Active Only" at bounding box center [253, 120] width 71 height 18
click at [238, 202] on li "All" at bounding box center [254, 199] width 70 height 19
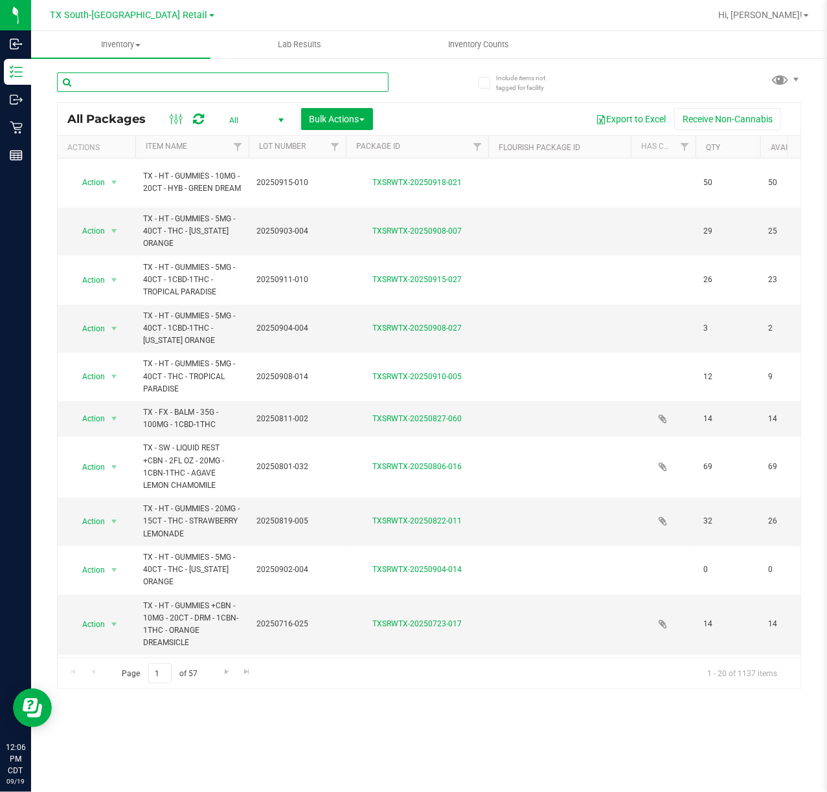
click at [329, 84] on input "text" at bounding box center [222, 81] width 331 height 19
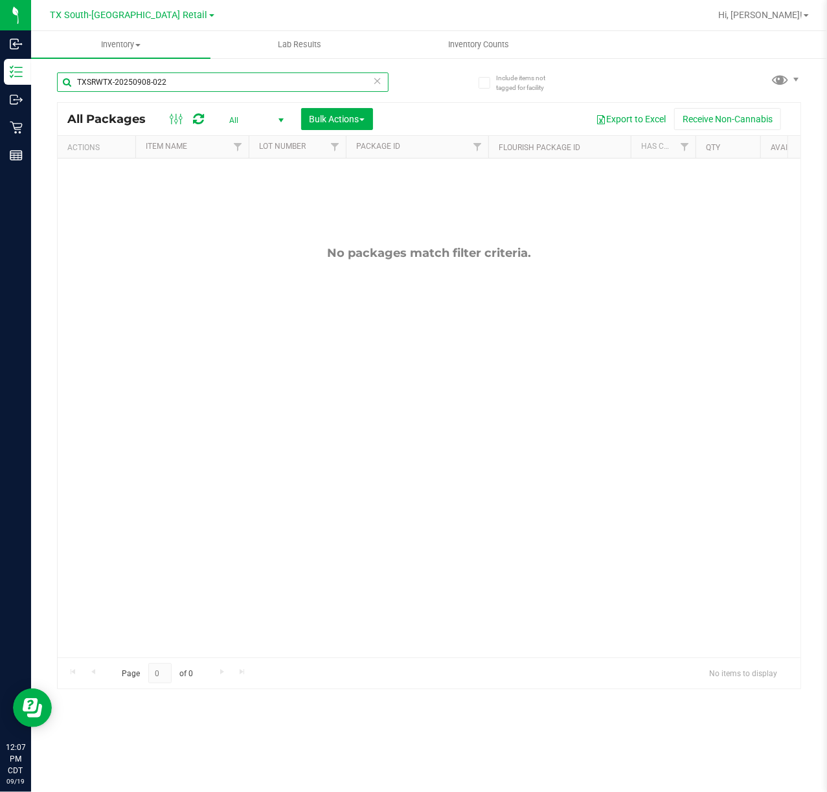
type input "TXSRWTX-20250908-022"
click at [151, 21] on div "TX South-Austin Retail TX Austin DC TX Plano Retail TX San Antonio Retail TX So…" at bounding box center [132, 15] width 164 height 16
click at [153, 16] on span "TX South-[GEOGRAPHIC_DATA] Retail" at bounding box center [128, 16] width 157 height 12
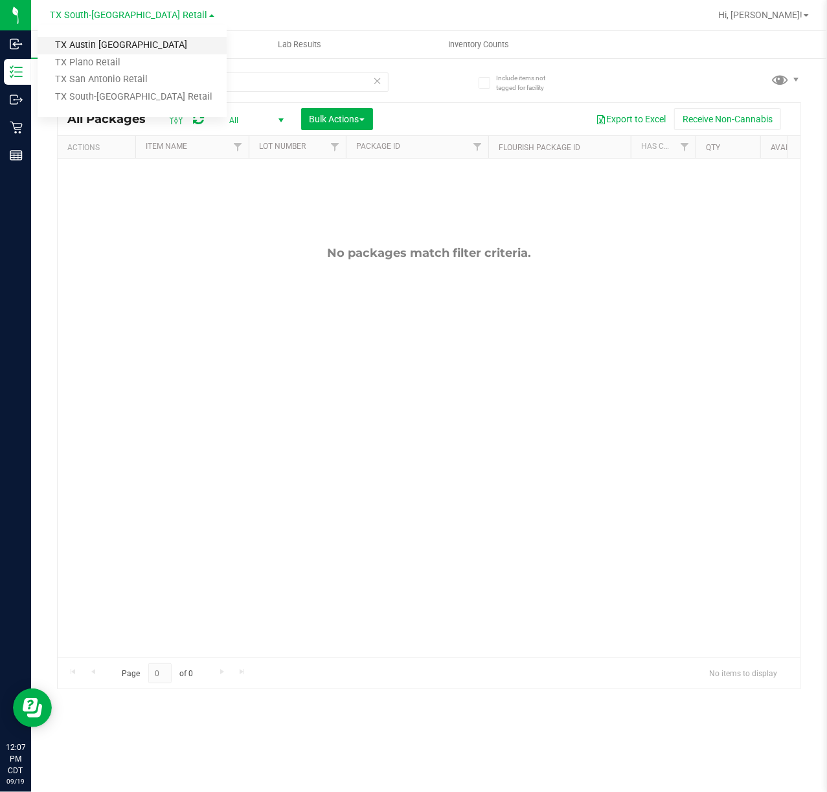
click at [146, 37] on link "TX Austin [GEOGRAPHIC_DATA]" at bounding box center [132, 45] width 189 height 17
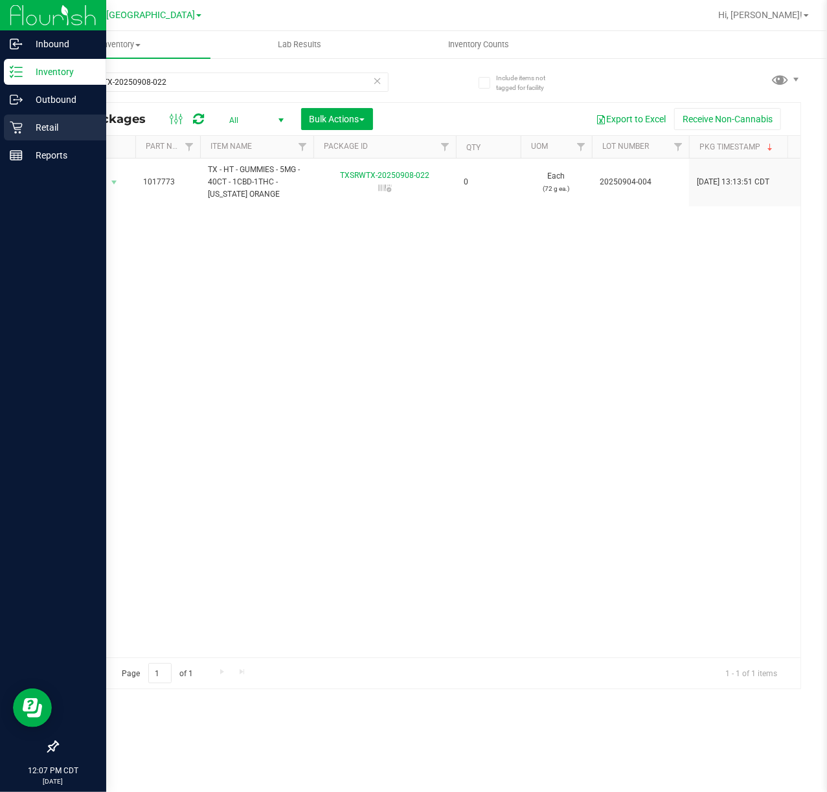
click at [19, 125] on icon at bounding box center [16, 127] width 13 height 13
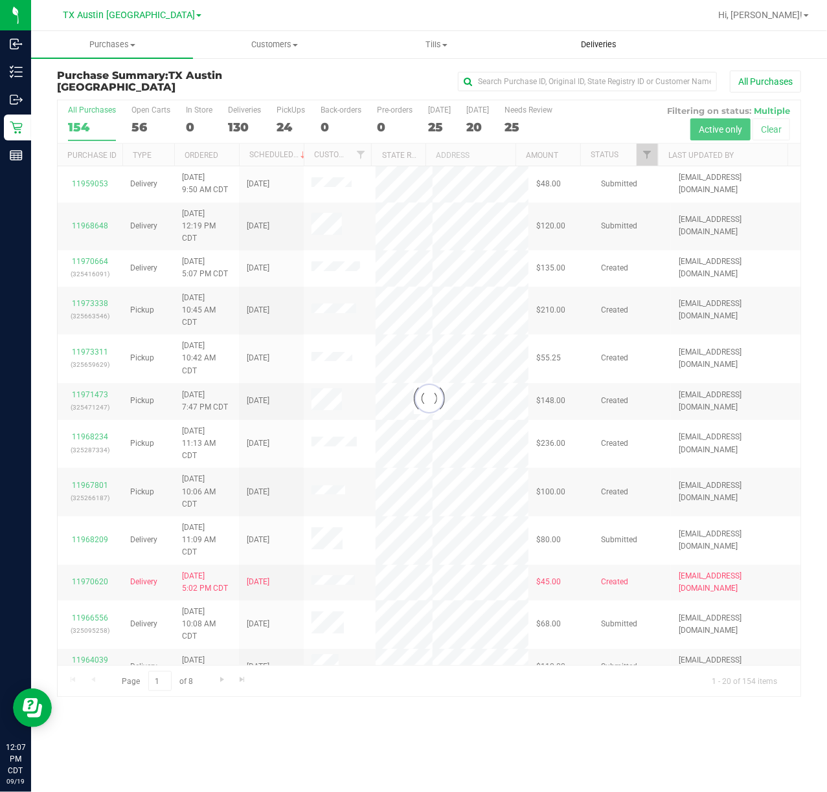
click at [586, 55] on uib-tab-heading "Deliveries" at bounding box center [598, 45] width 161 height 26
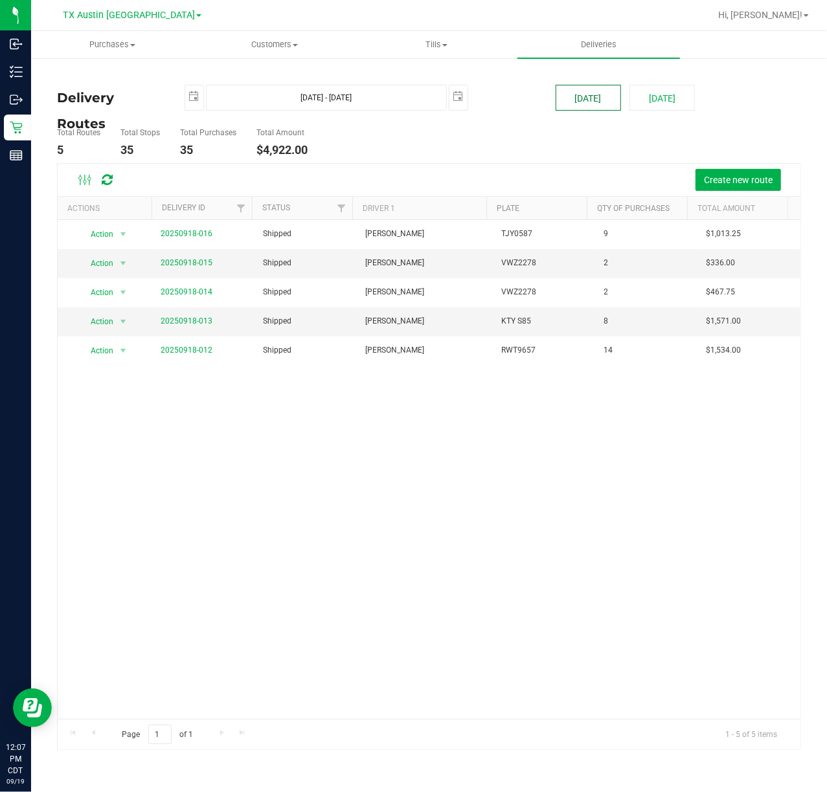
click at [588, 98] on button "[DATE]" at bounding box center [587, 98] width 65 height 26
click at [128, 18] on span "TX Austin [GEOGRAPHIC_DATA]" at bounding box center [129, 16] width 132 height 12
click at [114, 104] on link "TX South-[GEOGRAPHIC_DATA] Retail" at bounding box center [132, 97] width 189 height 17
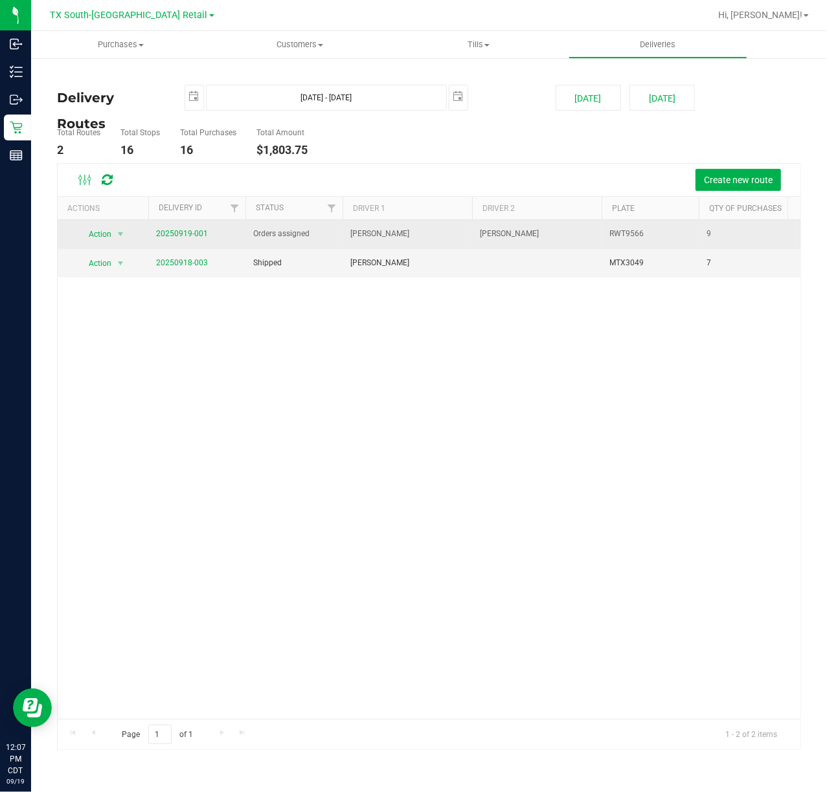
click at [192, 228] on span "20250919-001" at bounding box center [182, 234] width 52 height 12
click at [189, 234] on link "20250919-001" at bounding box center [182, 233] width 52 height 9
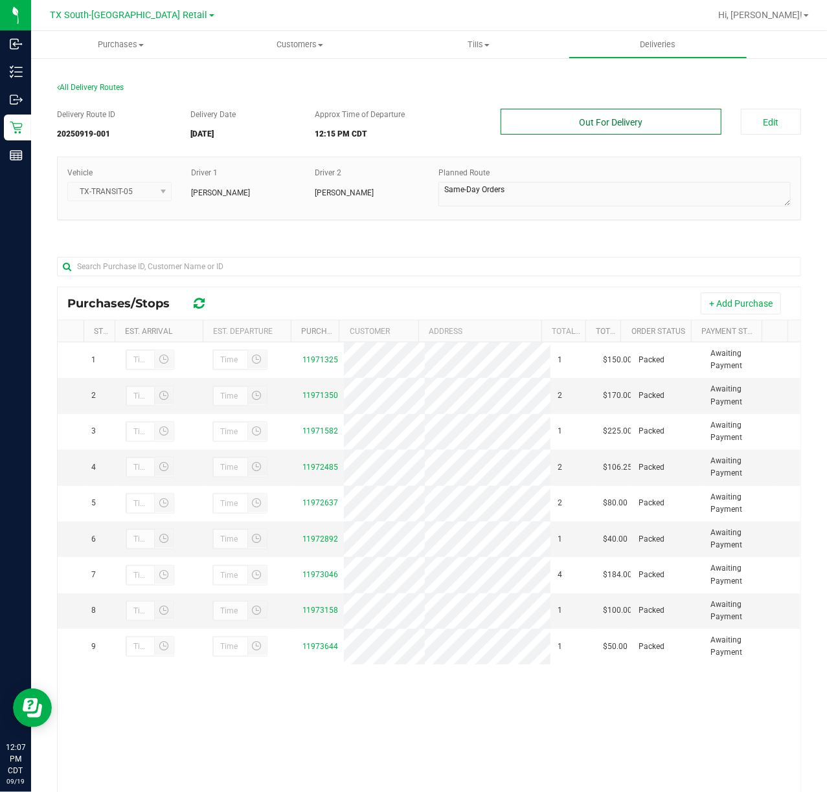
click at [643, 115] on button "Out For Delivery" at bounding box center [610, 122] width 220 height 26
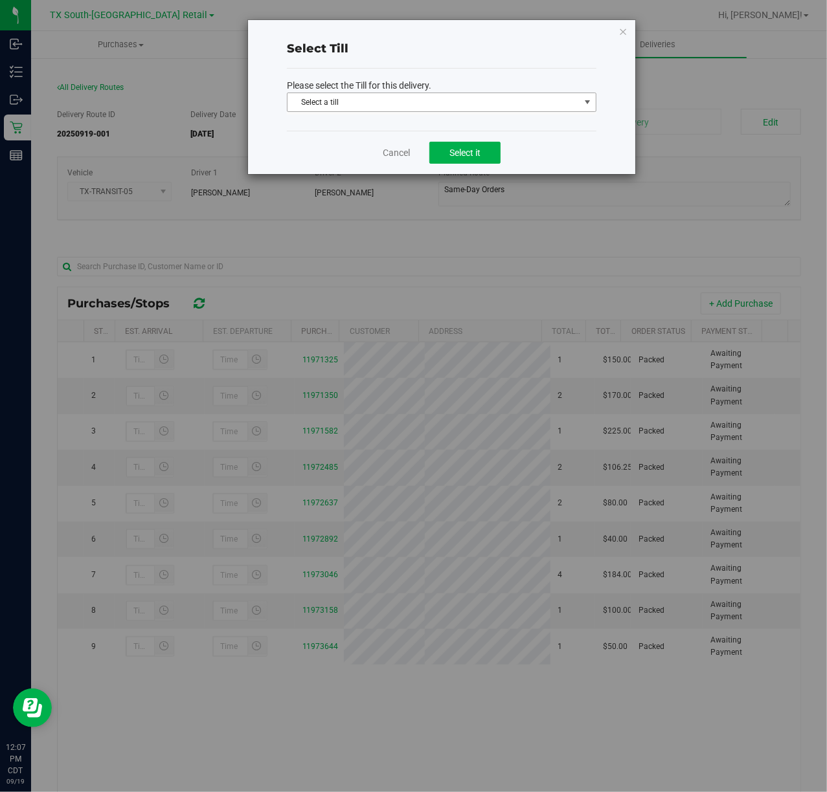
click at [581, 109] on span "select" at bounding box center [587, 102] width 16 height 18
click at [482, 239] on div "Select a till Change Bag Horizon Bank Transfer Main Main - TX Mobile Dispensary…" at bounding box center [441, 177] width 309 height 124
click at [541, 102] on span "Select a till" at bounding box center [433, 102] width 292 height 18
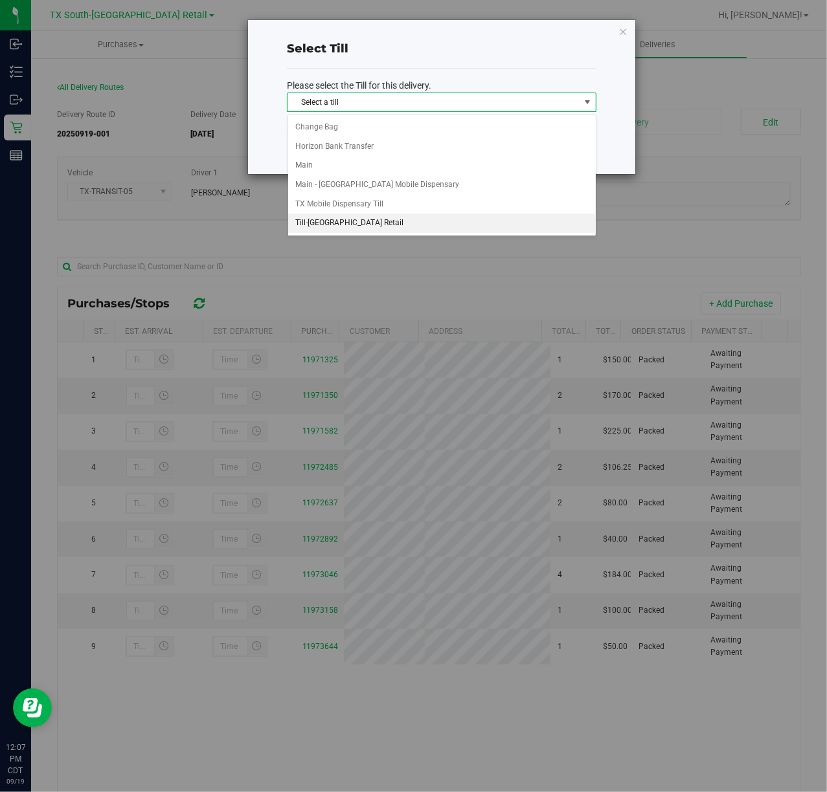
click at [454, 221] on li "Till-South Austin Retail" at bounding box center [441, 223] width 307 height 19
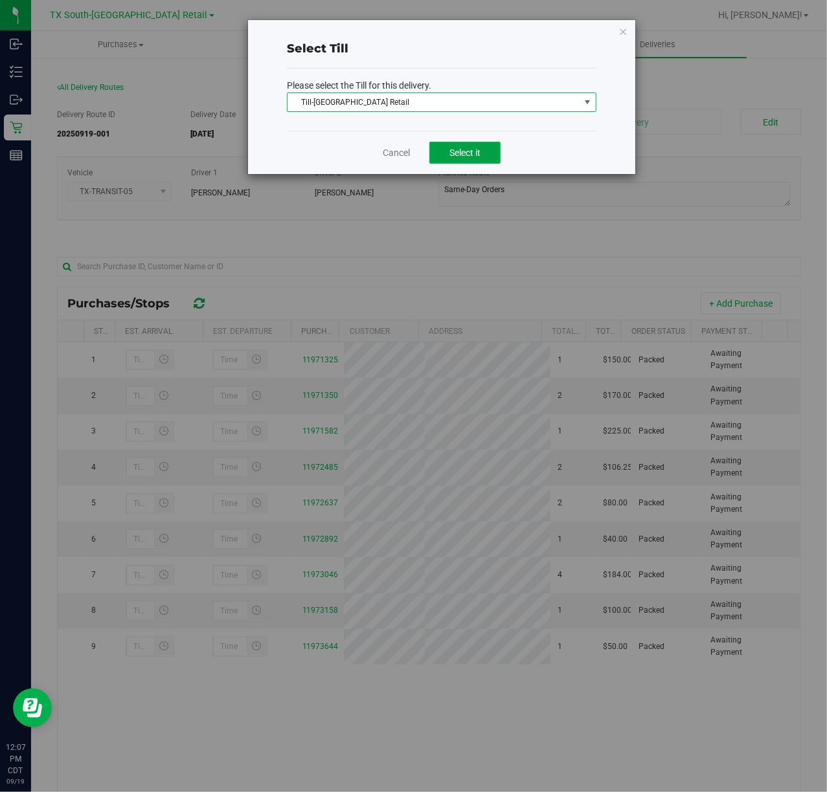
click at [469, 148] on span "Select it" at bounding box center [464, 153] width 31 height 10
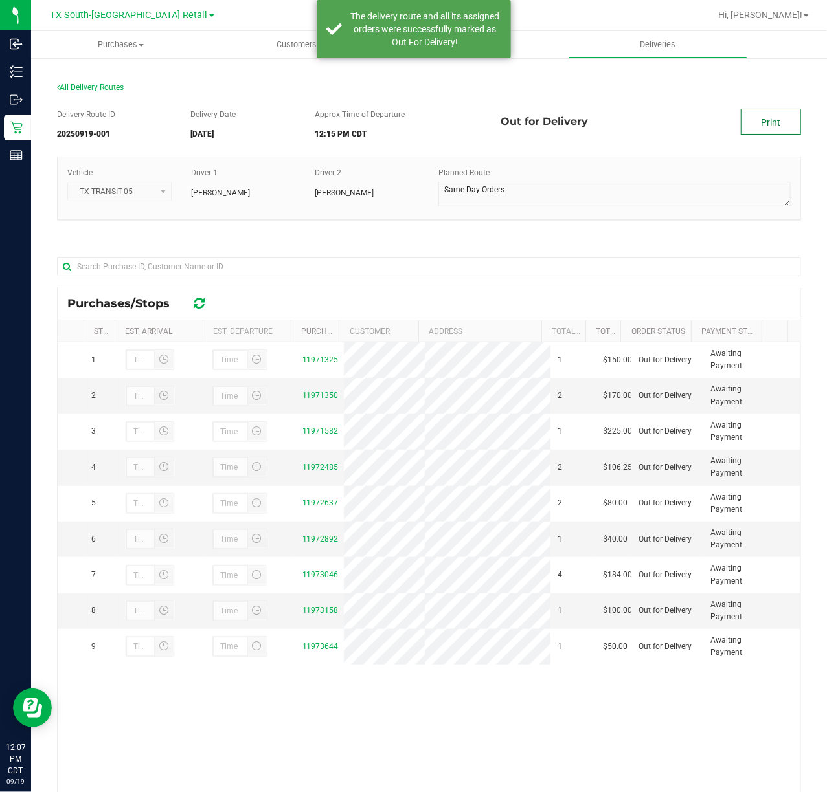
click at [750, 122] on link "Print" at bounding box center [771, 122] width 60 height 26
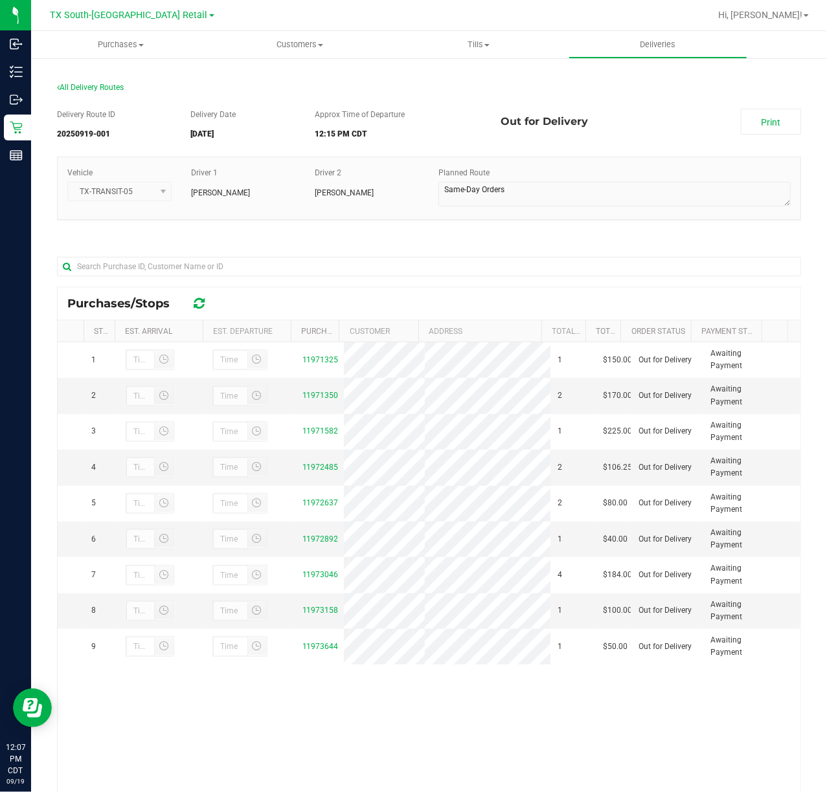
click at [676, 63] on div "All Delivery Routes Delivery Route ID 20250919-001 Delivery Date 09/19/2025 App…" at bounding box center [429, 482] width 796 height 851
click at [676, 52] on uib-tab-heading "Deliveries" at bounding box center [658, 45] width 178 height 26
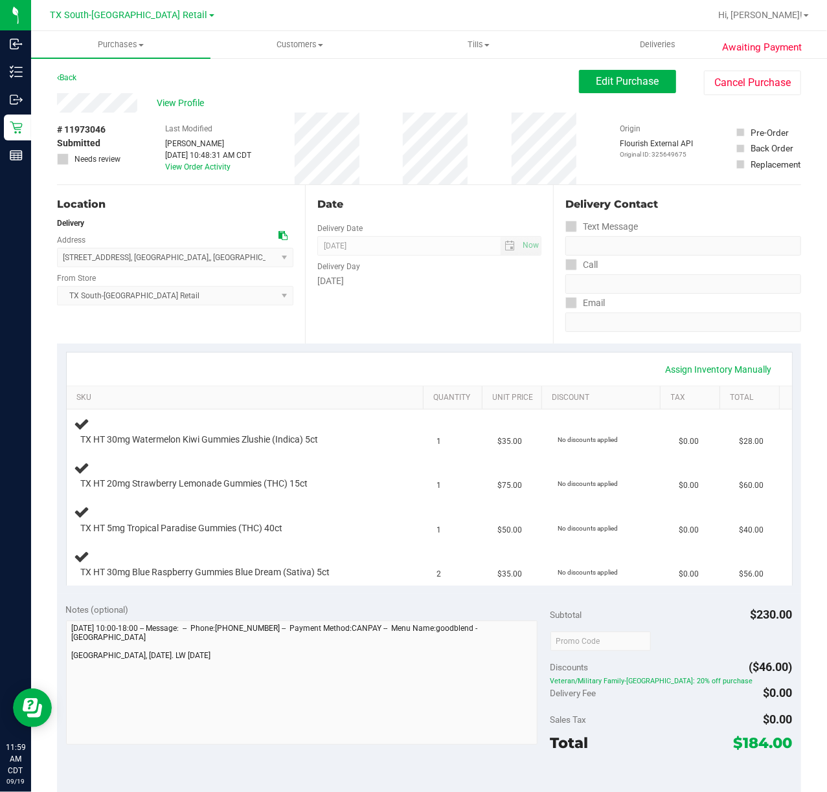
click at [467, 356] on div "Assign Inventory Manually" at bounding box center [429, 369] width 725 height 33
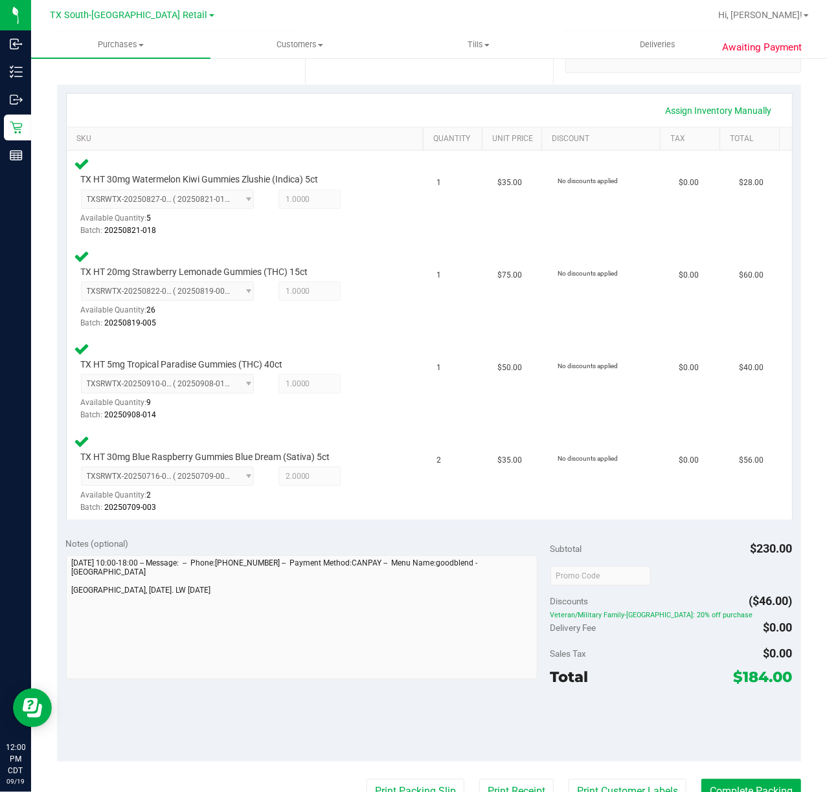
scroll to position [345, 0]
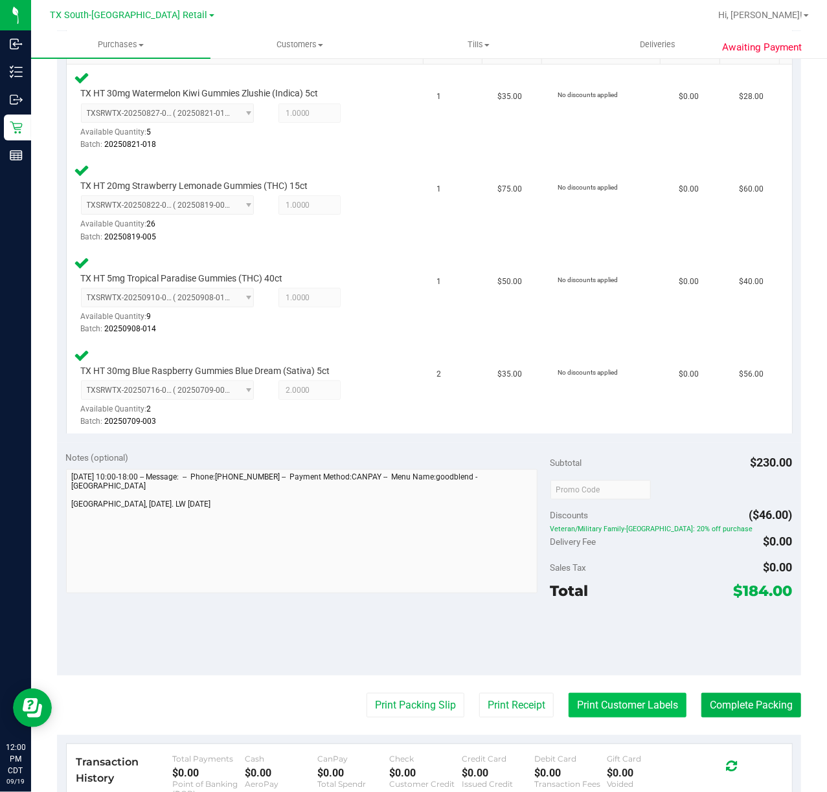
click at [586, 699] on button "Print Customer Labels" at bounding box center [627, 705] width 118 height 25
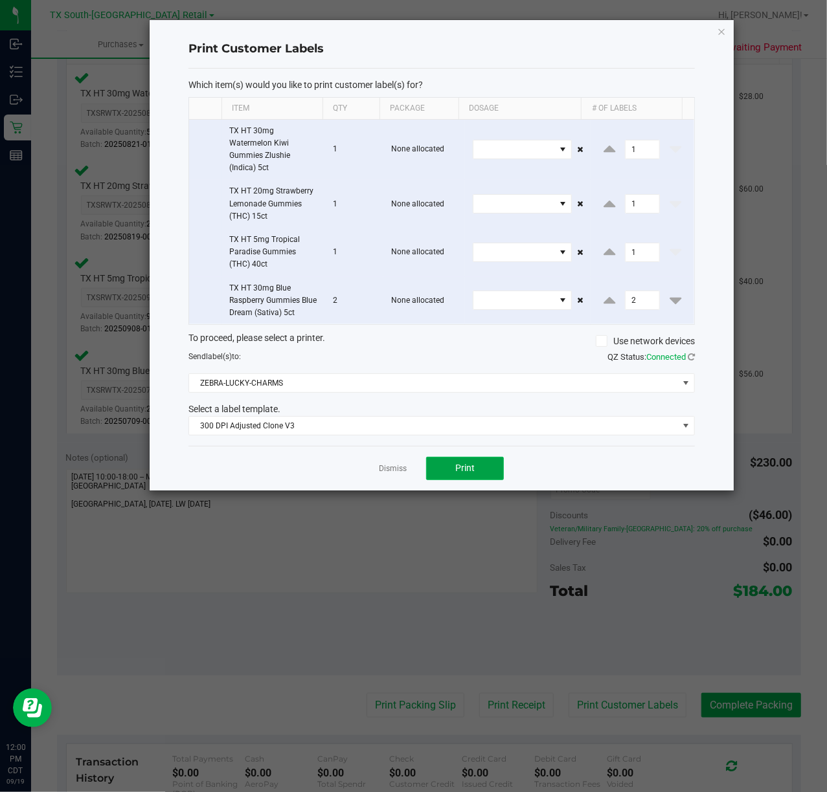
click at [436, 469] on button "Print" at bounding box center [465, 468] width 78 height 23
click at [368, 472] on div "Dismiss Print" at bounding box center [441, 468] width 506 height 45
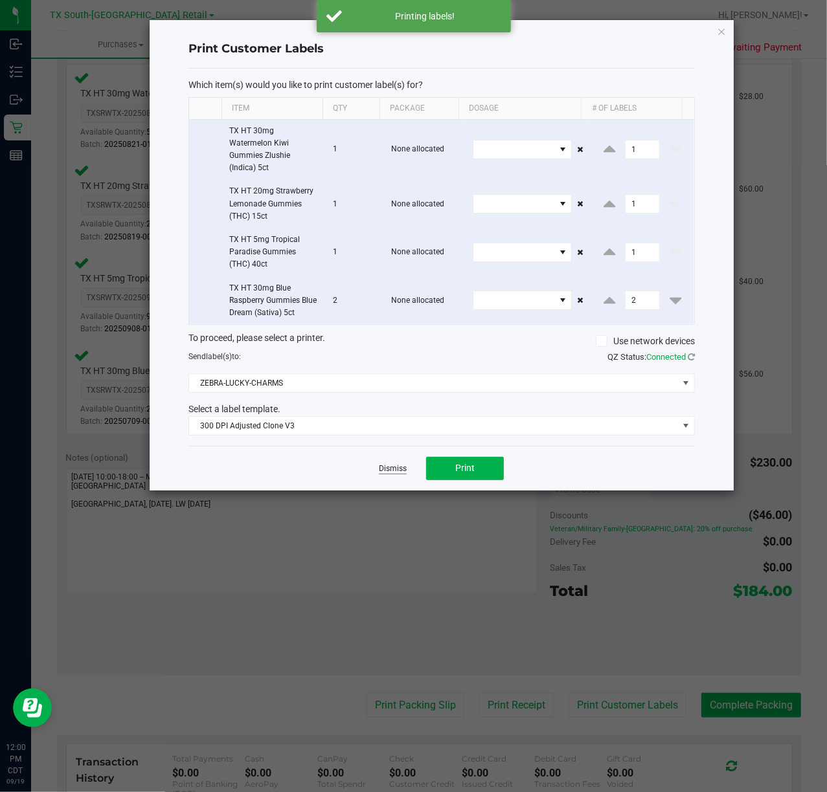
click at [401, 470] on link "Dismiss" at bounding box center [393, 468] width 28 height 11
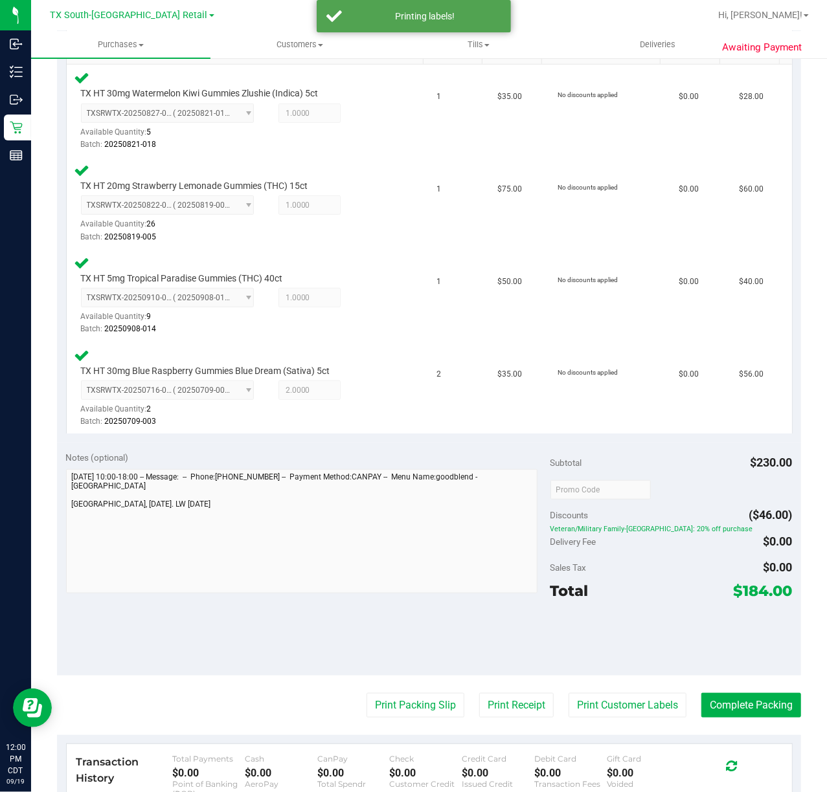
click at [496, 720] on purchase-details "Back Edit Purchase Cancel Purchase View Profile # 11973046 Submitted Needs revi…" at bounding box center [429, 356] width 744 height 1262
click at [497, 704] on button "Print Receipt" at bounding box center [516, 705] width 74 height 25
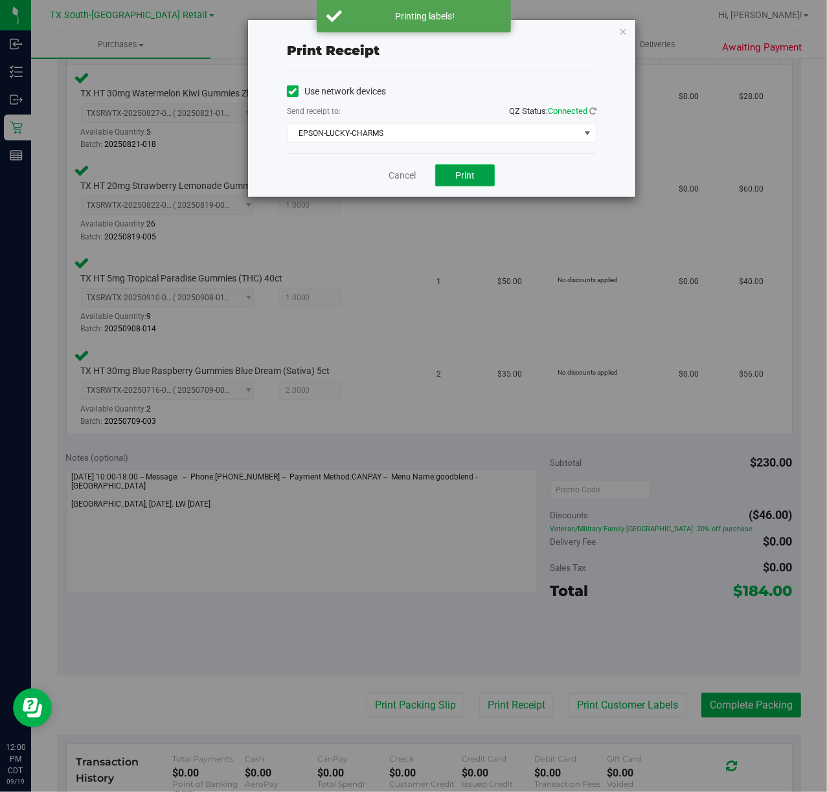
click at [445, 171] on button "Print" at bounding box center [465, 175] width 60 height 22
click at [371, 177] on div "Cancel Print" at bounding box center [441, 174] width 309 height 43
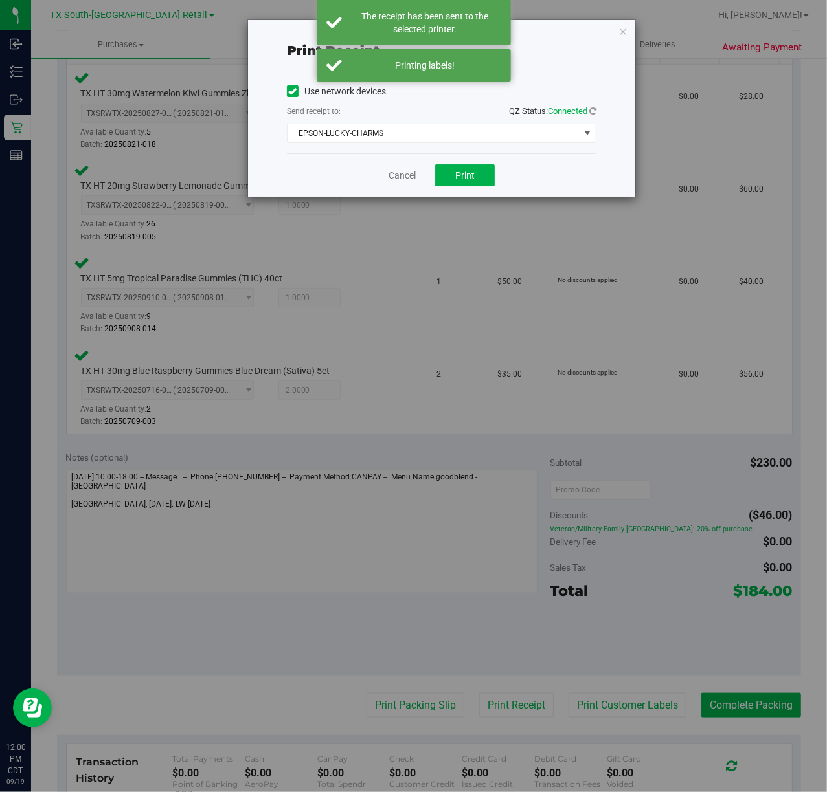
click at [382, 175] on div "Cancel Print" at bounding box center [441, 174] width 309 height 43
click at [397, 171] on link "Cancel" at bounding box center [401, 176] width 27 height 14
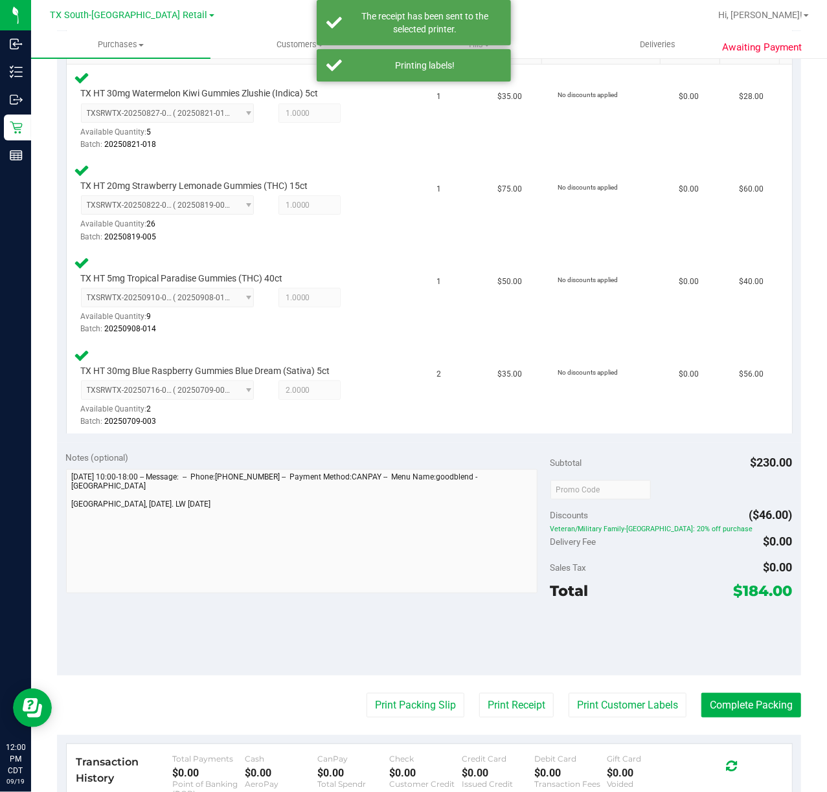
click at [397, 680] on purchase-details "Back Edit Purchase Cancel Purchase View Profile # 11973046 Submitted Needs revi…" at bounding box center [429, 356] width 744 height 1262
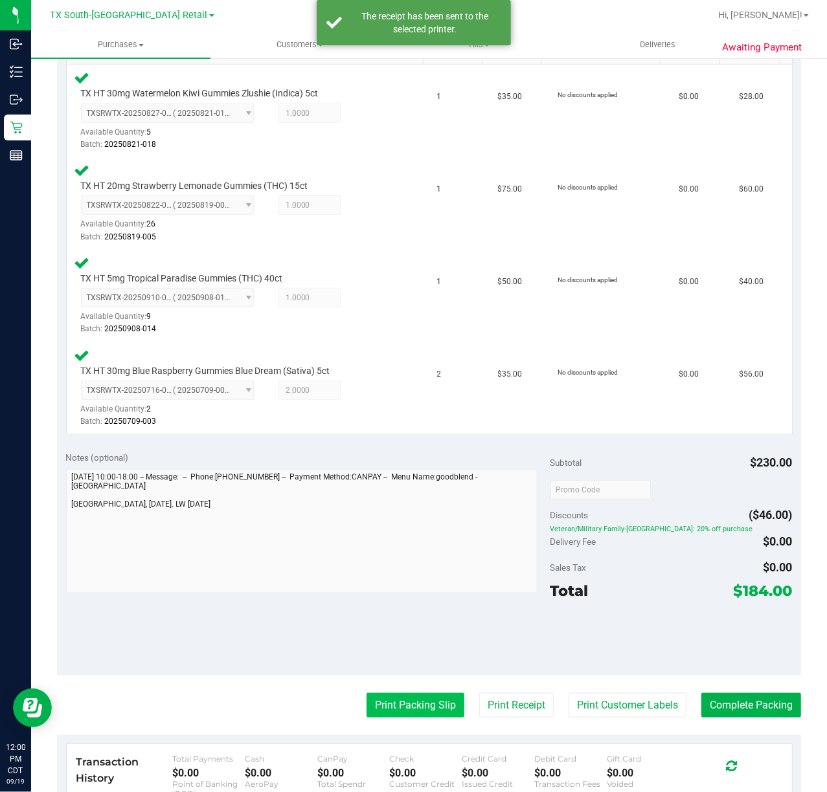
click at [397, 695] on button "Print Packing Slip" at bounding box center [415, 705] width 98 height 25
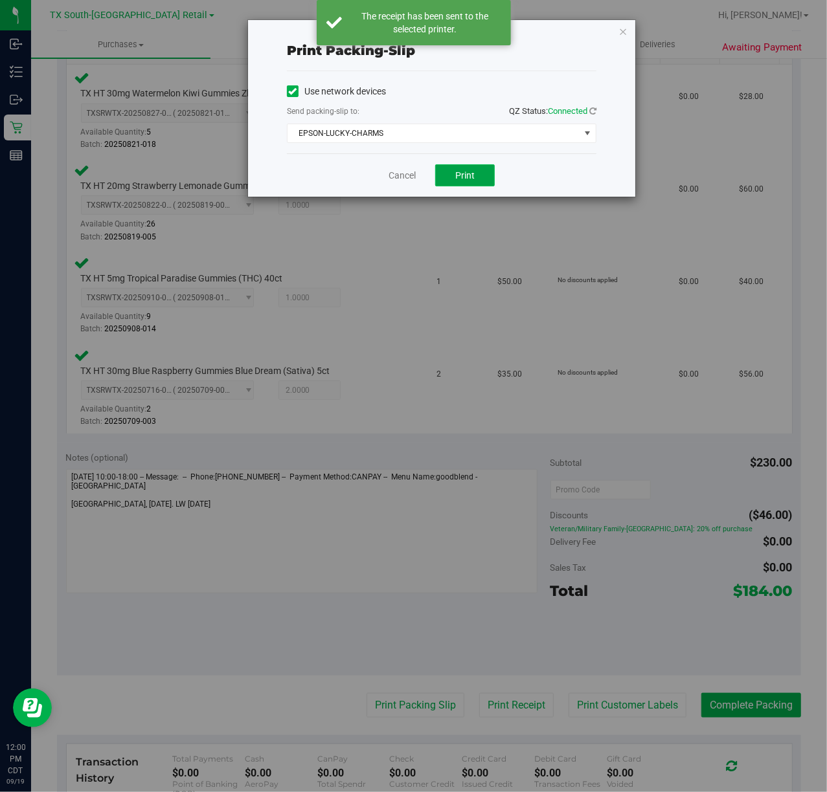
click at [466, 184] on button "Print" at bounding box center [465, 175] width 60 height 22
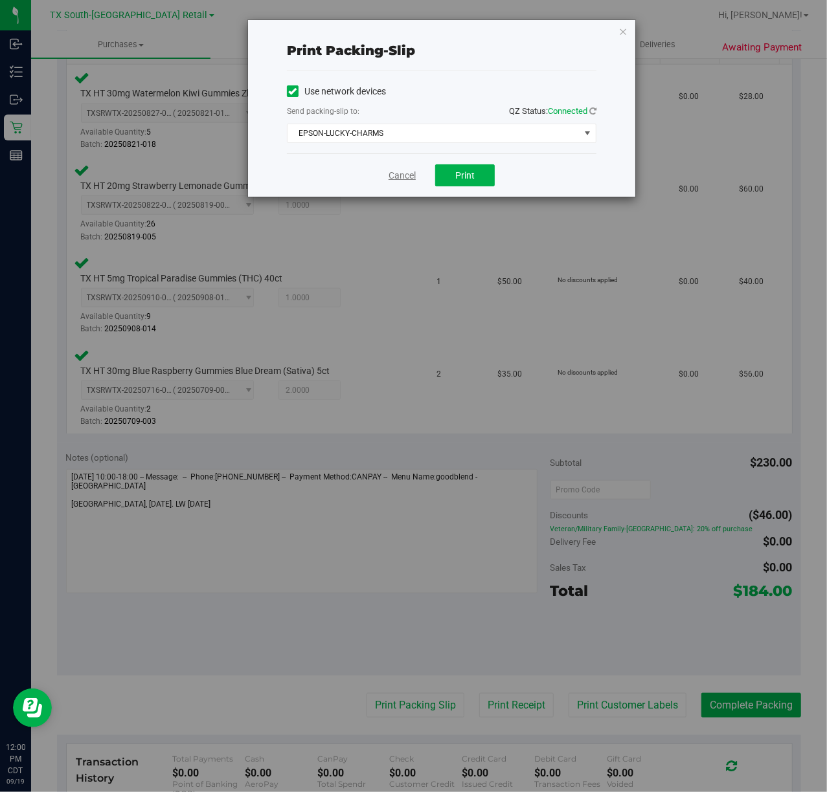
click at [399, 172] on link "Cancel" at bounding box center [401, 176] width 27 height 14
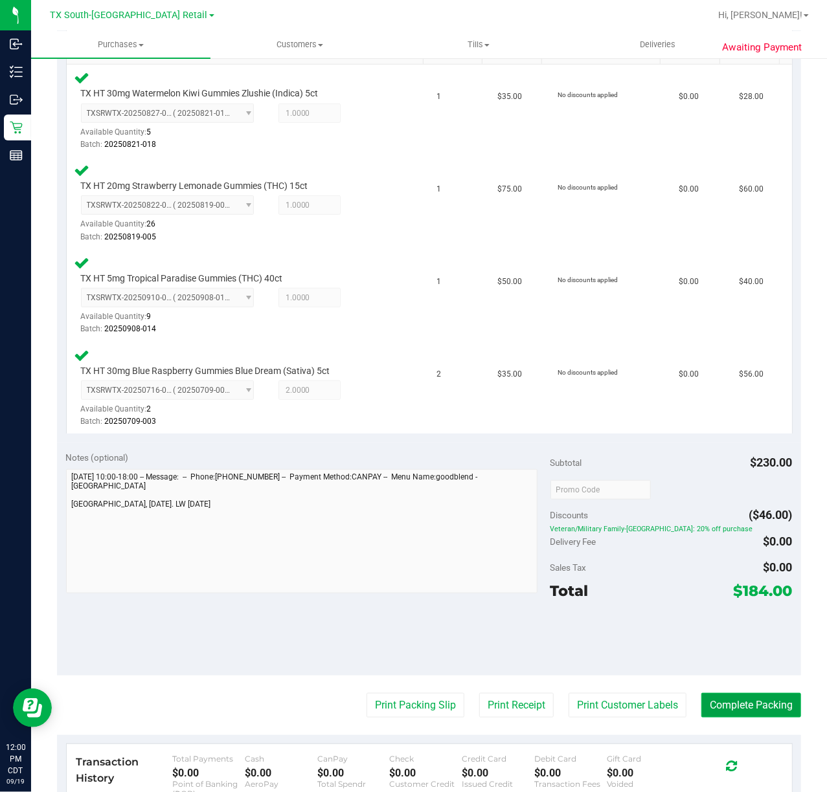
click at [708, 695] on button "Complete Packing" at bounding box center [751, 705] width 100 height 25
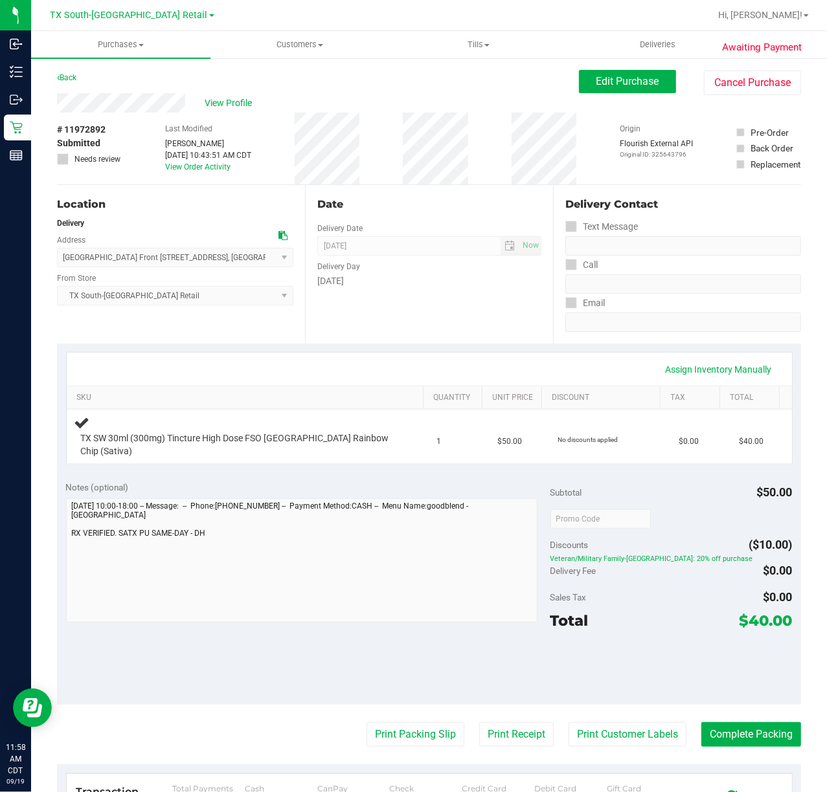
click at [384, 348] on div "Assign Inventory Manually SKU Quantity Unit Price Discount Tax Total TX SW 30ml…" at bounding box center [429, 408] width 744 height 128
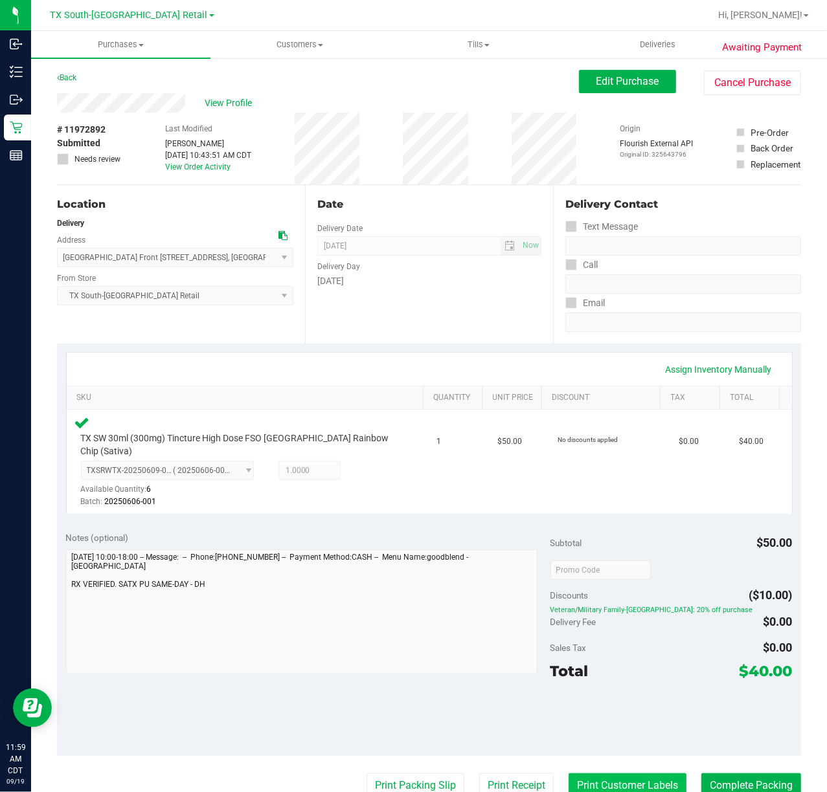
click at [619, 774] on button "Print Customer Labels" at bounding box center [627, 786] width 118 height 25
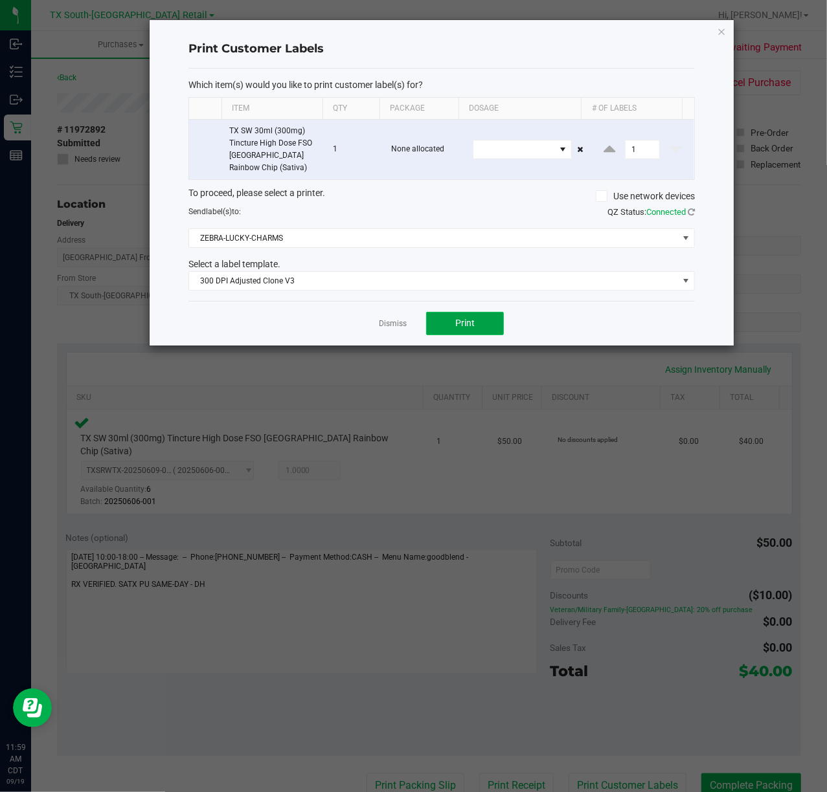
click at [466, 326] on span "Print" at bounding box center [464, 323] width 19 height 10
click at [371, 353] on ngb-modal-window "Print Customer Labels Which item(s) would you like to print customer label(s) f…" at bounding box center [418, 396] width 836 height 792
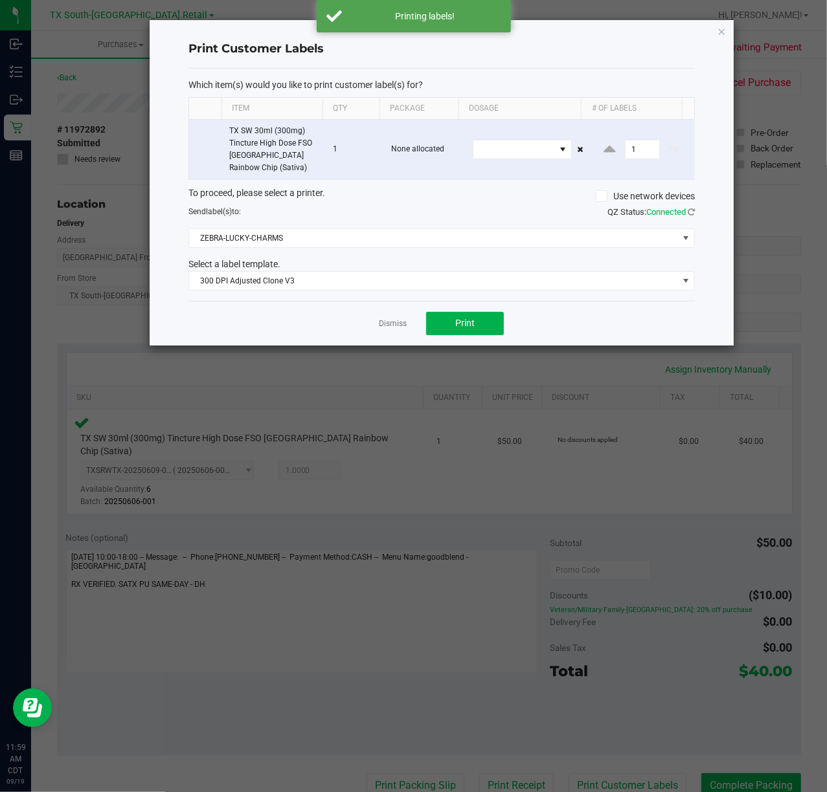
click at [516, 770] on ngb-modal-window "Print Customer Labels Which item(s) would you like to print customer label(s) f…" at bounding box center [418, 396] width 836 height 792
click at [405, 324] on link "Dismiss" at bounding box center [393, 323] width 28 height 11
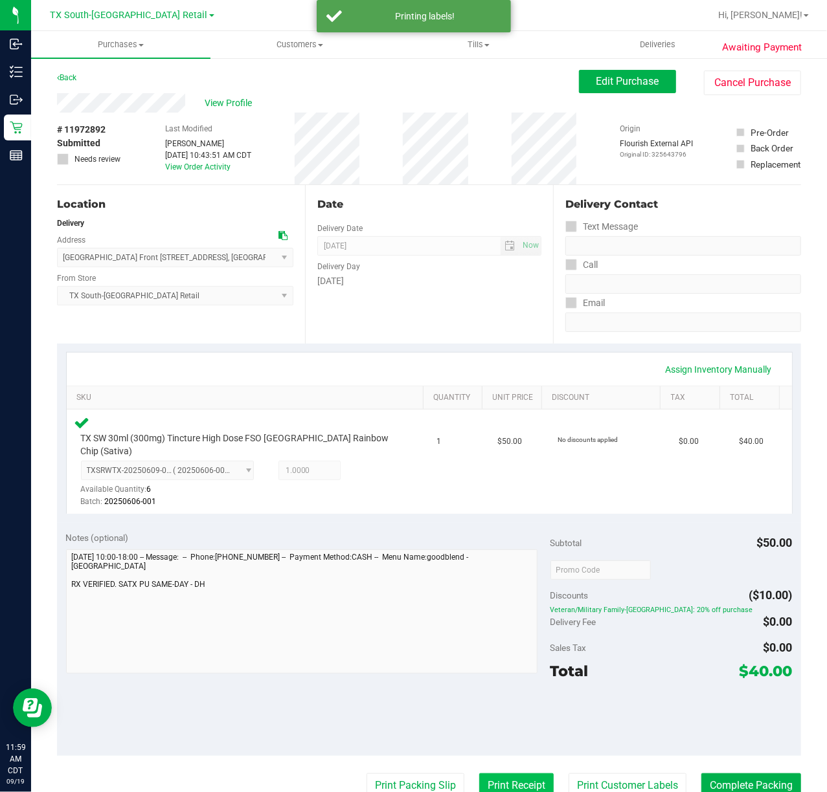
click at [531, 774] on button "Print Receipt" at bounding box center [516, 786] width 74 height 25
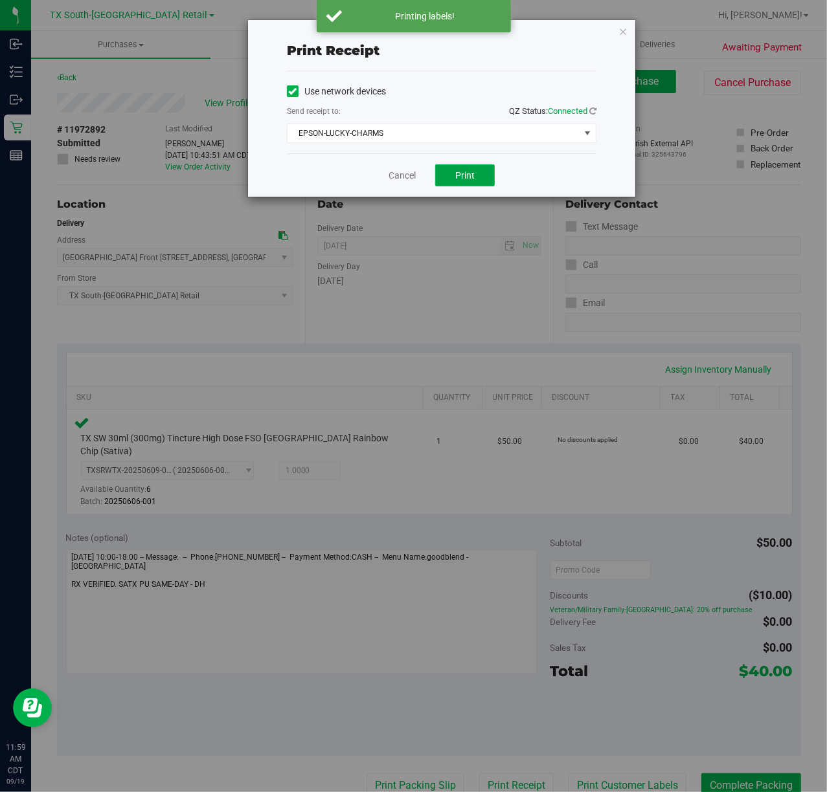
click at [485, 185] on button "Print" at bounding box center [465, 175] width 60 height 22
click at [399, 170] on link "Cancel" at bounding box center [396, 176] width 27 height 14
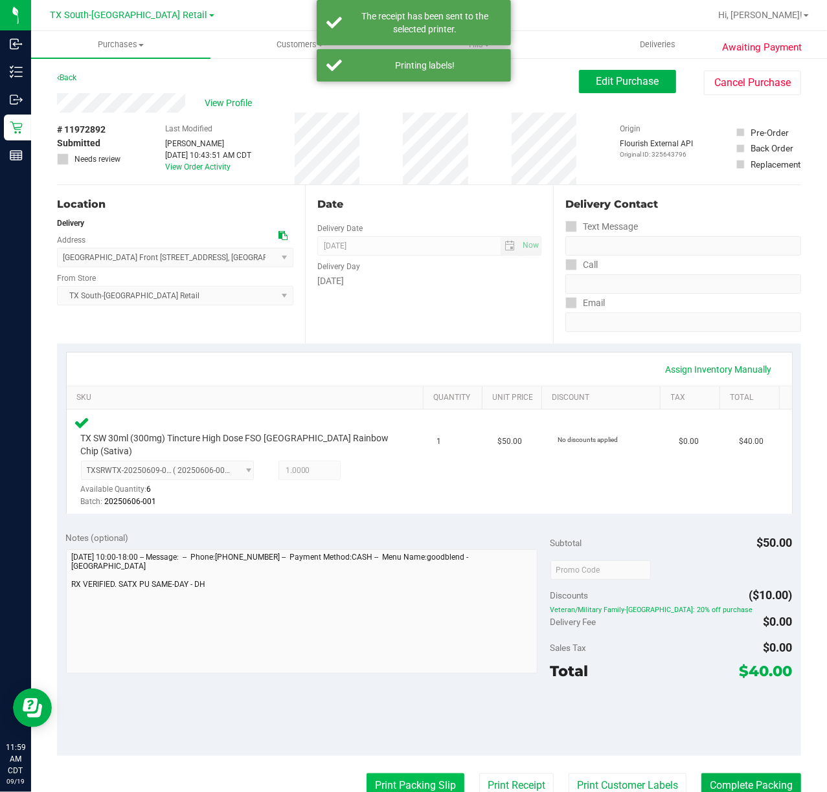
click at [399, 774] on button "Print Packing Slip" at bounding box center [415, 786] width 98 height 25
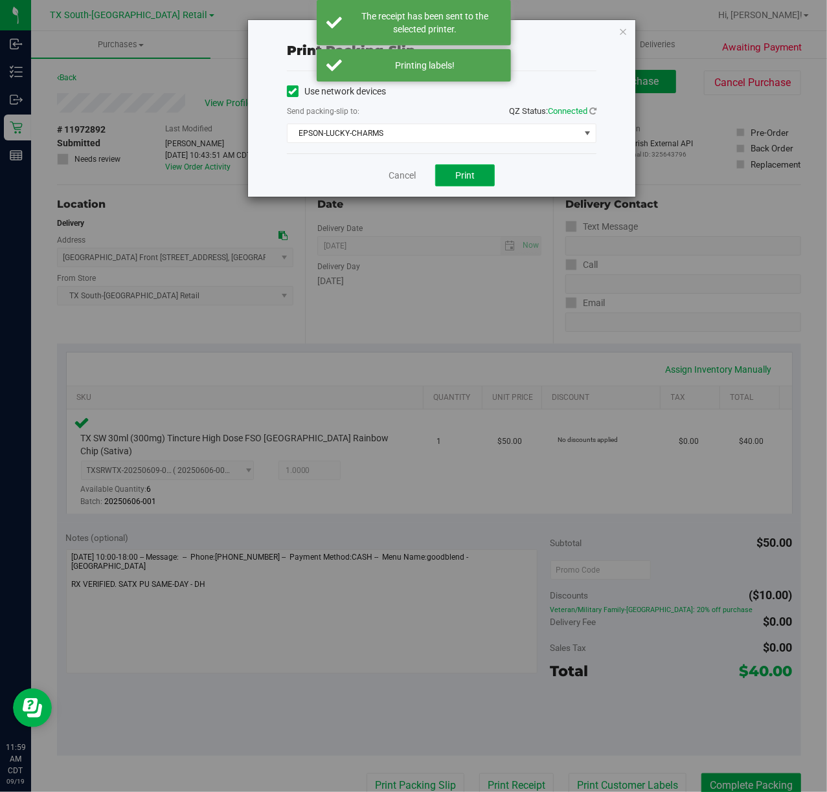
click at [474, 164] on button "Print" at bounding box center [465, 175] width 60 height 22
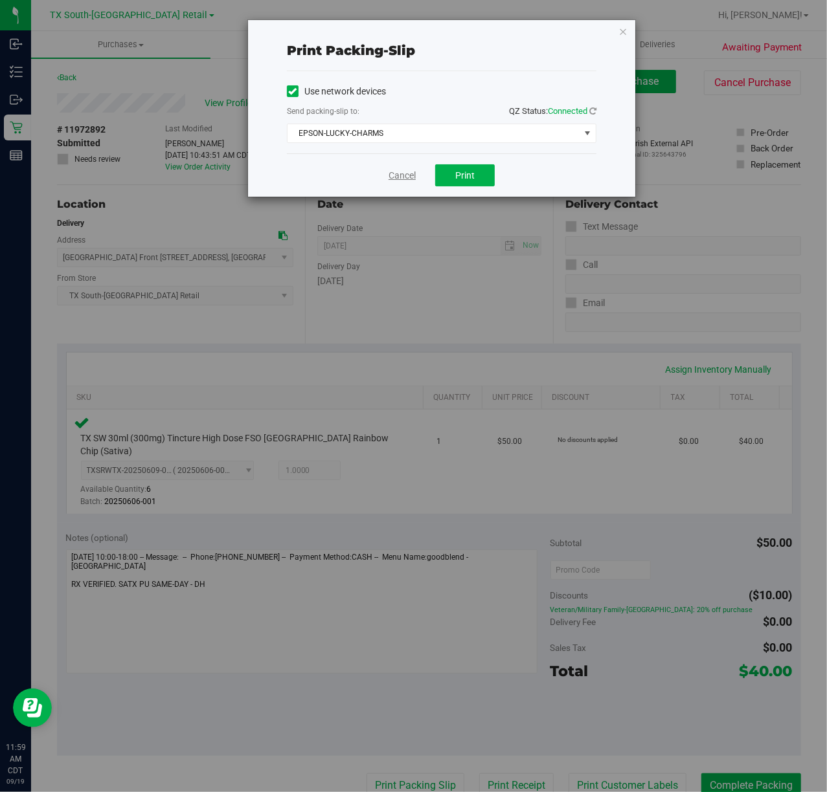
click at [396, 176] on link "Cancel" at bounding box center [401, 176] width 27 height 14
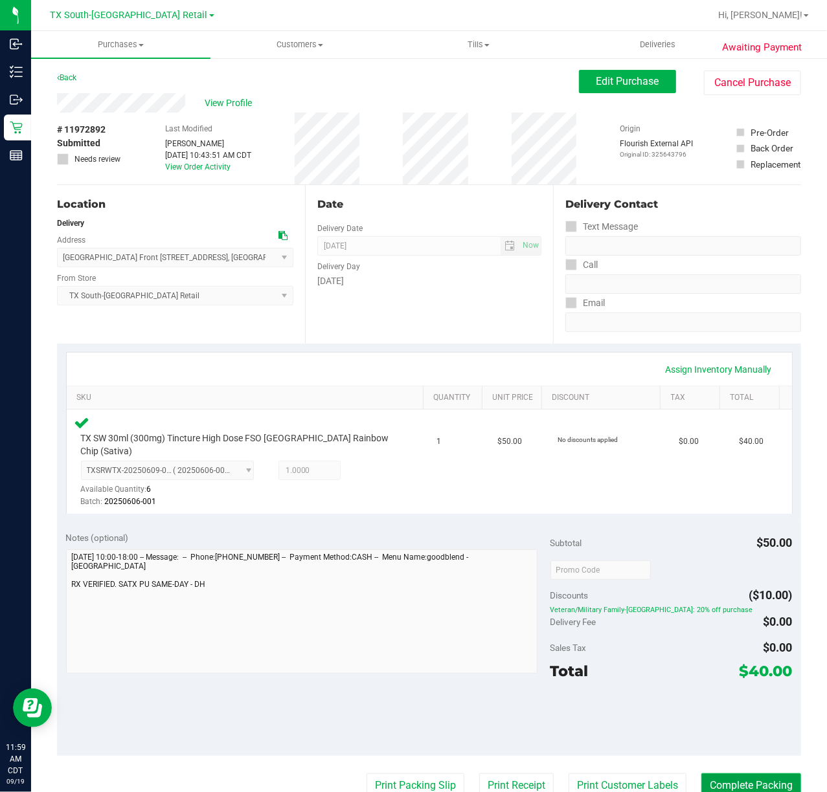
click at [723, 774] on button "Complete Packing" at bounding box center [751, 786] width 100 height 25
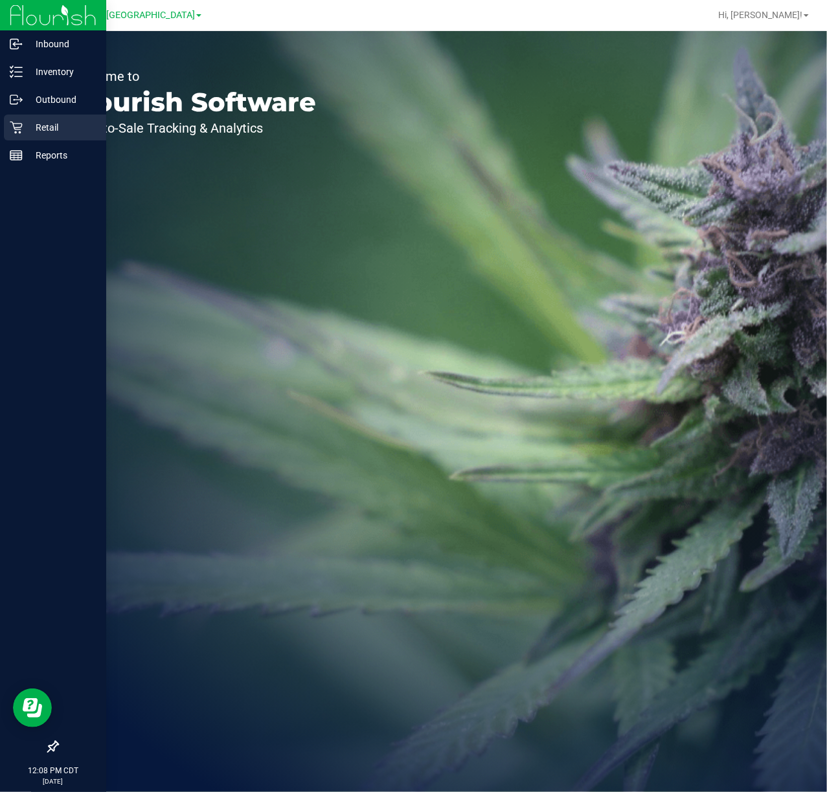
click at [30, 128] on p "Retail" at bounding box center [62, 128] width 78 height 16
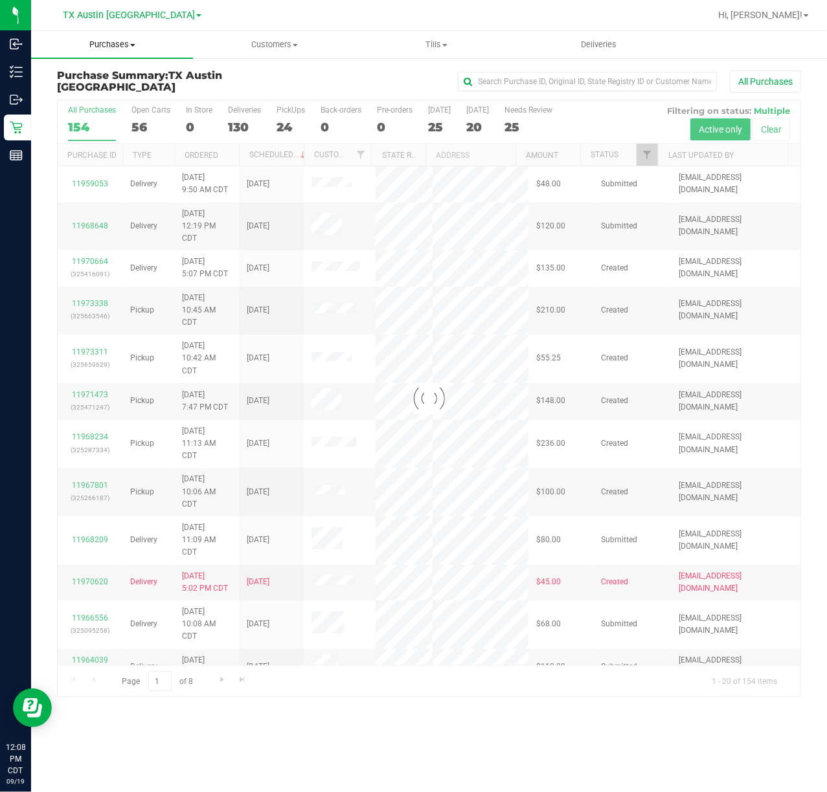
click at [99, 44] on span "Purchases" at bounding box center [112, 45] width 162 height 12
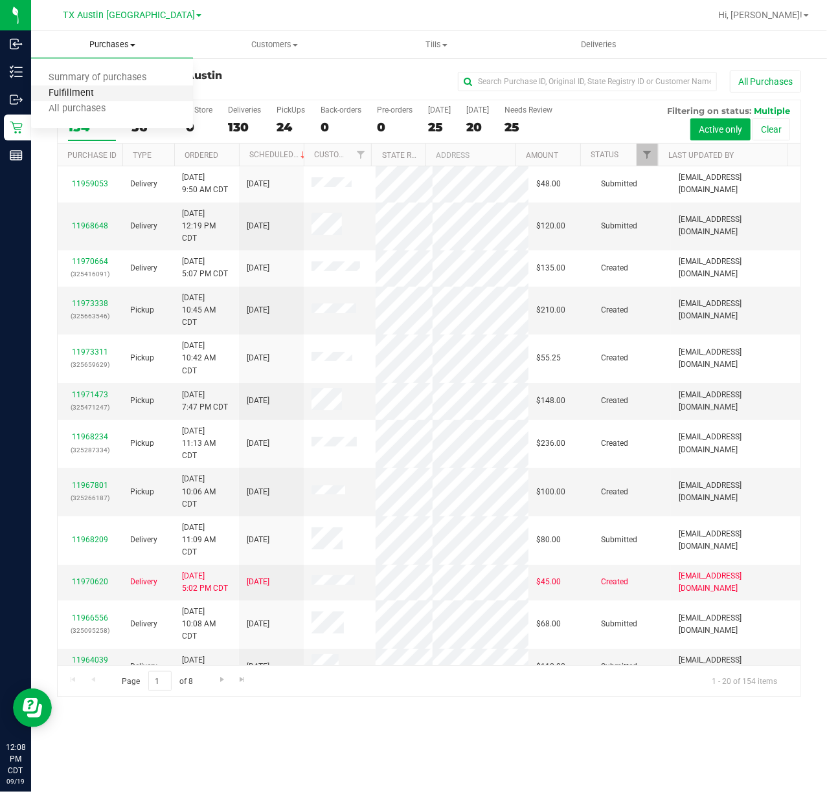
click at [105, 98] on li "Fulfillment" at bounding box center [112, 94] width 162 height 16
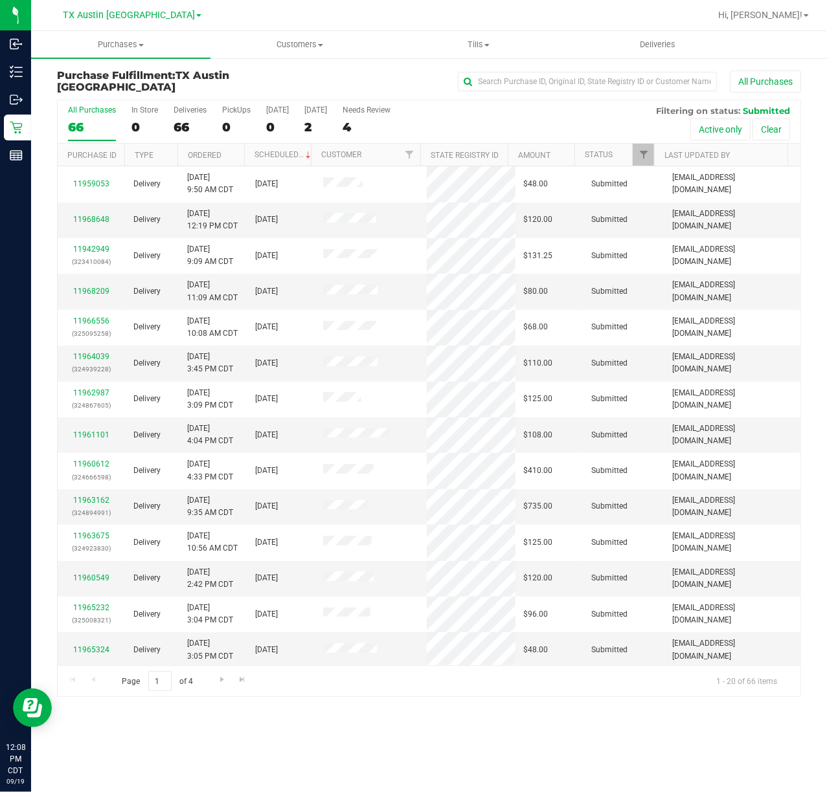
click at [300, 114] on div "All Purchases 66 In Store 0 Deliveries 66 PickUps 0 [DATE] 0 [DATE] 2 Needs Rev…" at bounding box center [429, 121] width 742 height 43
click at [304, 114] on div "[DATE]" at bounding box center [315, 110] width 23 height 9
click at [0, 0] on input "[DATE] 2" at bounding box center [0, 0] width 0 height 0
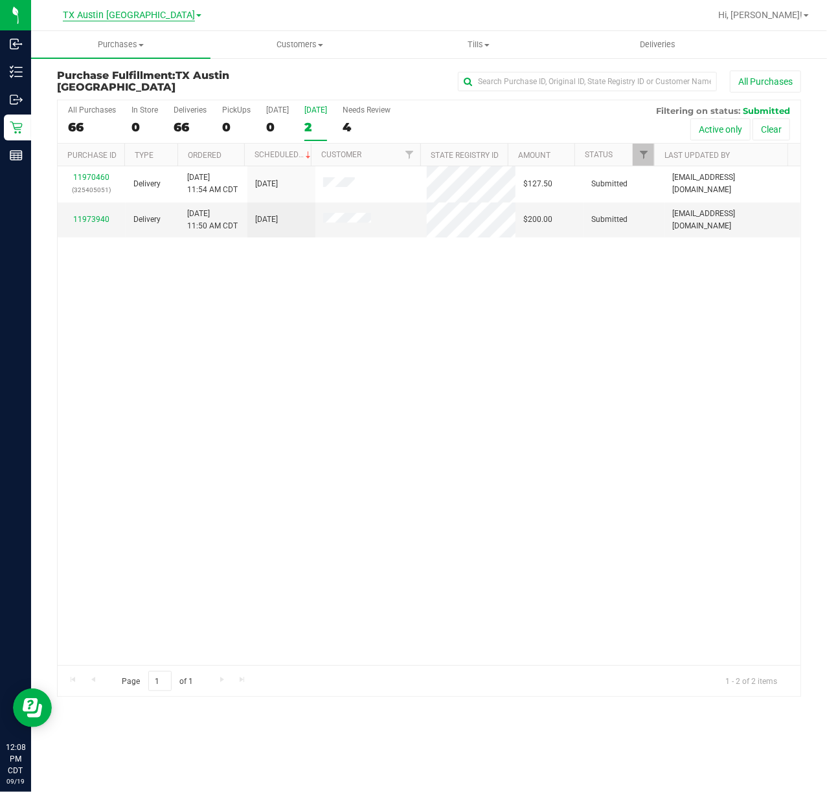
click at [145, 10] on span "TX Austin [GEOGRAPHIC_DATA]" at bounding box center [129, 16] width 132 height 12
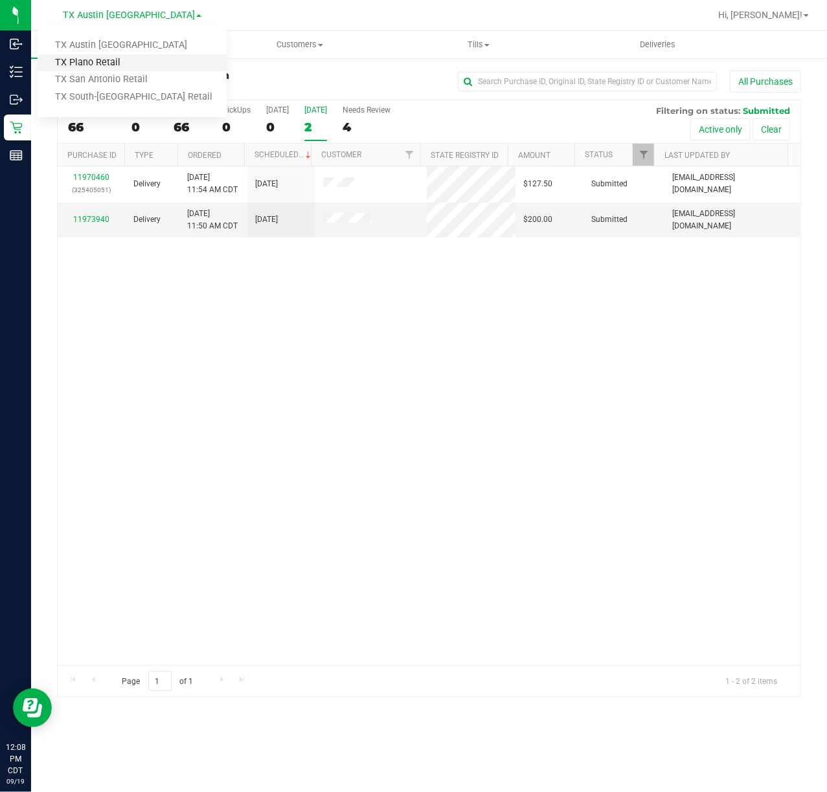
click at [140, 57] on link "TX Plano Retail" at bounding box center [132, 62] width 189 height 17
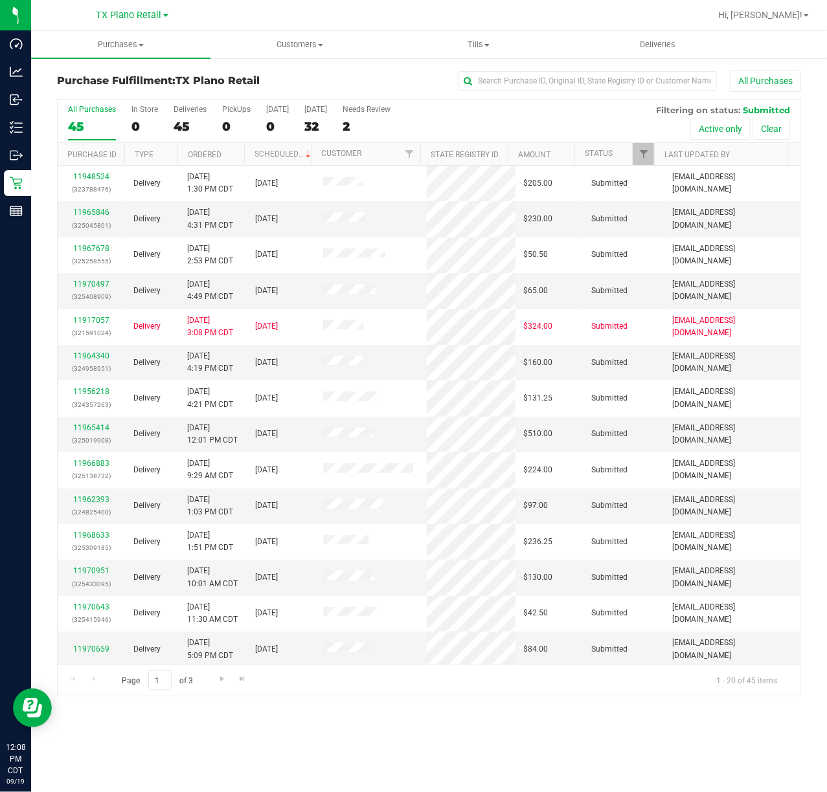
drag, startPoint x: 140, startPoint y: 19, endPoint x: 145, endPoint y: 39, distance: 19.9
click at [140, 19] on span "TX Plano Retail" at bounding box center [128, 15] width 65 height 11
click at [149, 78] on link "TX San Antonio Retail" at bounding box center [132, 79] width 189 height 17
